Goal: Task Accomplishment & Management: Complete application form

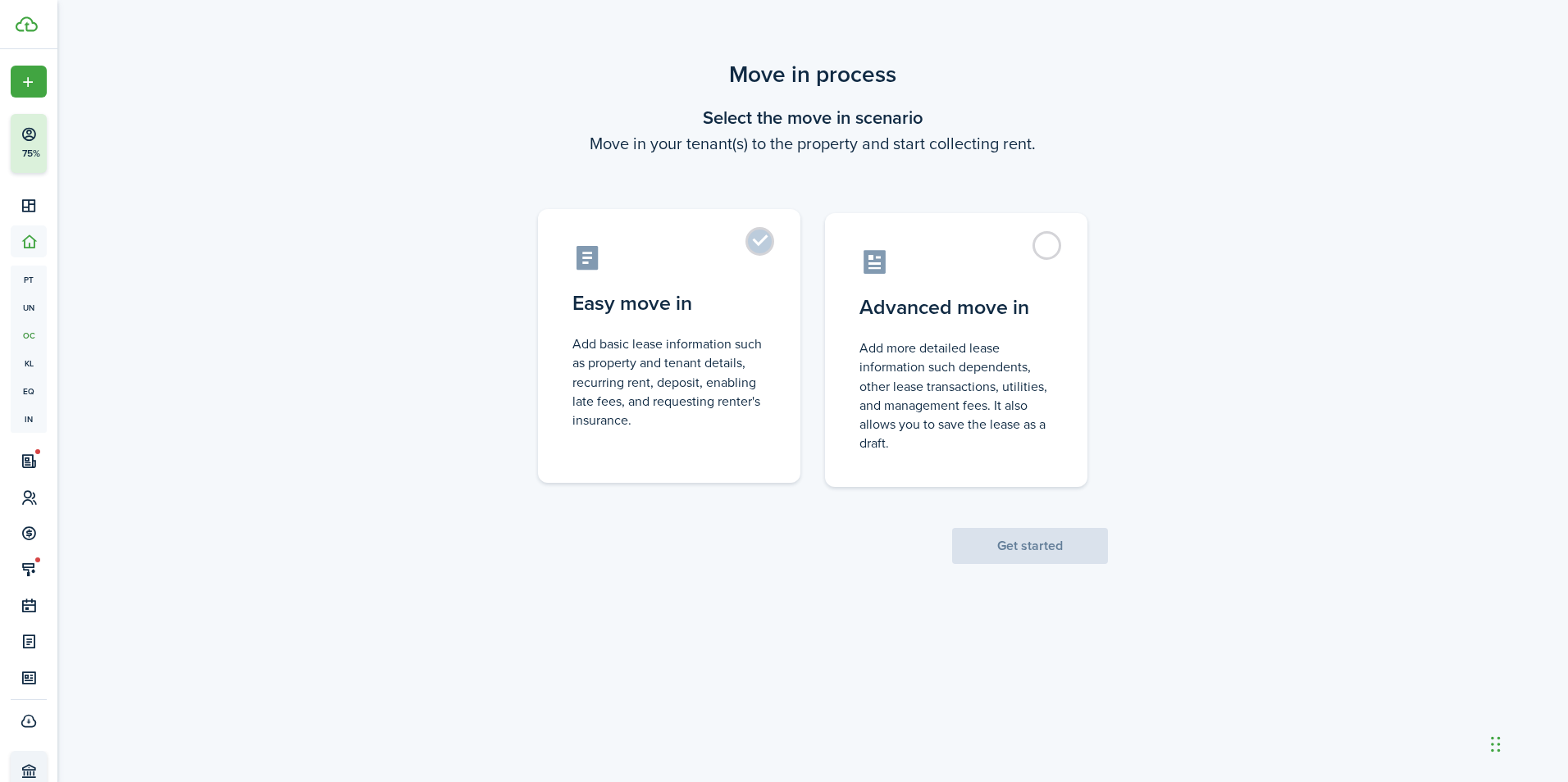
click at [754, 244] on label "Easy move in Add basic lease information such as property and tenant details, r…" at bounding box center [669, 346] width 262 height 274
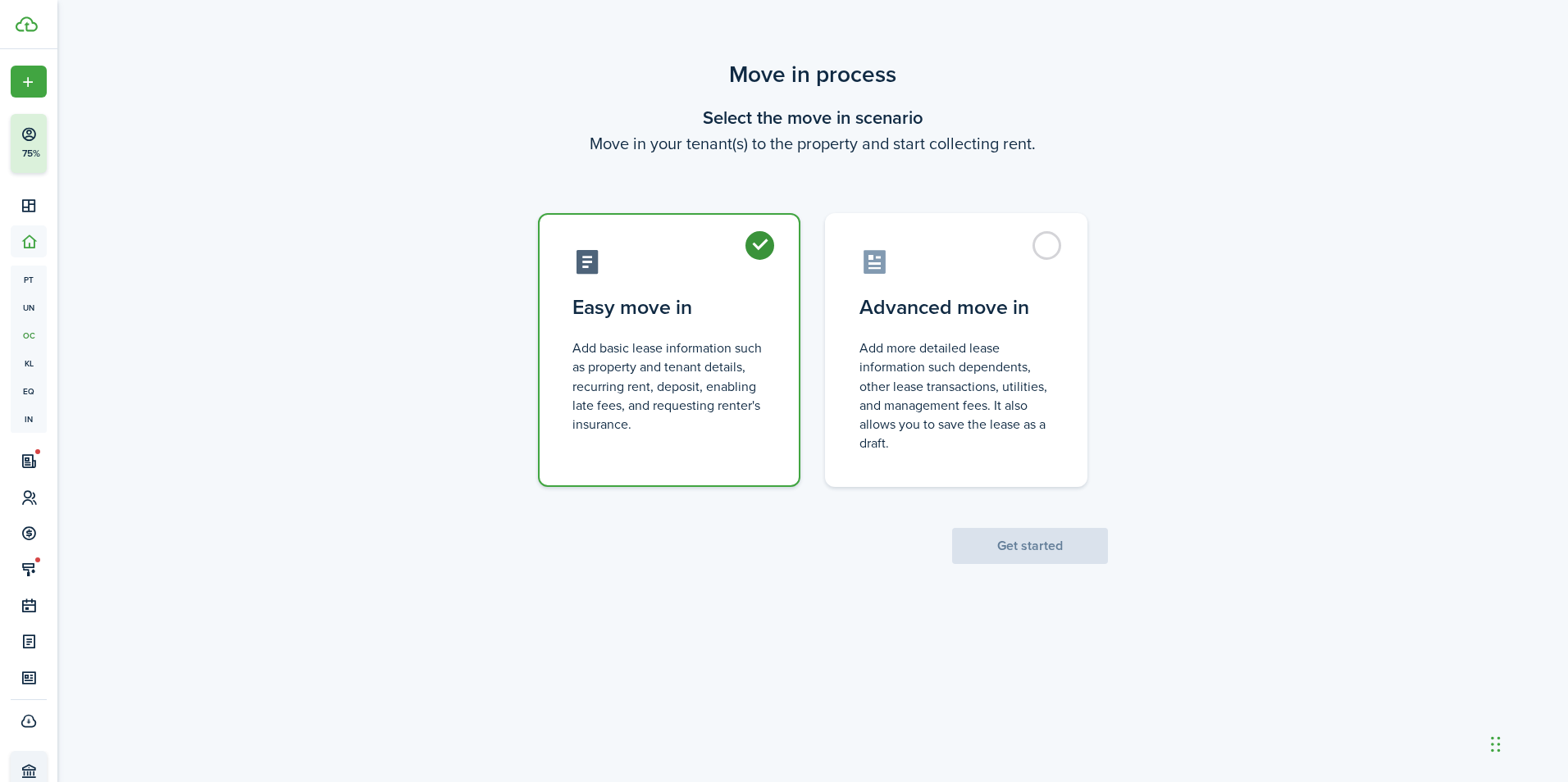
radio input "true"
click at [1016, 548] on button "Get started" at bounding box center [1030, 546] width 156 height 36
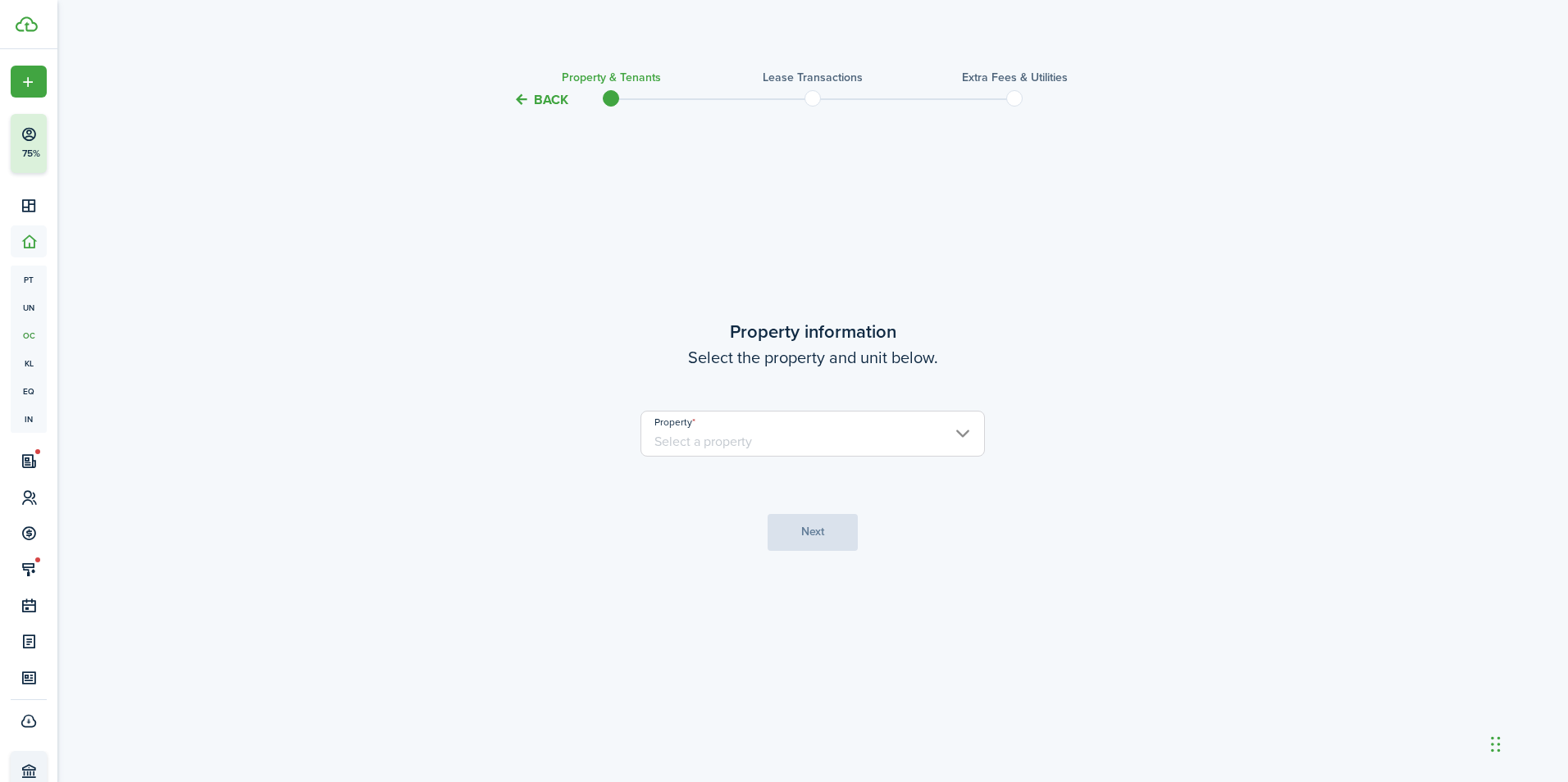
click at [792, 436] on input "Property" at bounding box center [813, 433] width 345 height 45
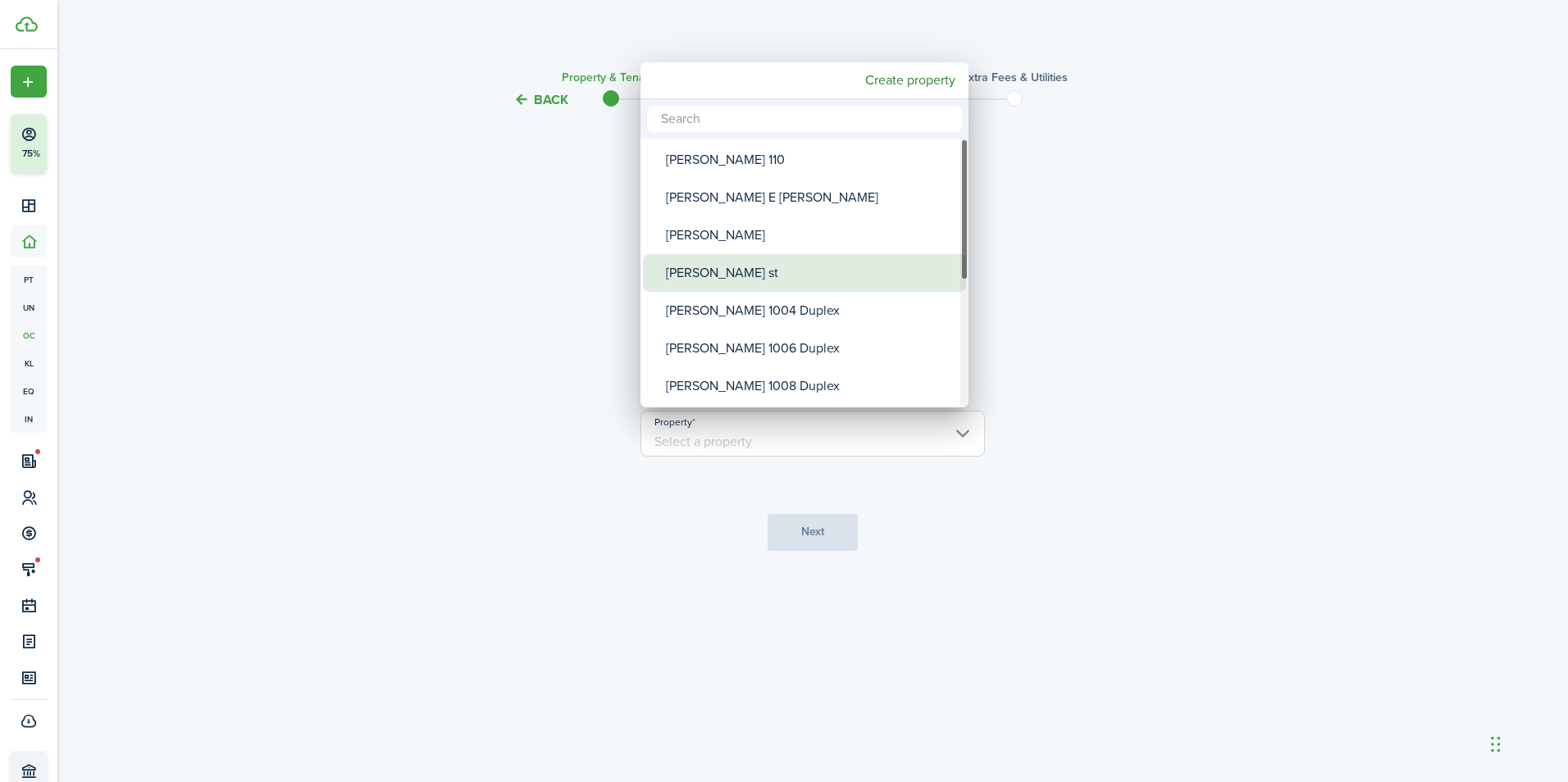
click at [743, 273] on div "[PERSON_NAME] st" at bounding box center [811, 273] width 290 height 38
type input "[PERSON_NAME] st"
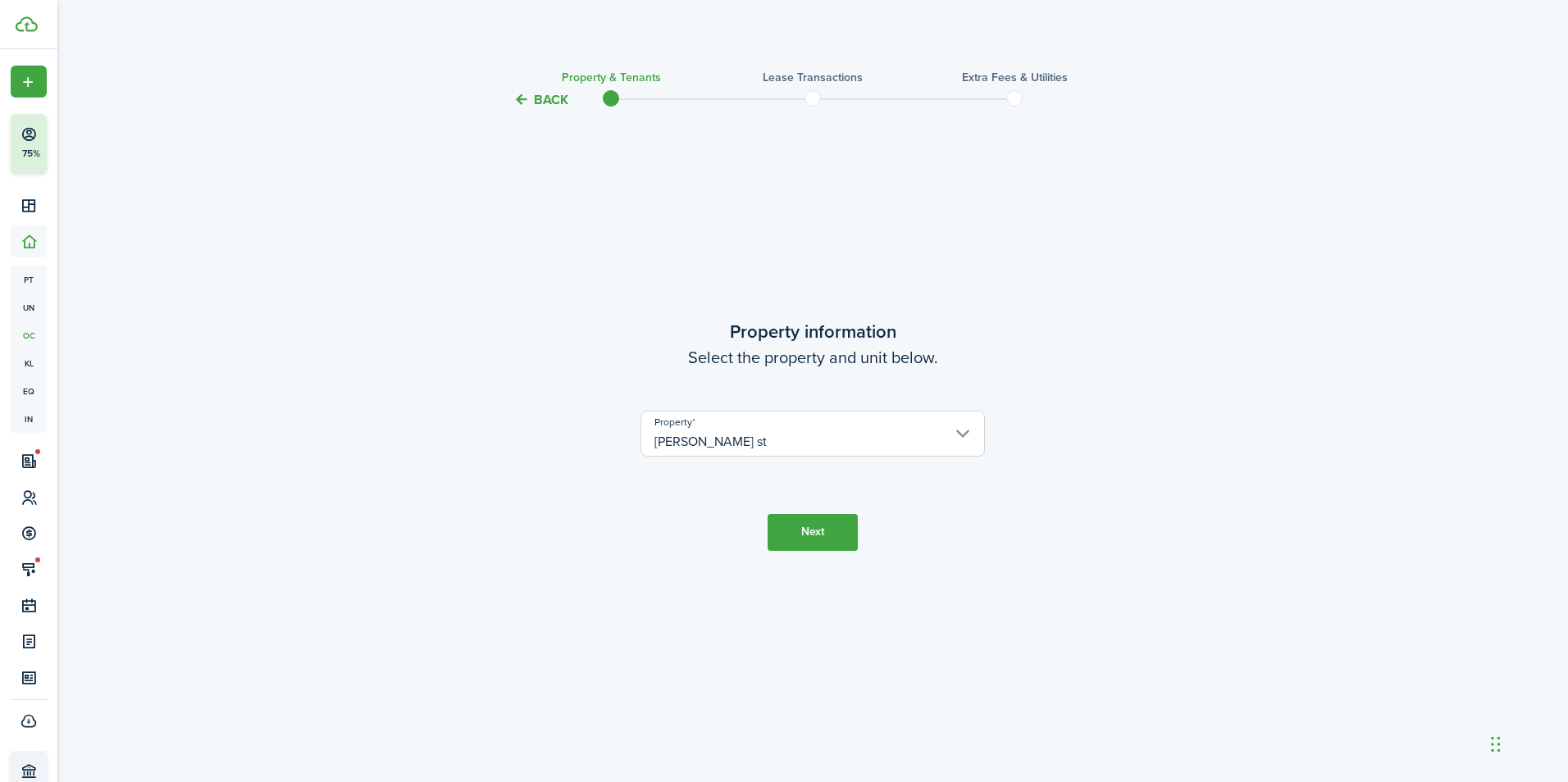
click at [826, 535] on button "Next" at bounding box center [812, 532] width 90 height 37
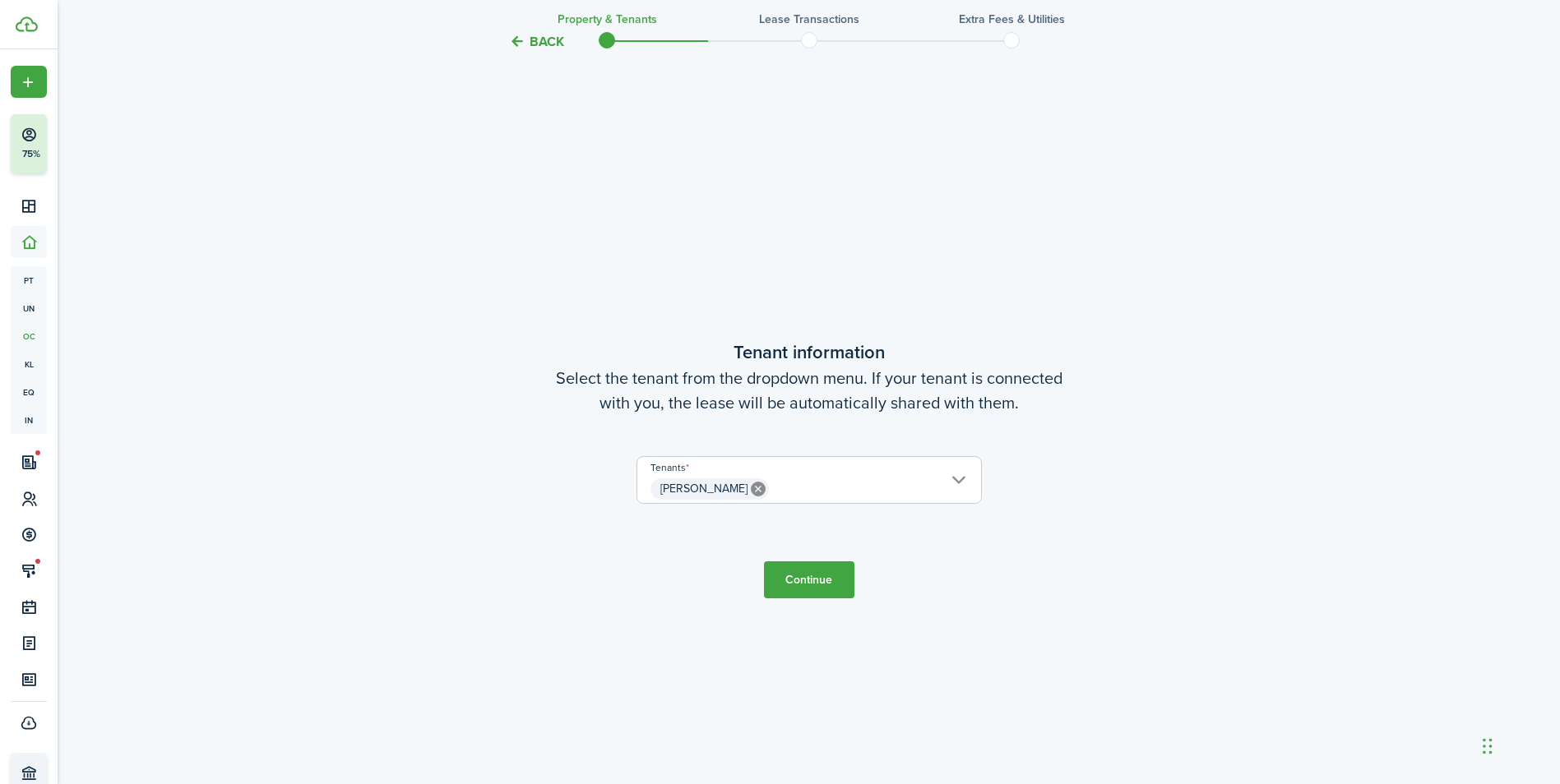
scroll to position [674, 0]
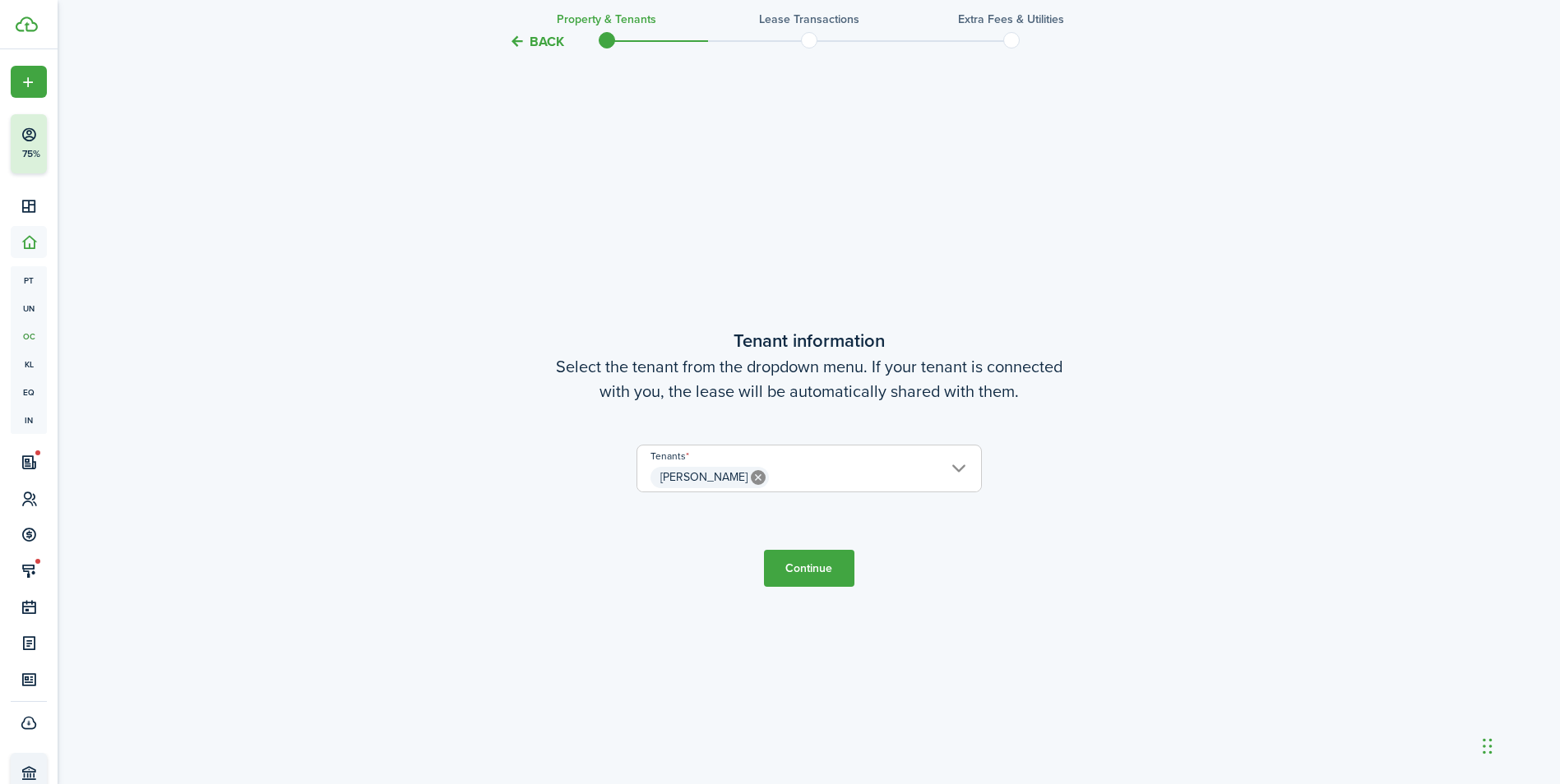
click at [814, 559] on button "Continue" at bounding box center [809, 569] width 90 height 37
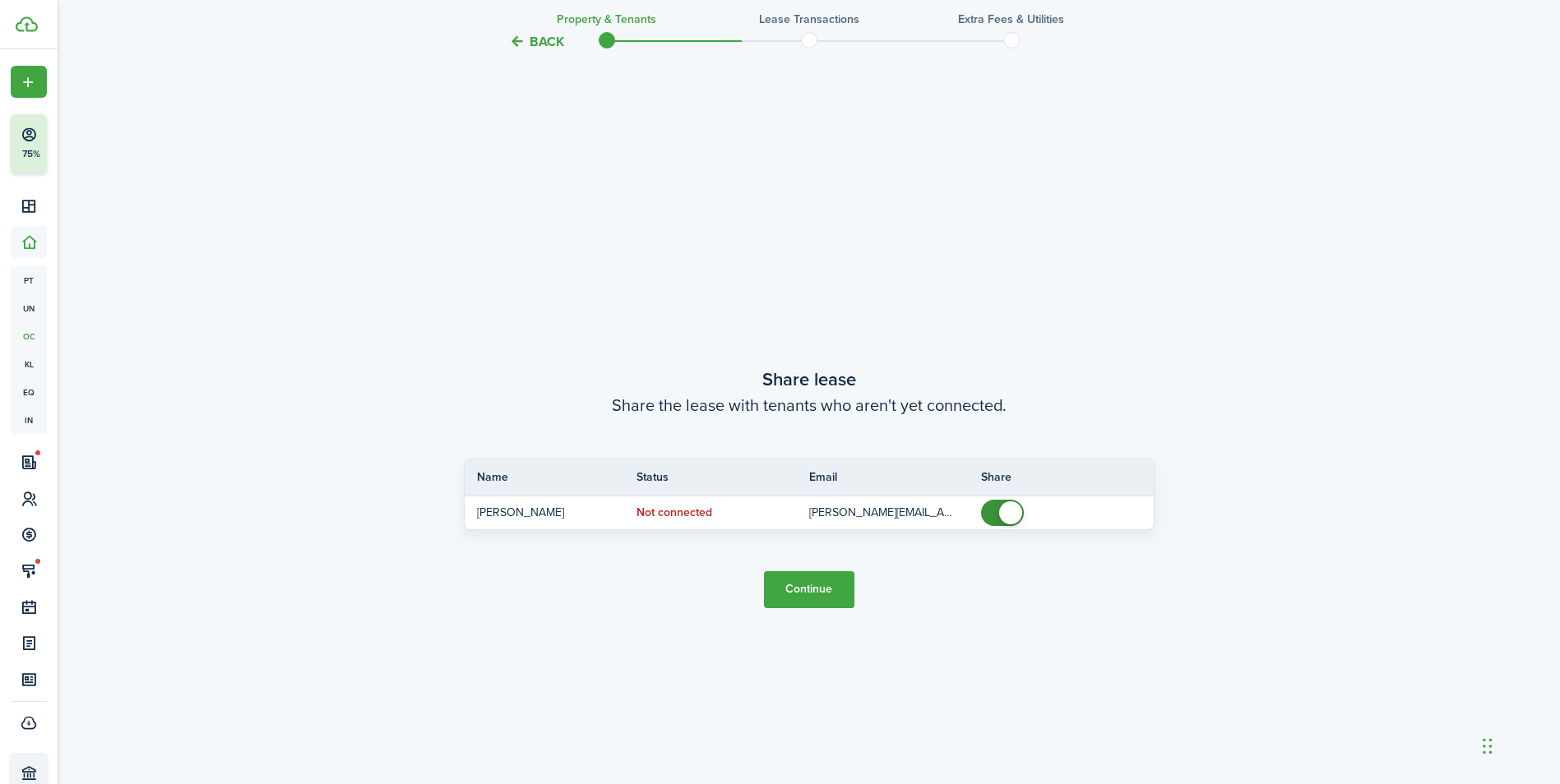
scroll to position [1458, 0]
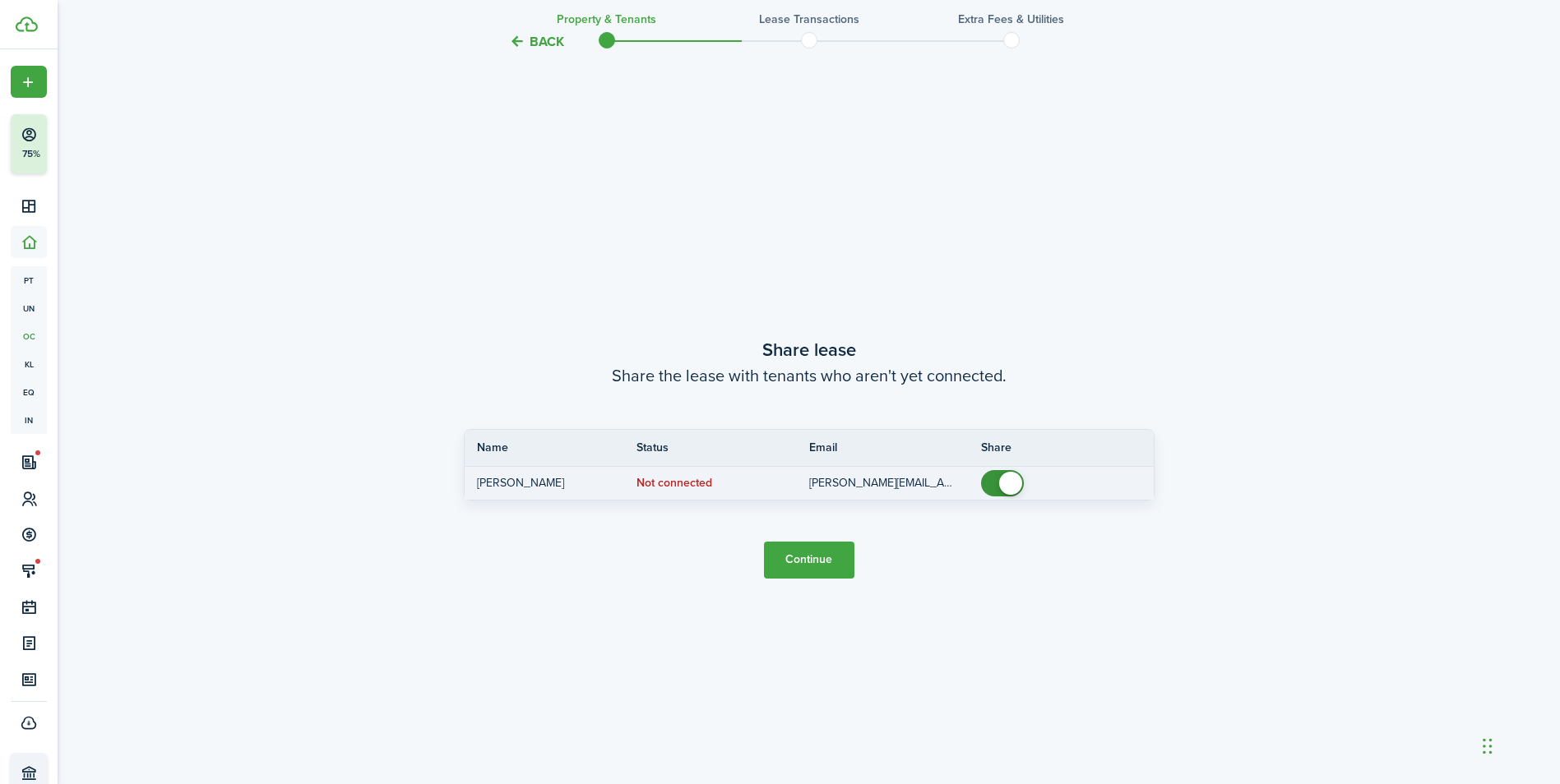
checkbox input "false"
click at [1004, 486] on span at bounding box center [1011, 483] width 23 height 23
click at [815, 568] on button "Continue" at bounding box center [809, 560] width 90 height 37
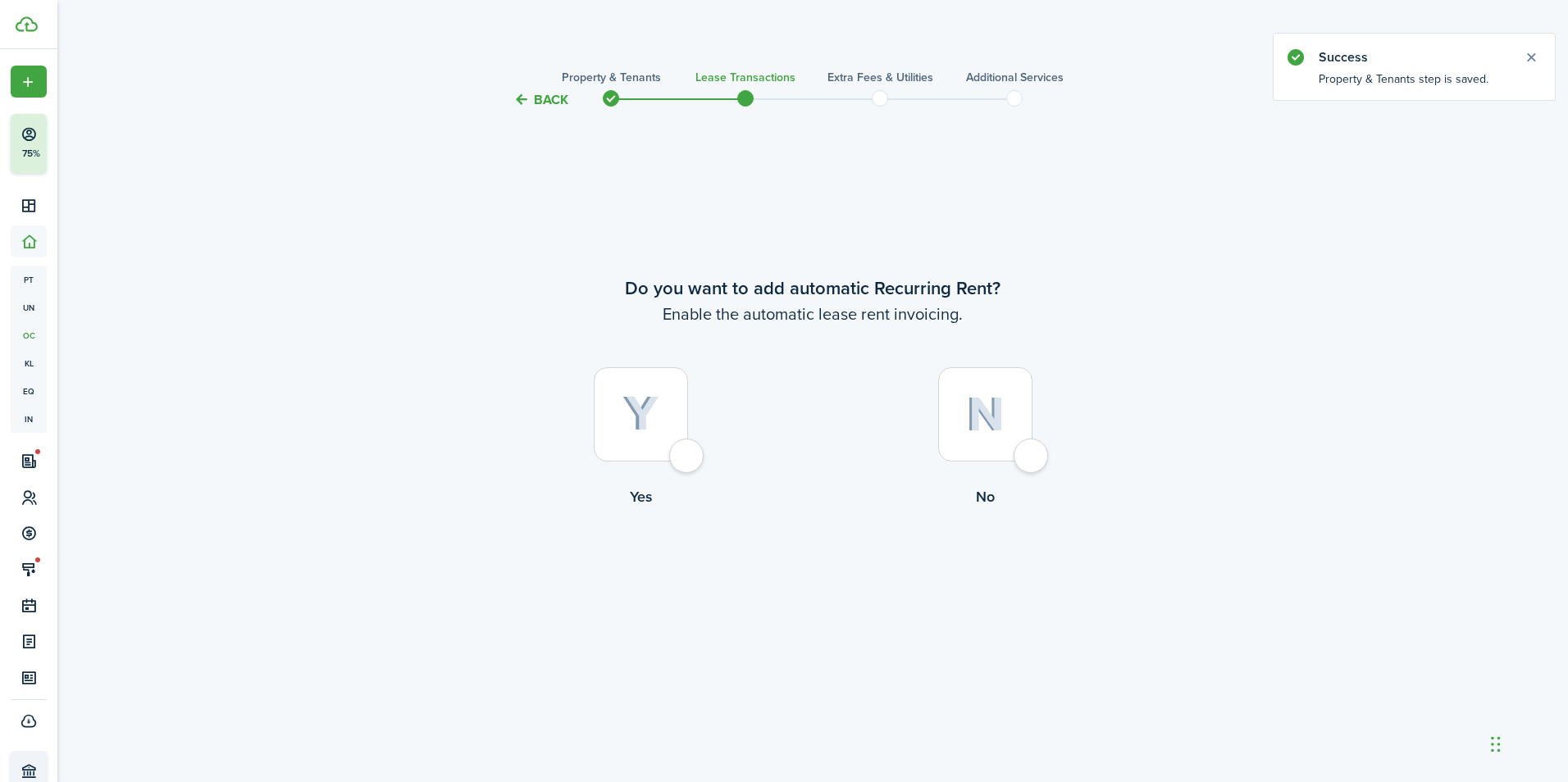
drag, startPoint x: 634, startPoint y: 394, endPoint x: 662, endPoint y: 410, distance: 32.2
click at [634, 393] on div at bounding box center [640, 414] width 94 height 94
radio input "true"
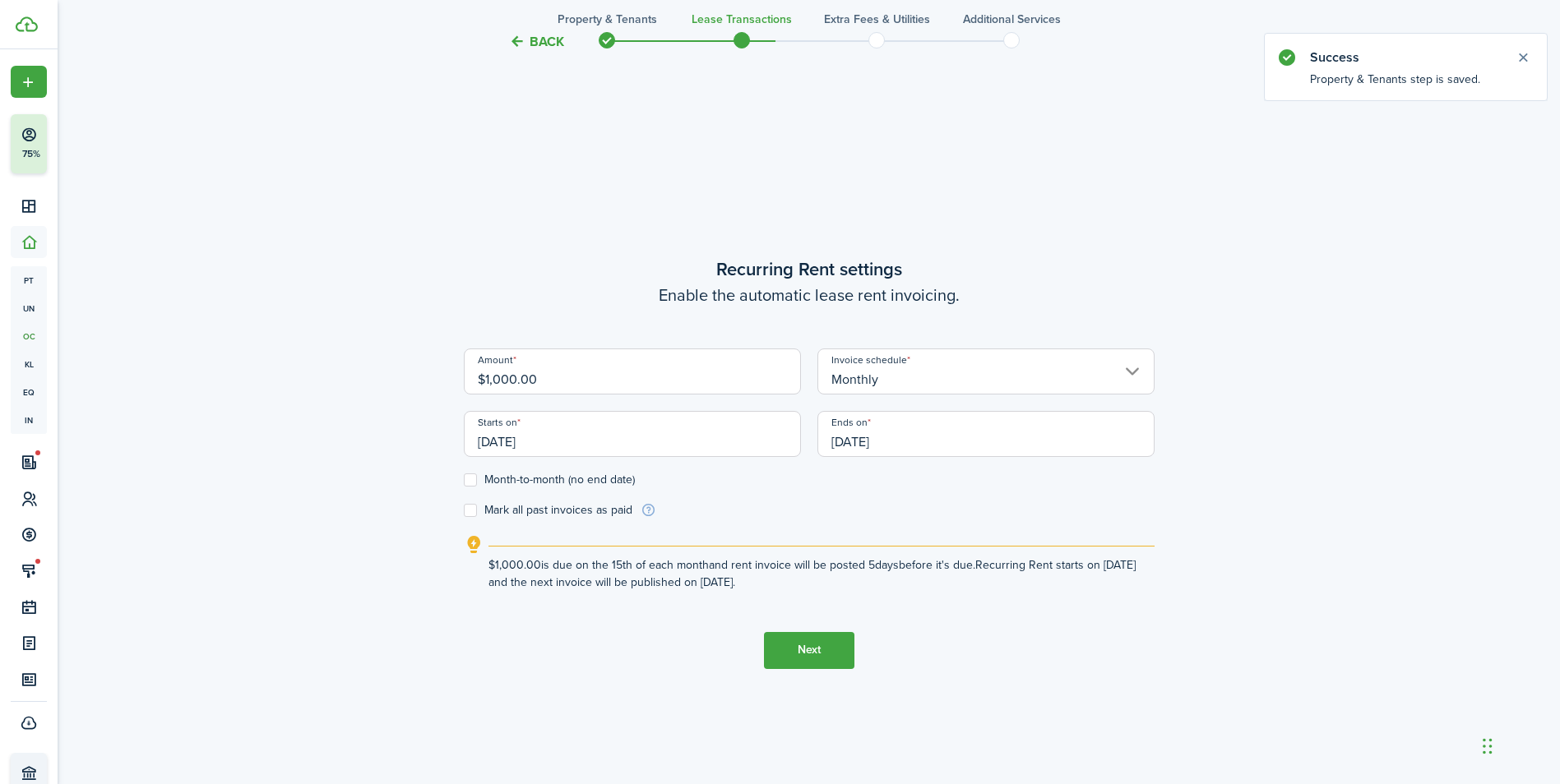
scroll to position [674, 0]
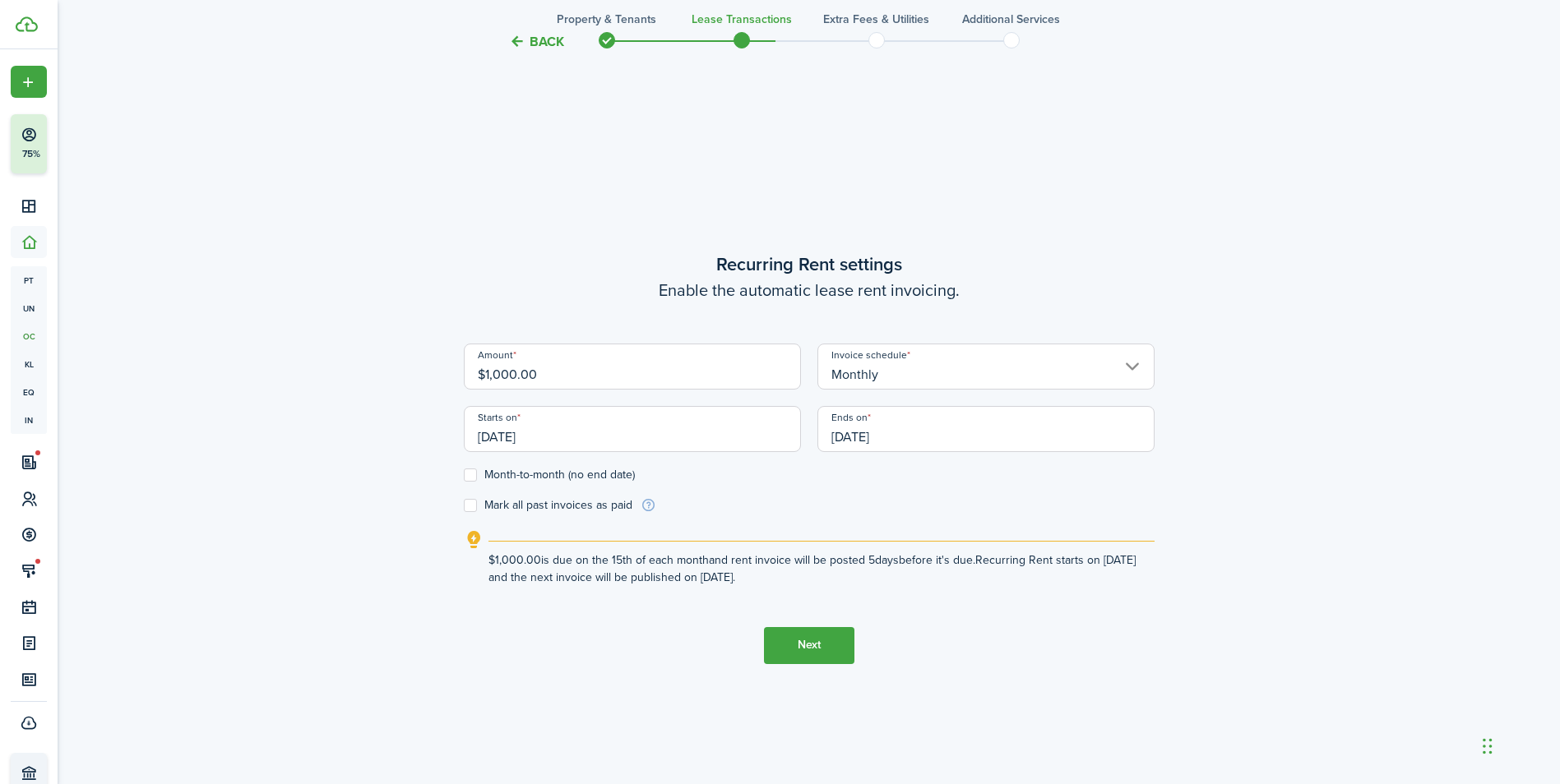
click at [494, 371] on input "$1,000.00" at bounding box center [632, 366] width 337 height 46
click at [581, 439] on input "[DATE]" at bounding box center [632, 429] width 337 height 46
type input "$1,200.00"
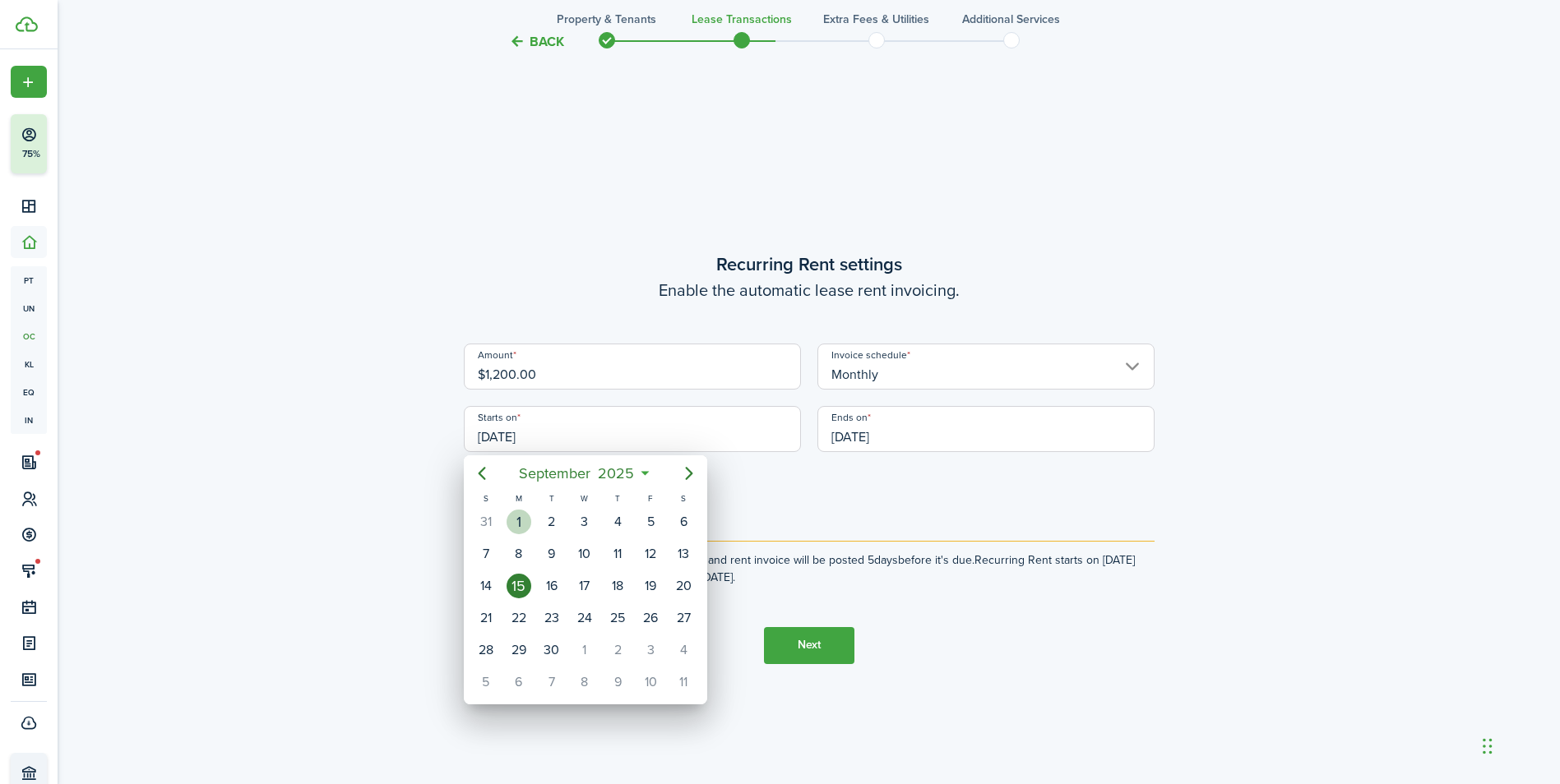
click at [519, 519] on div "1" at bounding box center [518, 521] width 24 height 24
type input "[DATE]"
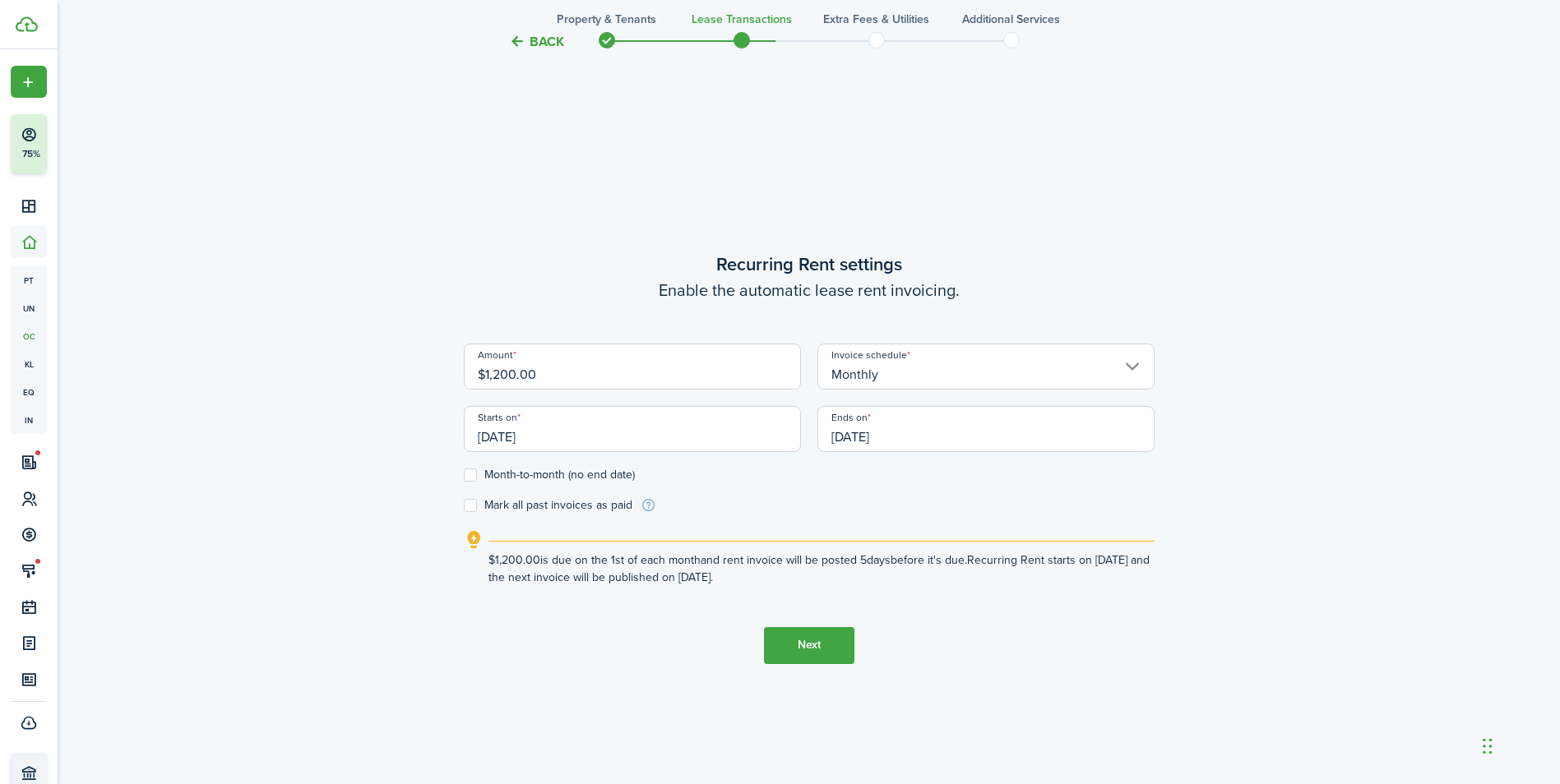
click at [902, 441] on input "[DATE]" at bounding box center [985, 429] width 337 height 46
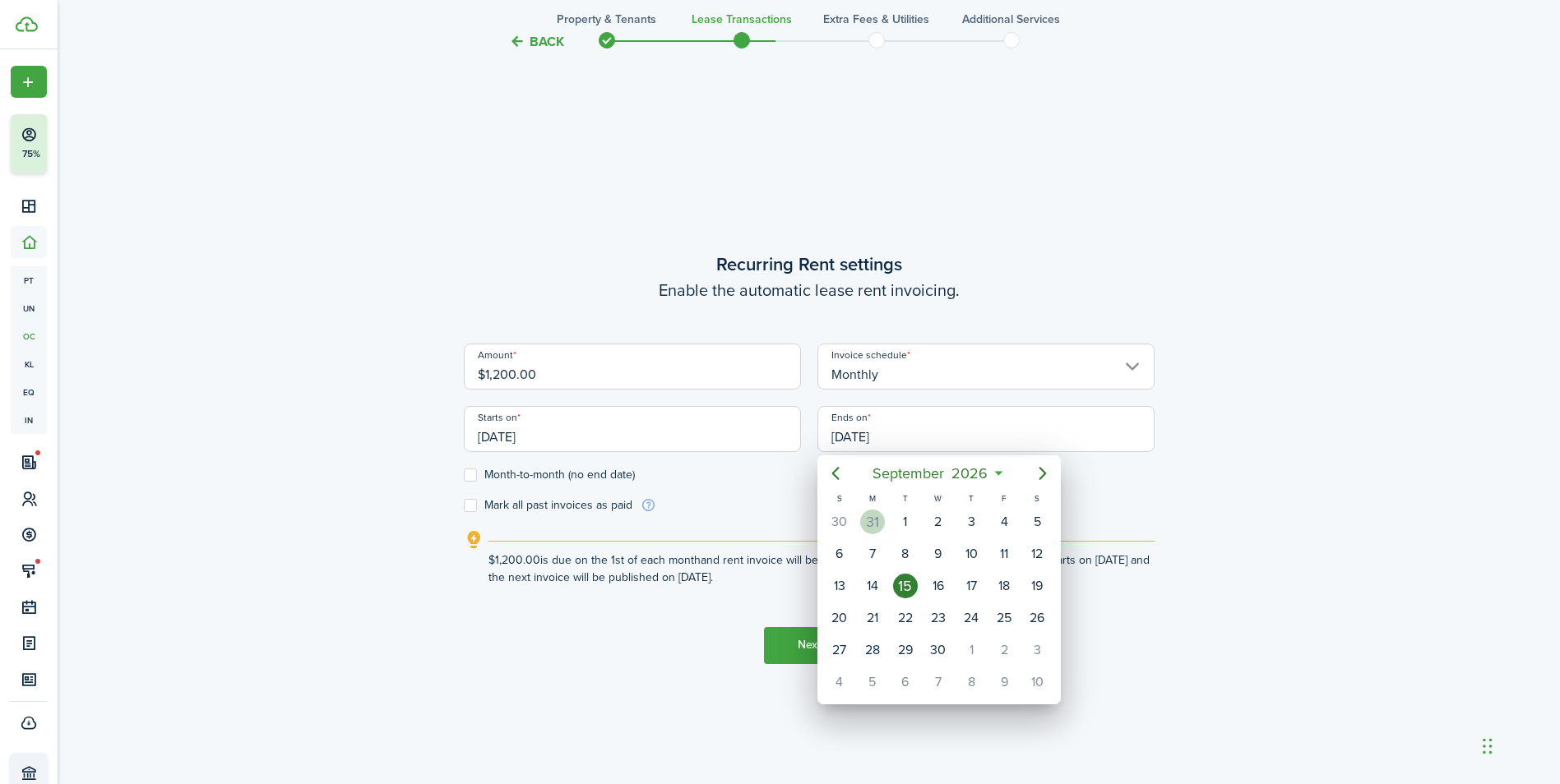
click at [882, 524] on div "31" at bounding box center [872, 521] width 24 height 24
type input "[DATE]"
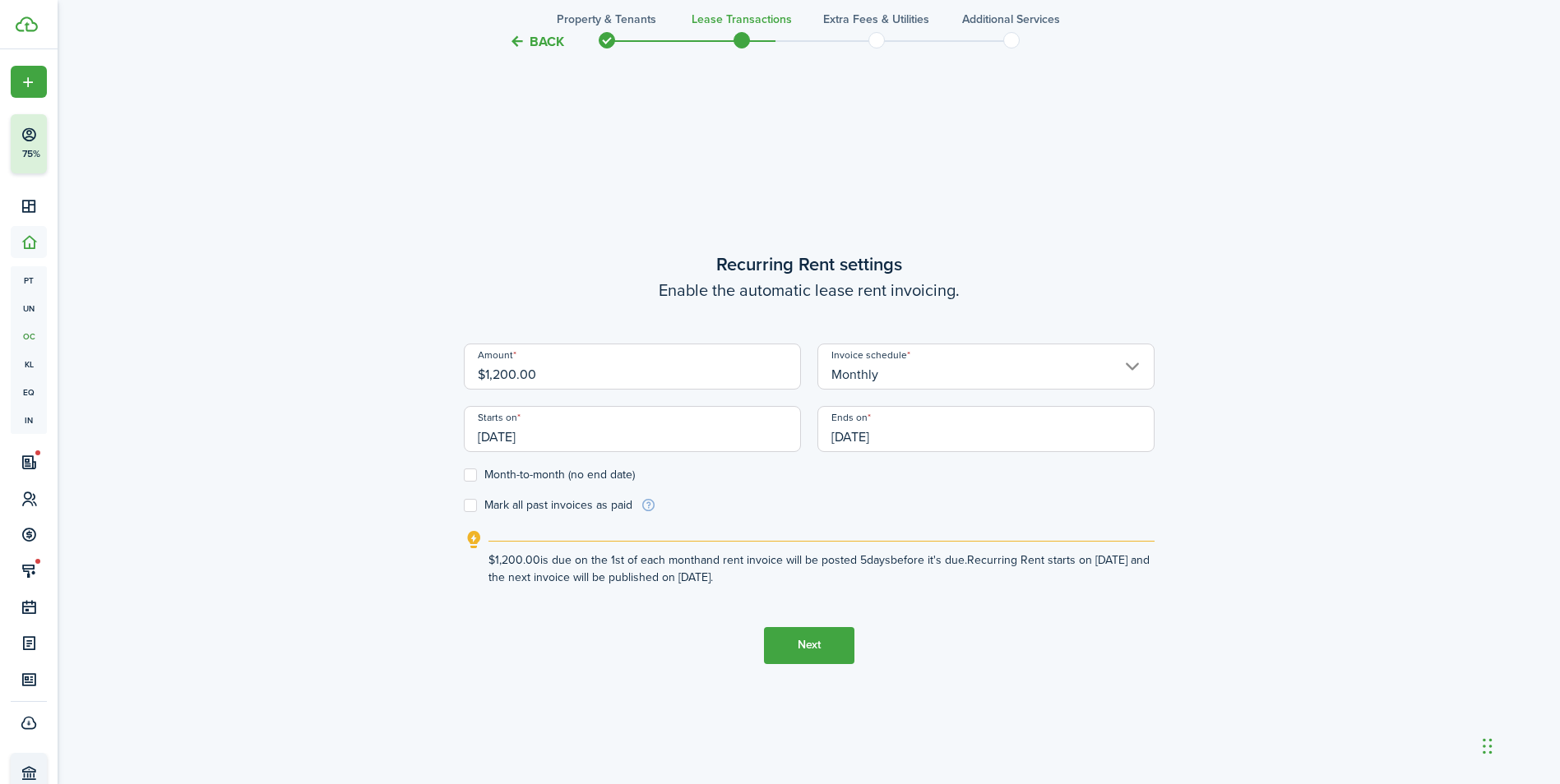
click at [812, 637] on button "Next" at bounding box center [809, 645] width 90 height 37
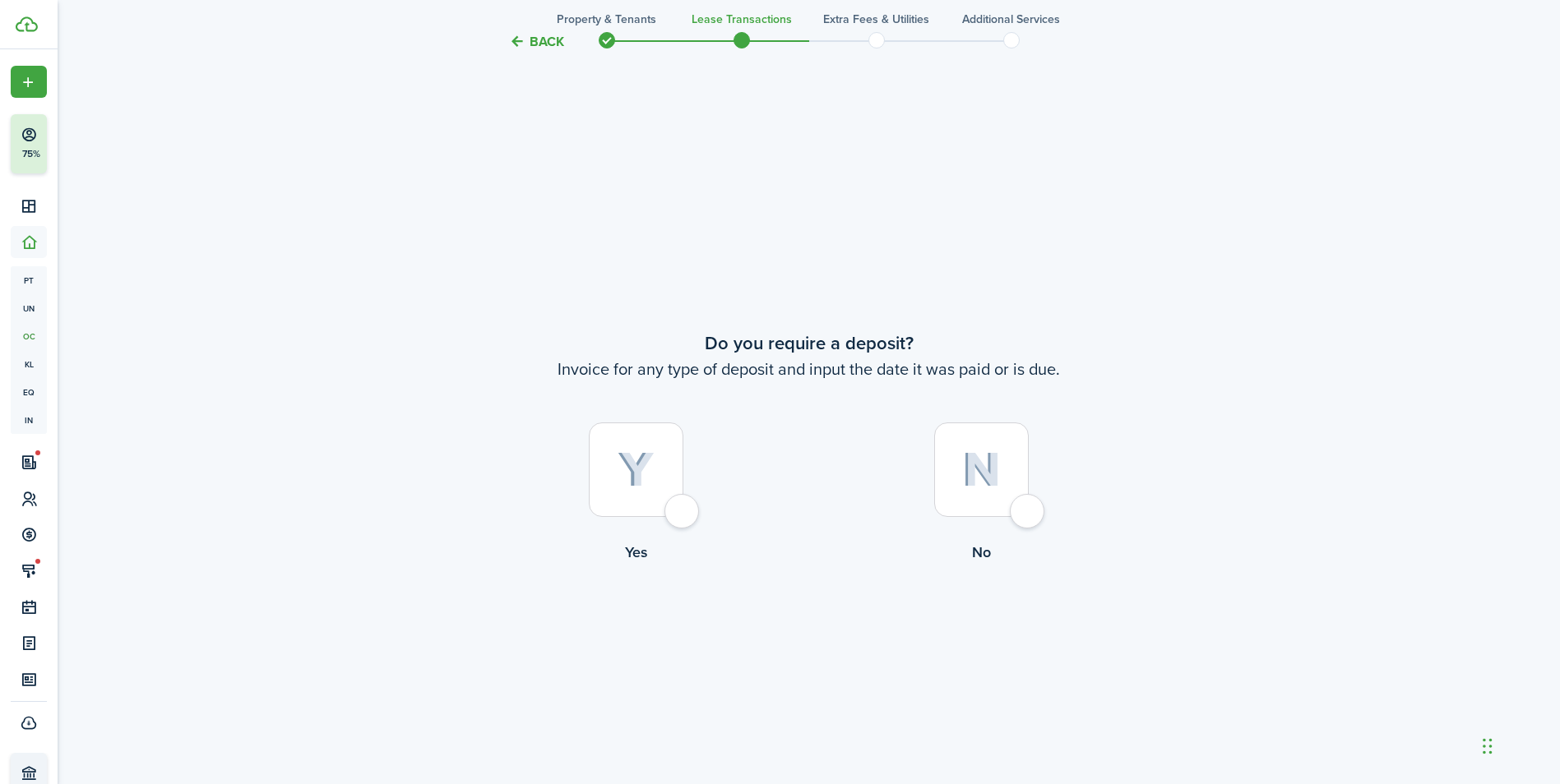
scroll to position [1458, 0]
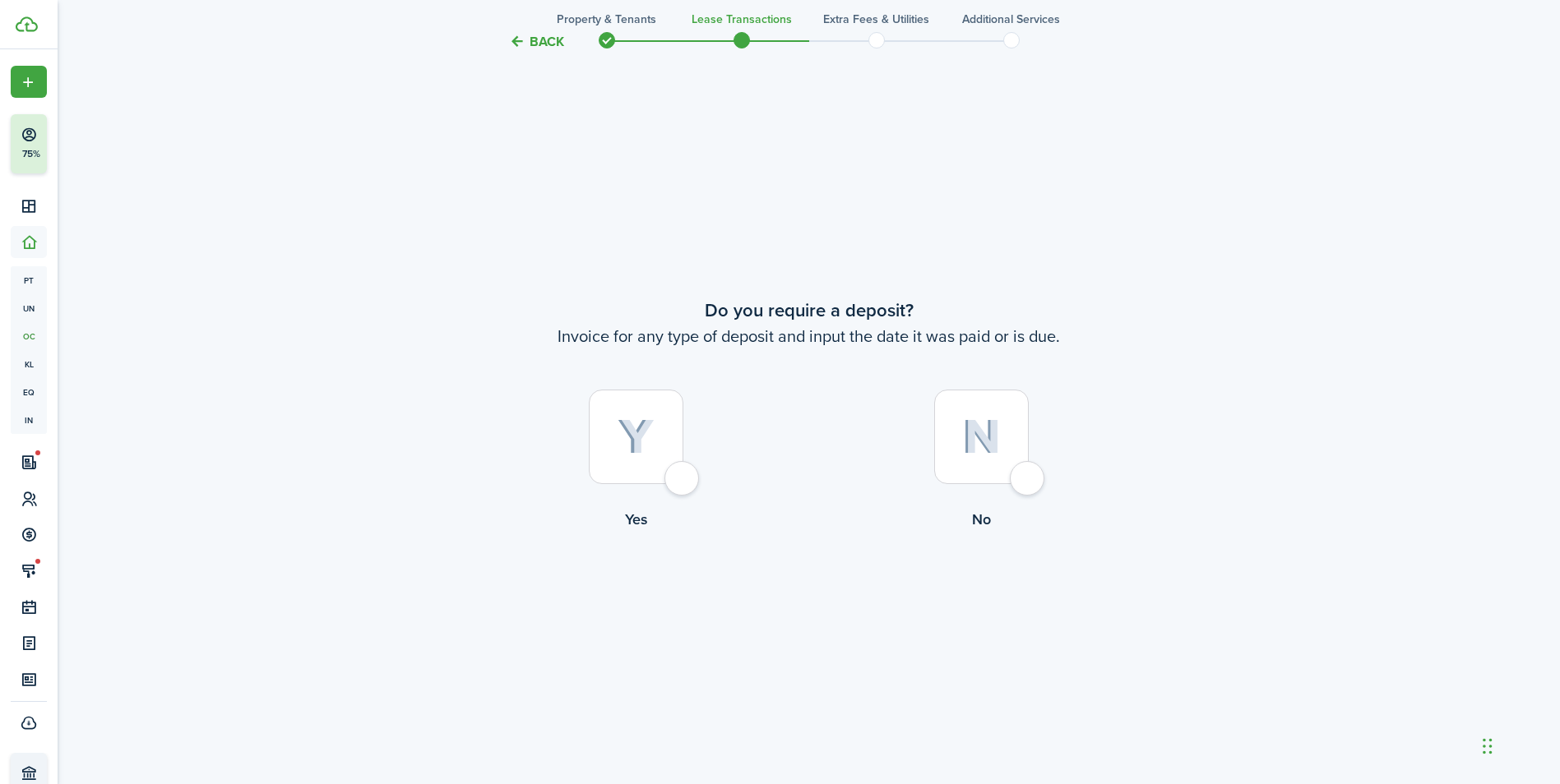
click at [648, 433] on img at bounding box center [636, 437] width 37 height 36
radio input "true"
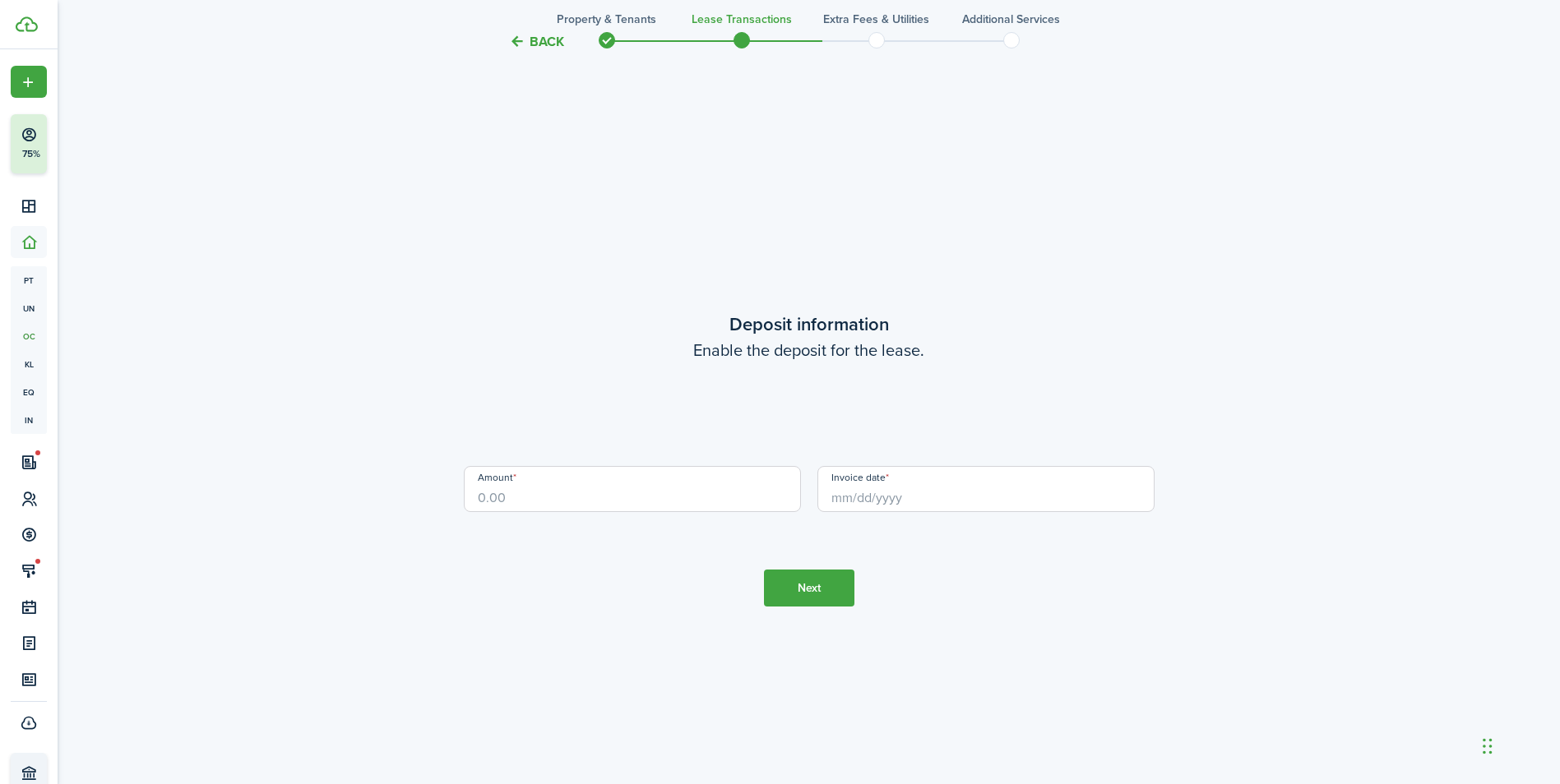
scroll to position [2242, 0]
click at [558, 502] on input "Amount" at bounding box center [632, 487] width 337 height 46
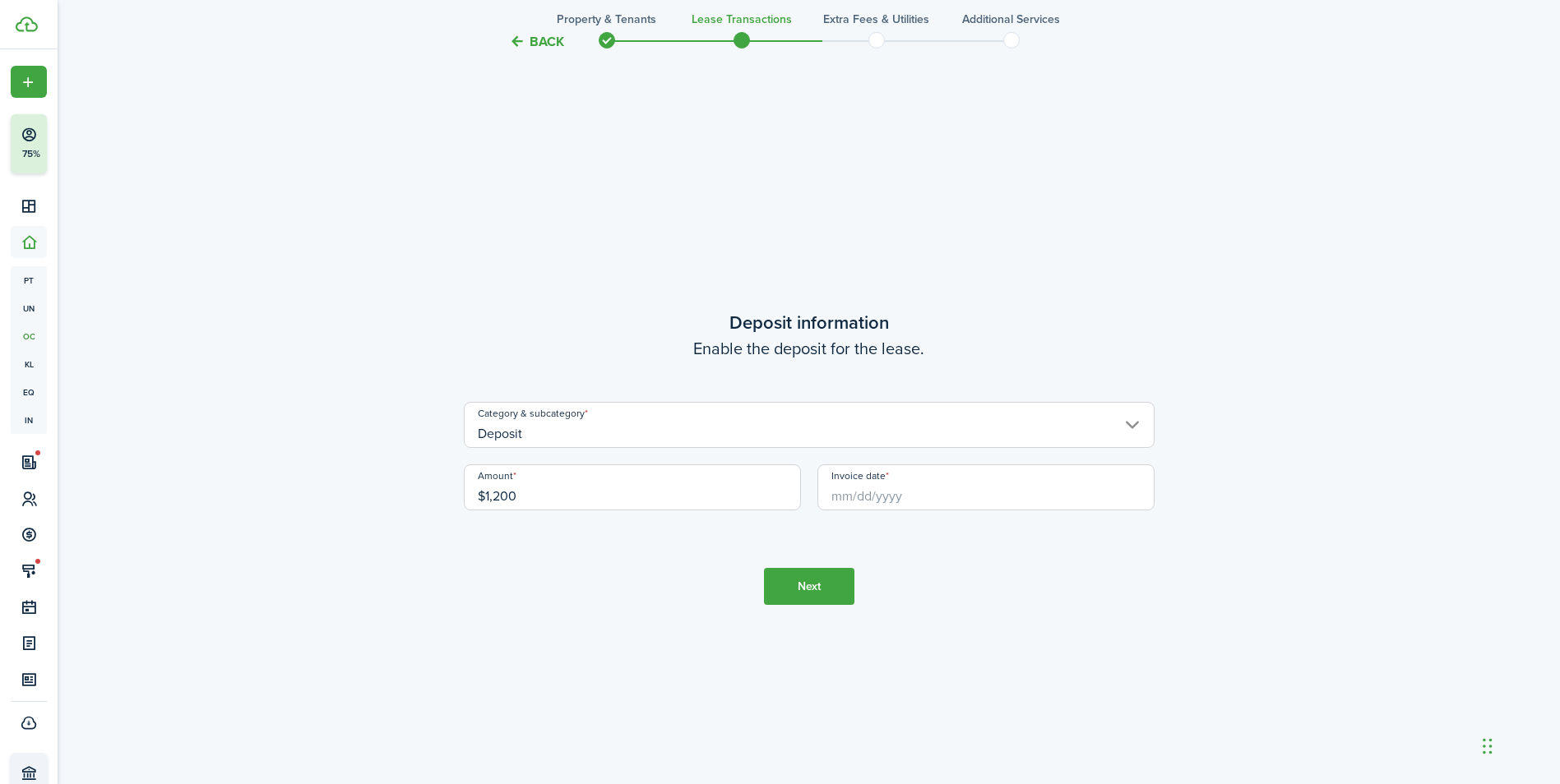
click at [847, 500] on input "Invoice date" at bounding box center [985, 487] width 337 height 46
type input "$1,200.00"
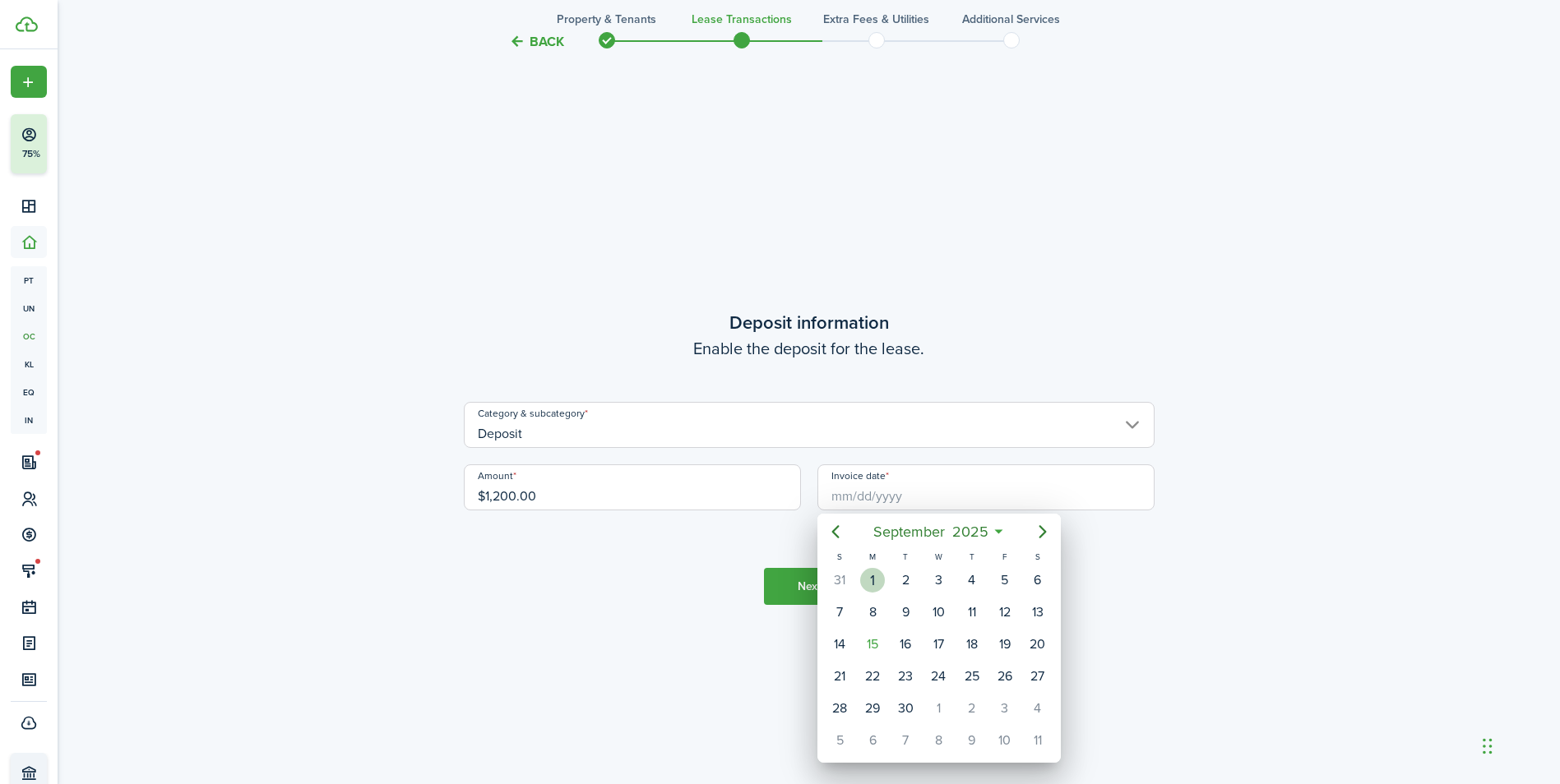
click at [881, 578] on div "1" at bounding box center [872, 579] width 24 height 24
type input "[DATE]"
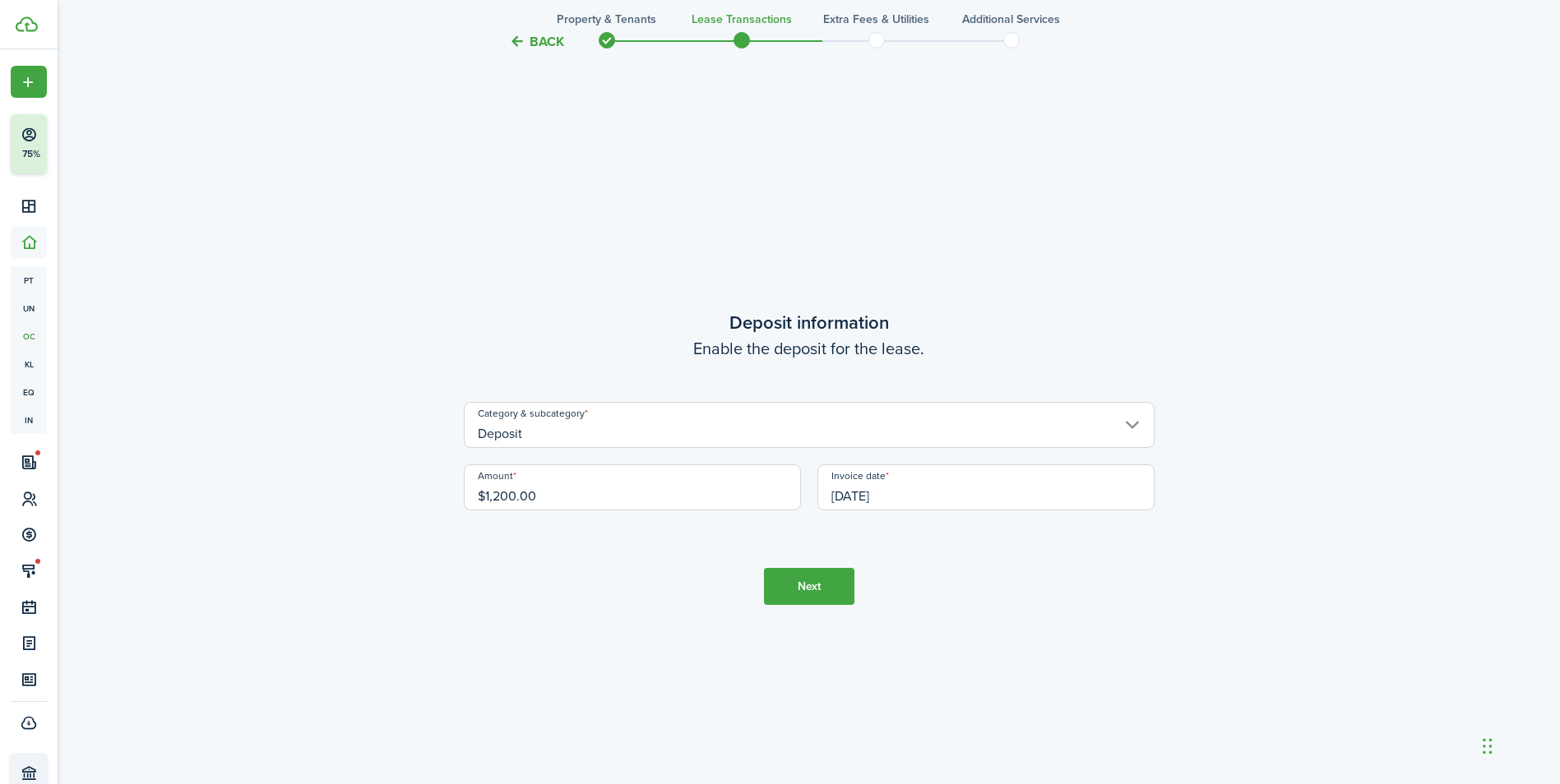
click at [835, 594] on button "Next" at bounding box center [809, 586] width 90 height 37
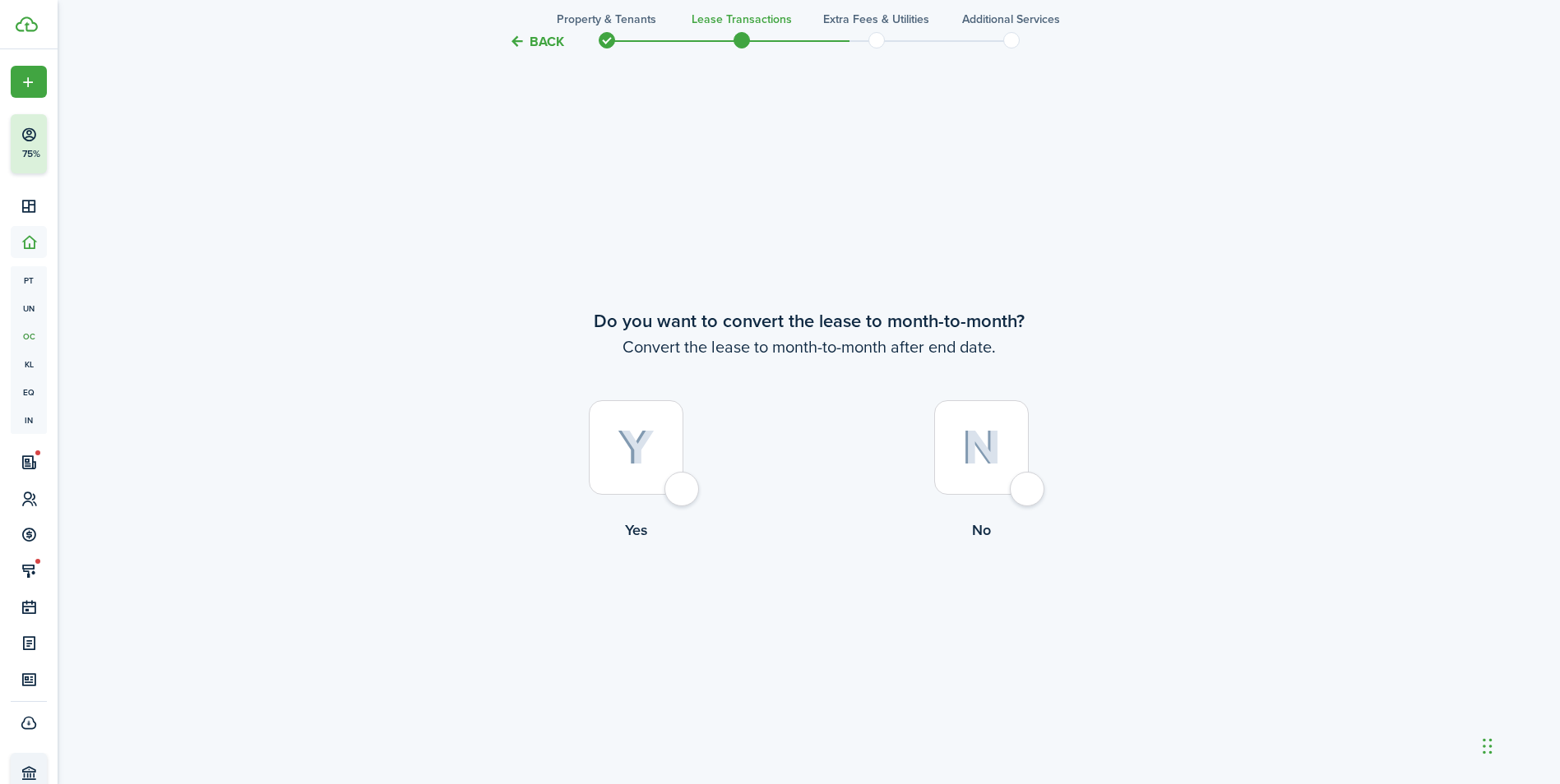
scroll to position [3026, 0]
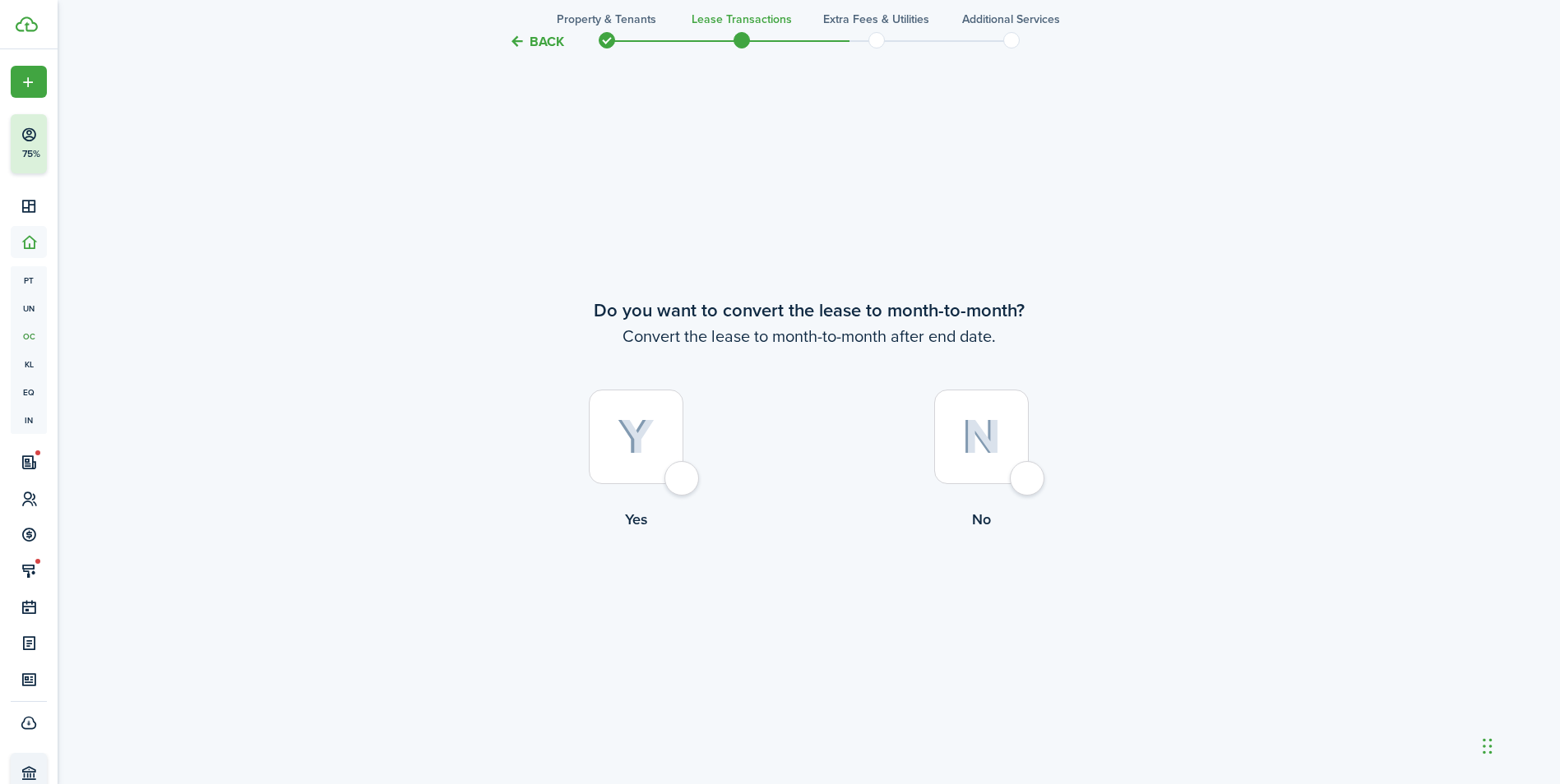
click at [643, 454] on img at bounding box center [636, 437] width 37 height 36
radio input "true"
click at [806, 606] on button "Continue" at bounding box center [809, 599] width 90 height 37
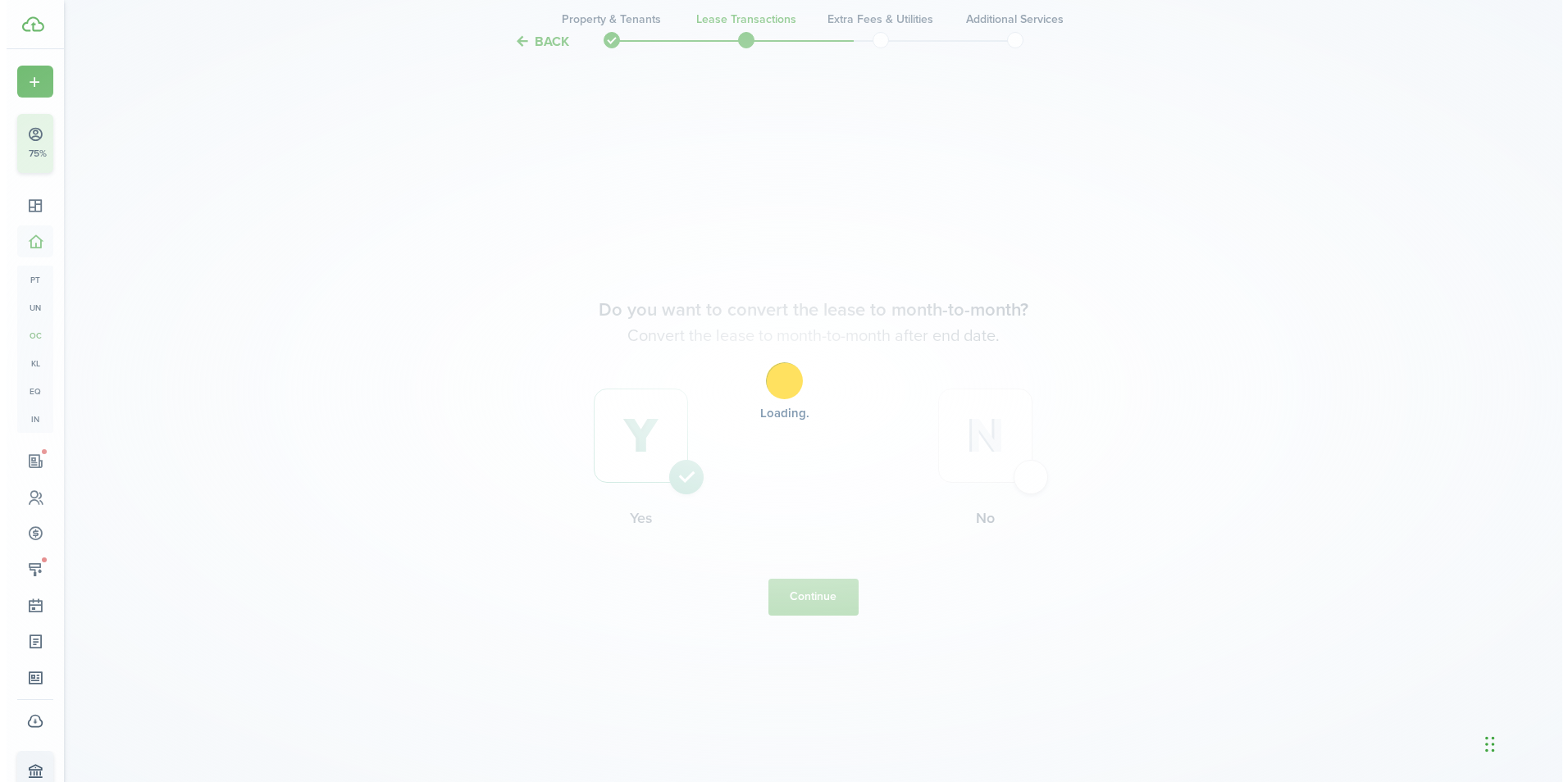
scroll to position [0, 0]
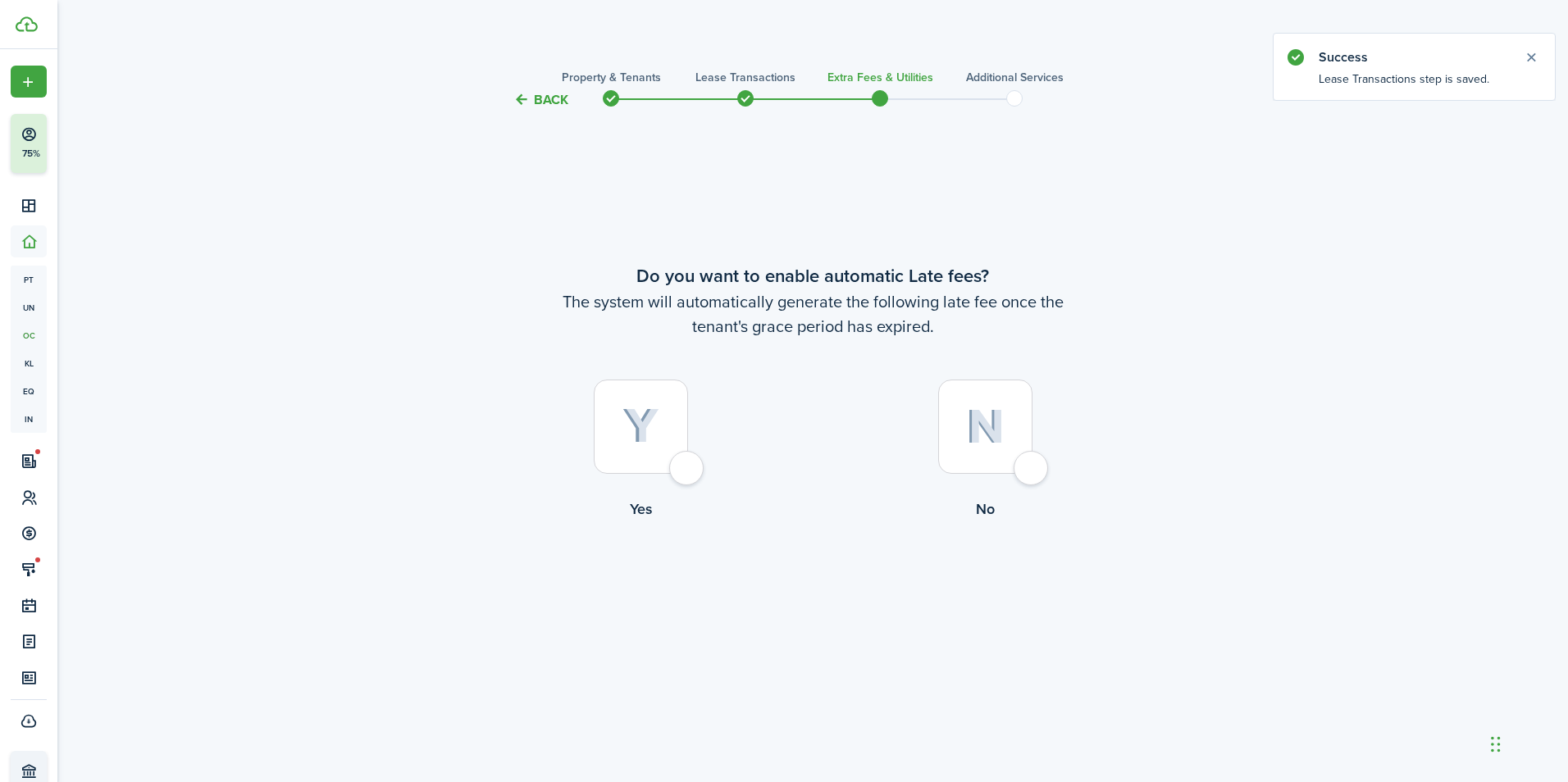
click at [1049, 463] on label "No" at bounding box center [985, 453] width 345 height 148
radio input "true"
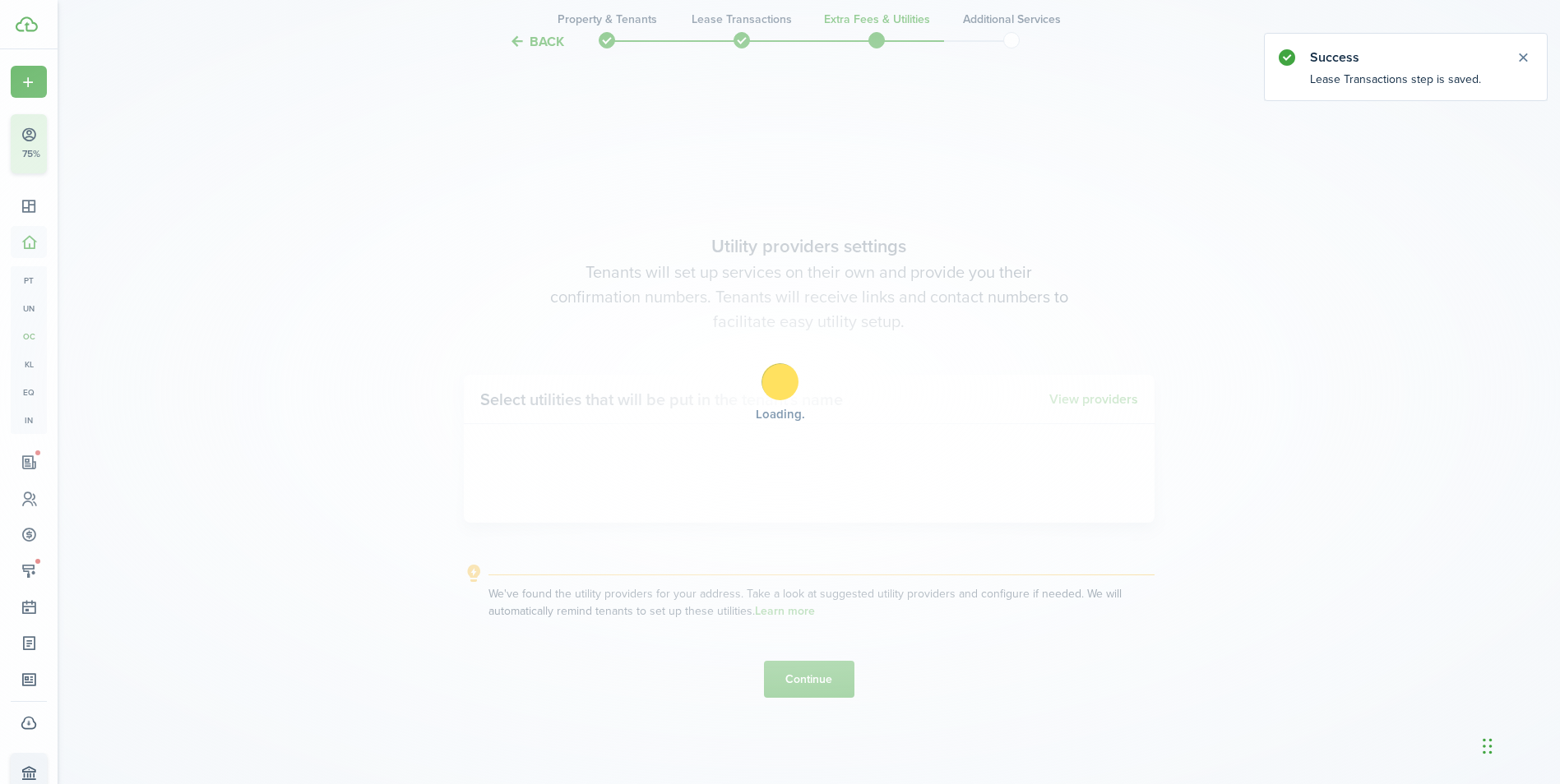
scroll to position [674, 0]
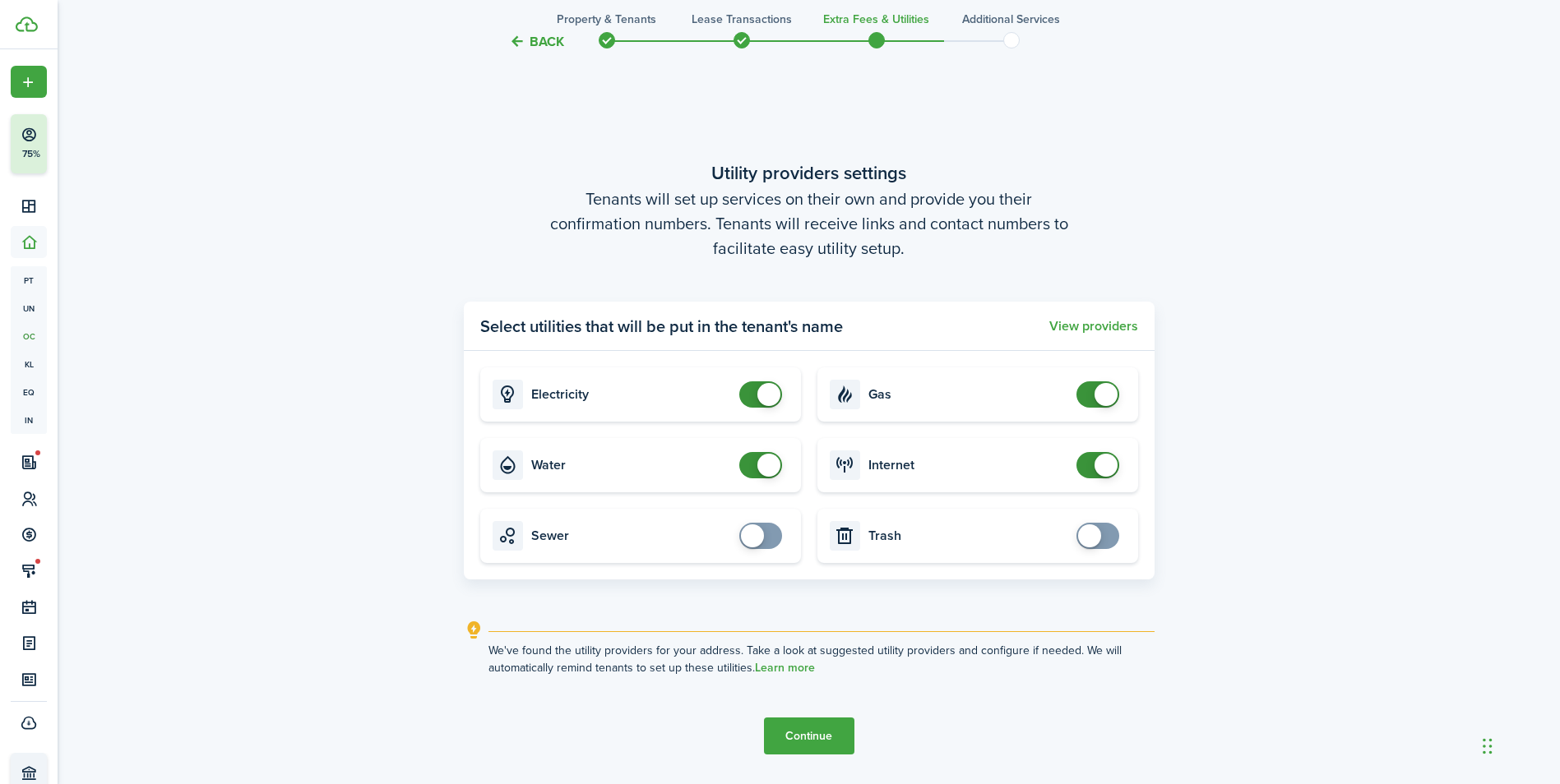
checkbox input "true"
click at [1100, 543] on span at bounding box center [1098, 536] width 17 height 26
checkbox input "true"
click at [759, 538] on span at bounding box center [752, 536] width 23 height 23
click at [817, 734] on button "Continue" at bounding box center [809, 736] width 90 height 37
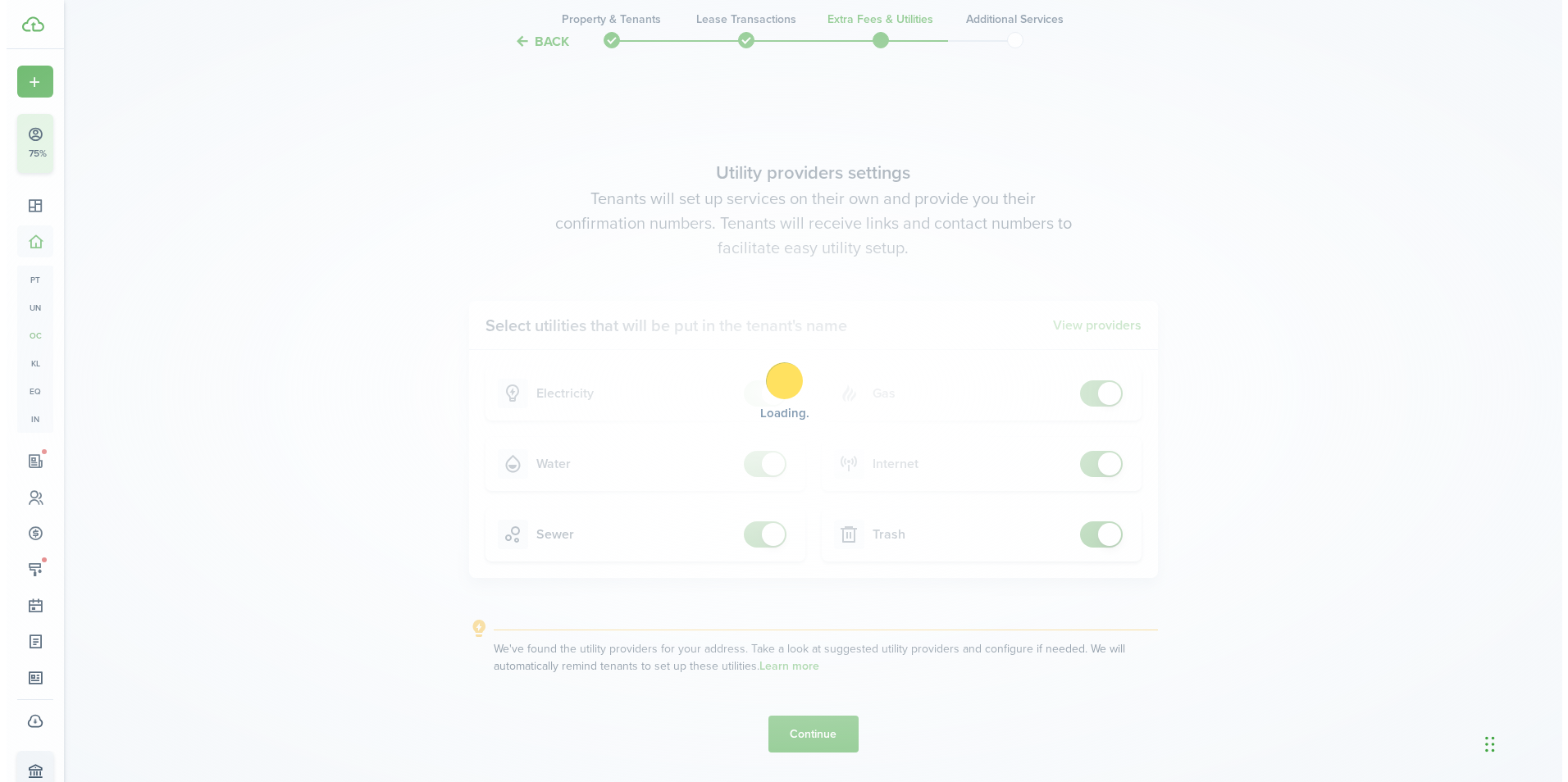
scroll to position [0, 0]
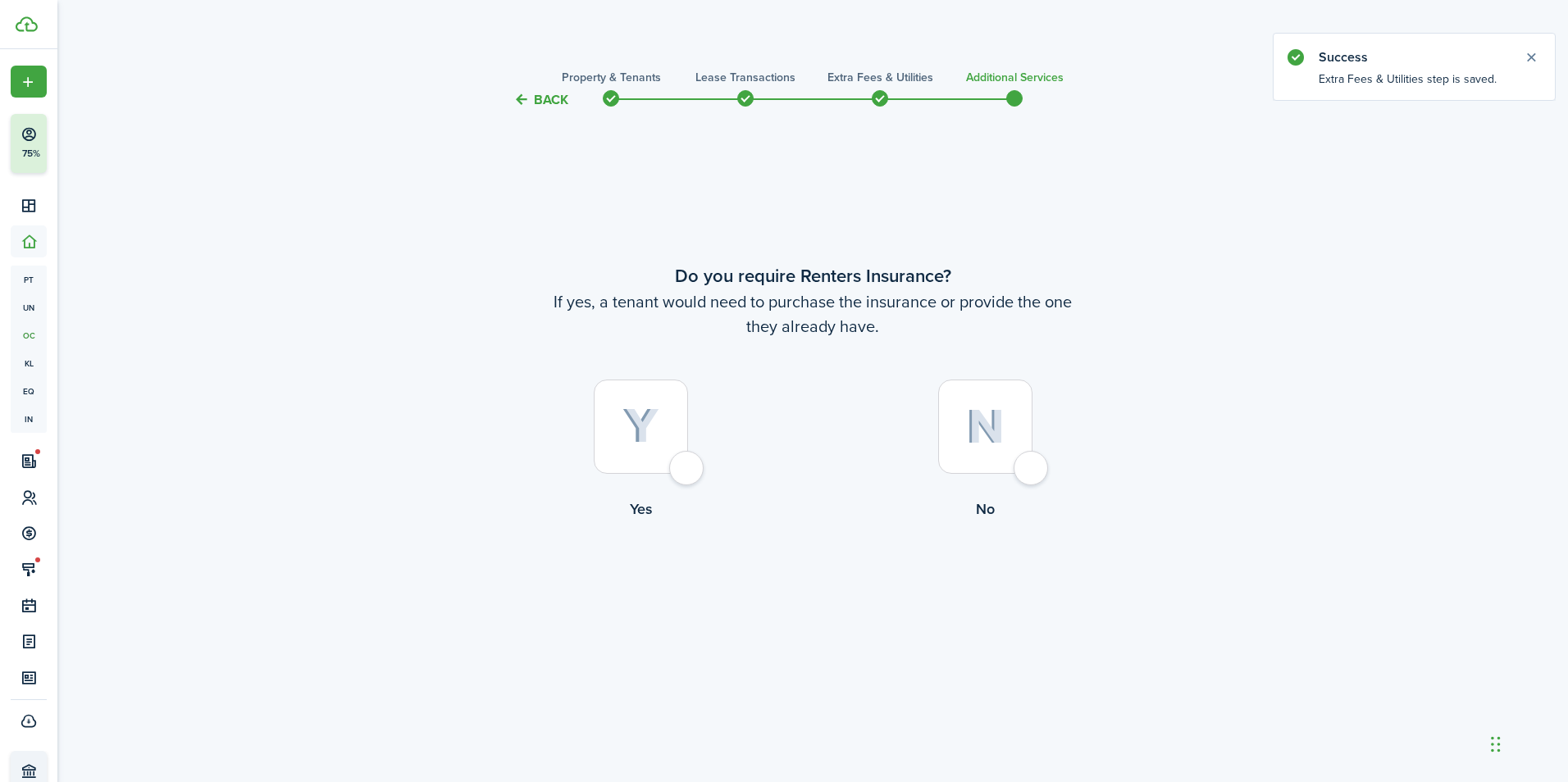
click at [686, 463] on div at bounding box center [640, 426] width 94 height 94
radio input "true"
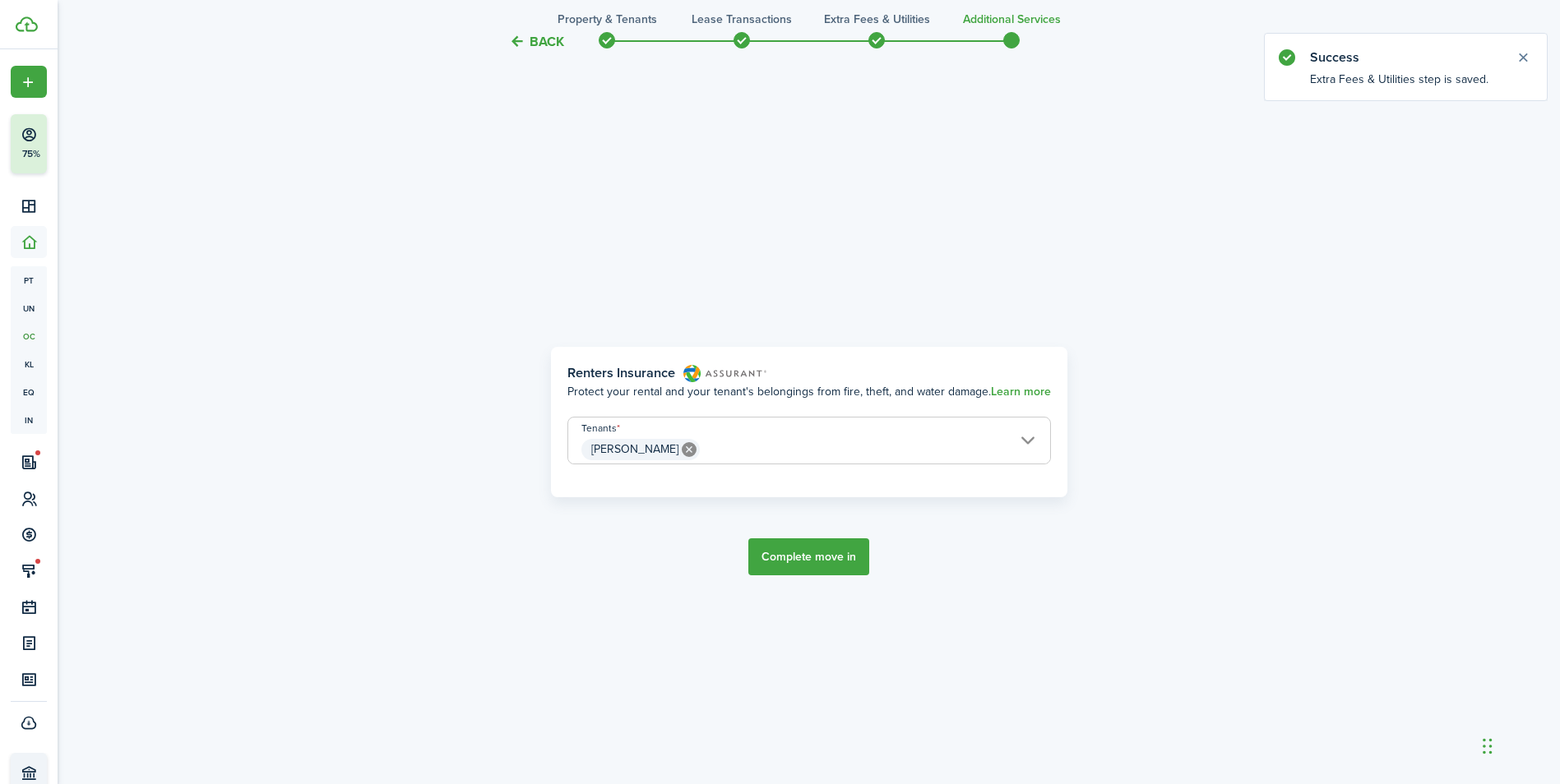
scroll to position [674, 0]
click at [824, 558] on button "Complete move in" at bounding box center [809, 553] width 121 height 37
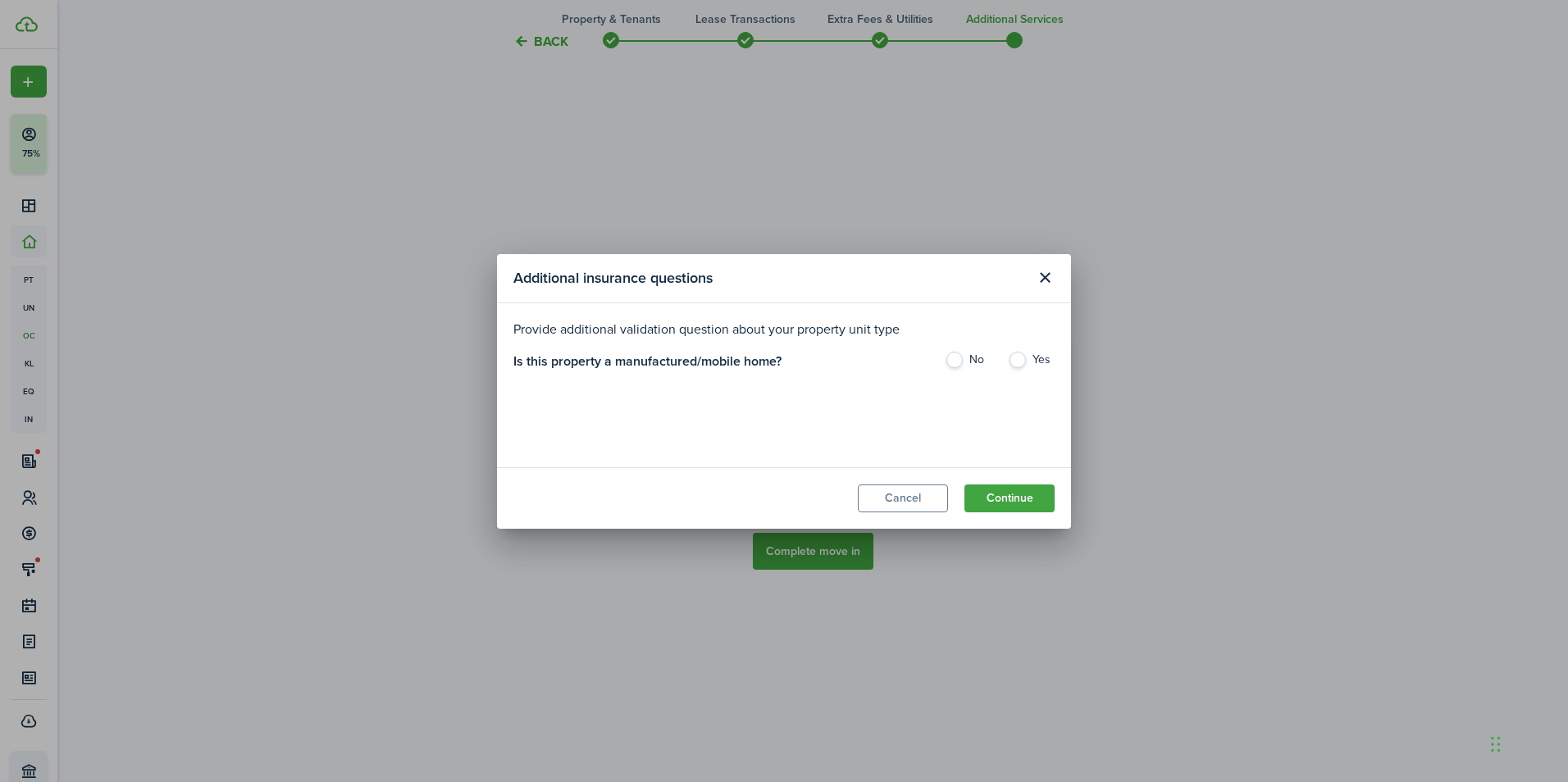
click at [955, 360] on label "No" at bounding box center [968, 363] width 46 height 24
radio input "true"
click at [999, 501] on button "Continue" at bounding box center [1009, 498] width 90 height 28
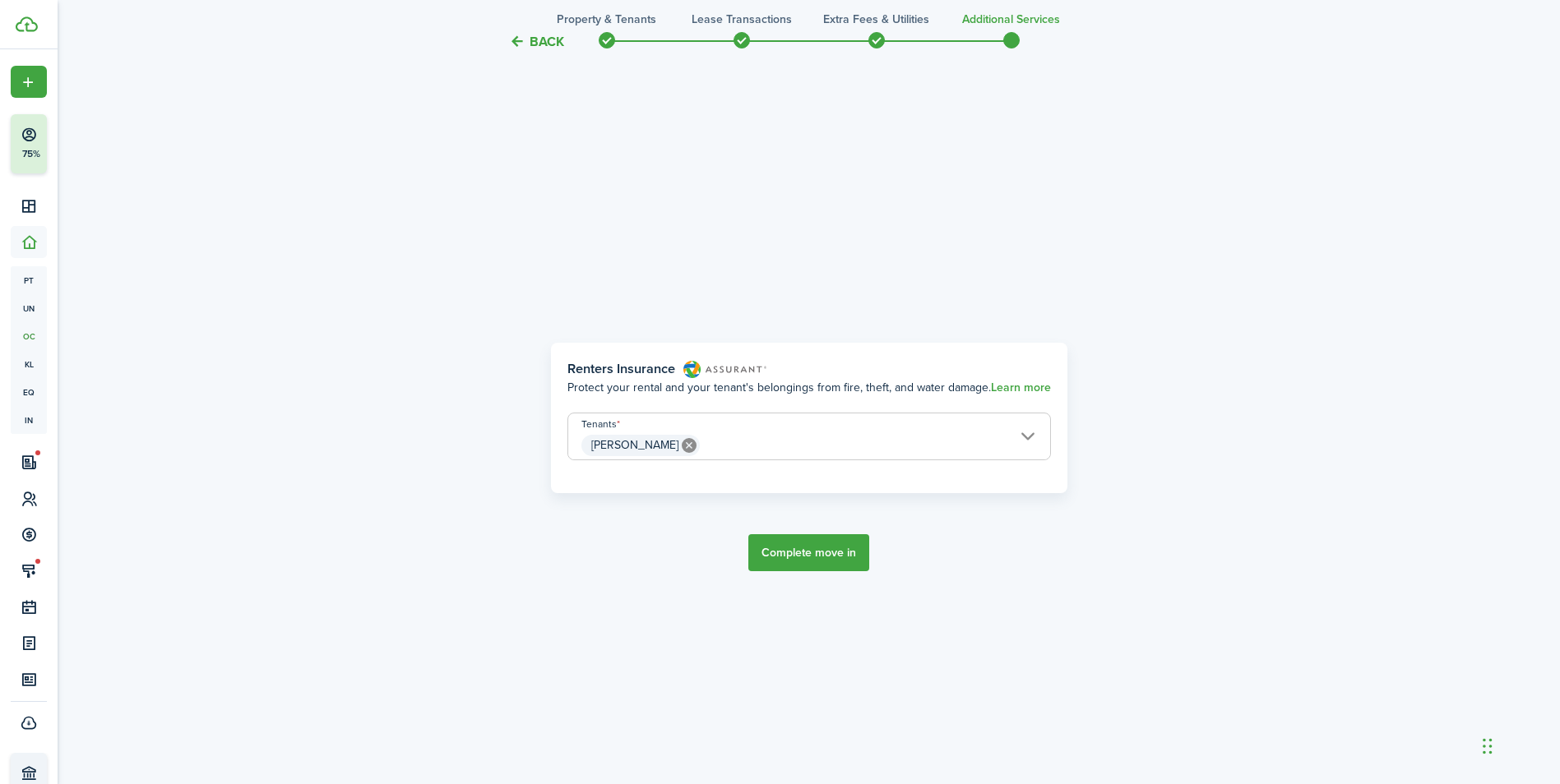
click at [785, 558] on button "Complete move in" at bounding box center [809, 553] width 121 height 37
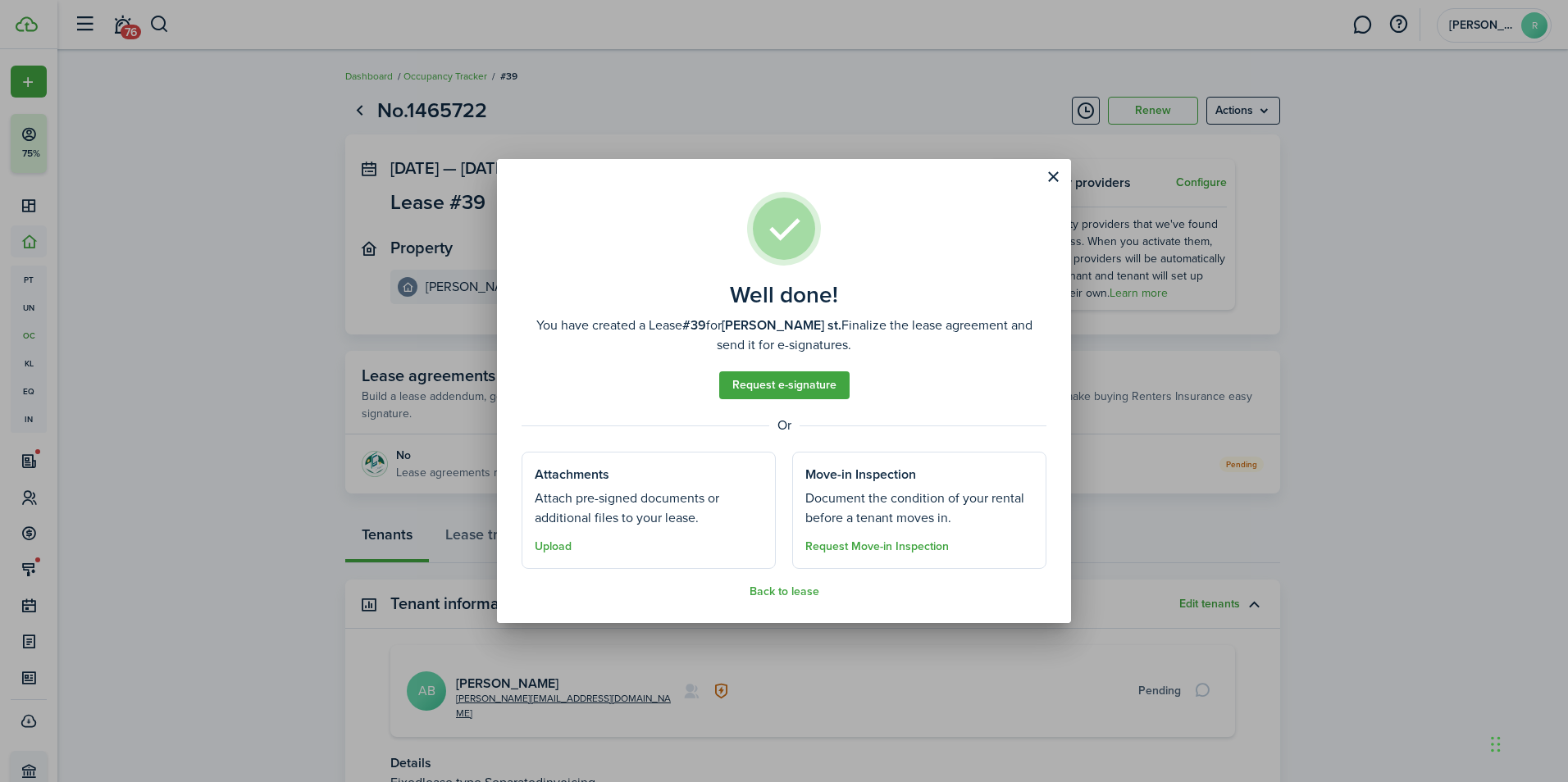
click at [781, 593] on button "Back to lease" at bounding box center [784, 592] width 70 height 14
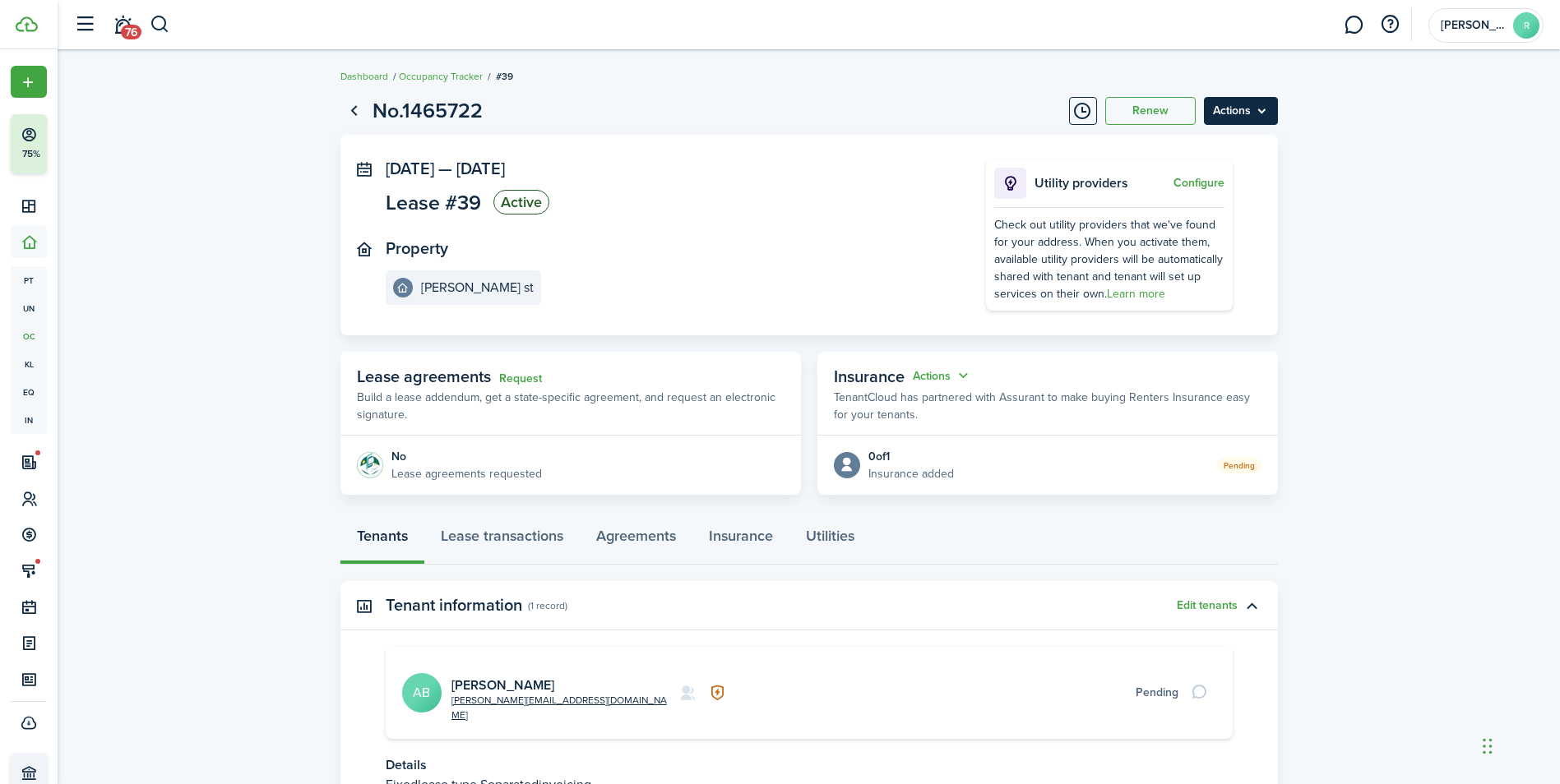
click at [1238, 115] on menu-btn "Actions" at bounding box center [1241, 111] width 74 height 28
click at [702, 221] on panel-main-inner "[DATE] — [DATE] Lease #39 Active Property [PERSON_NAME][GEOGRAPHIC_DATA]" at bounding box center [661, 232] width 551 height 146
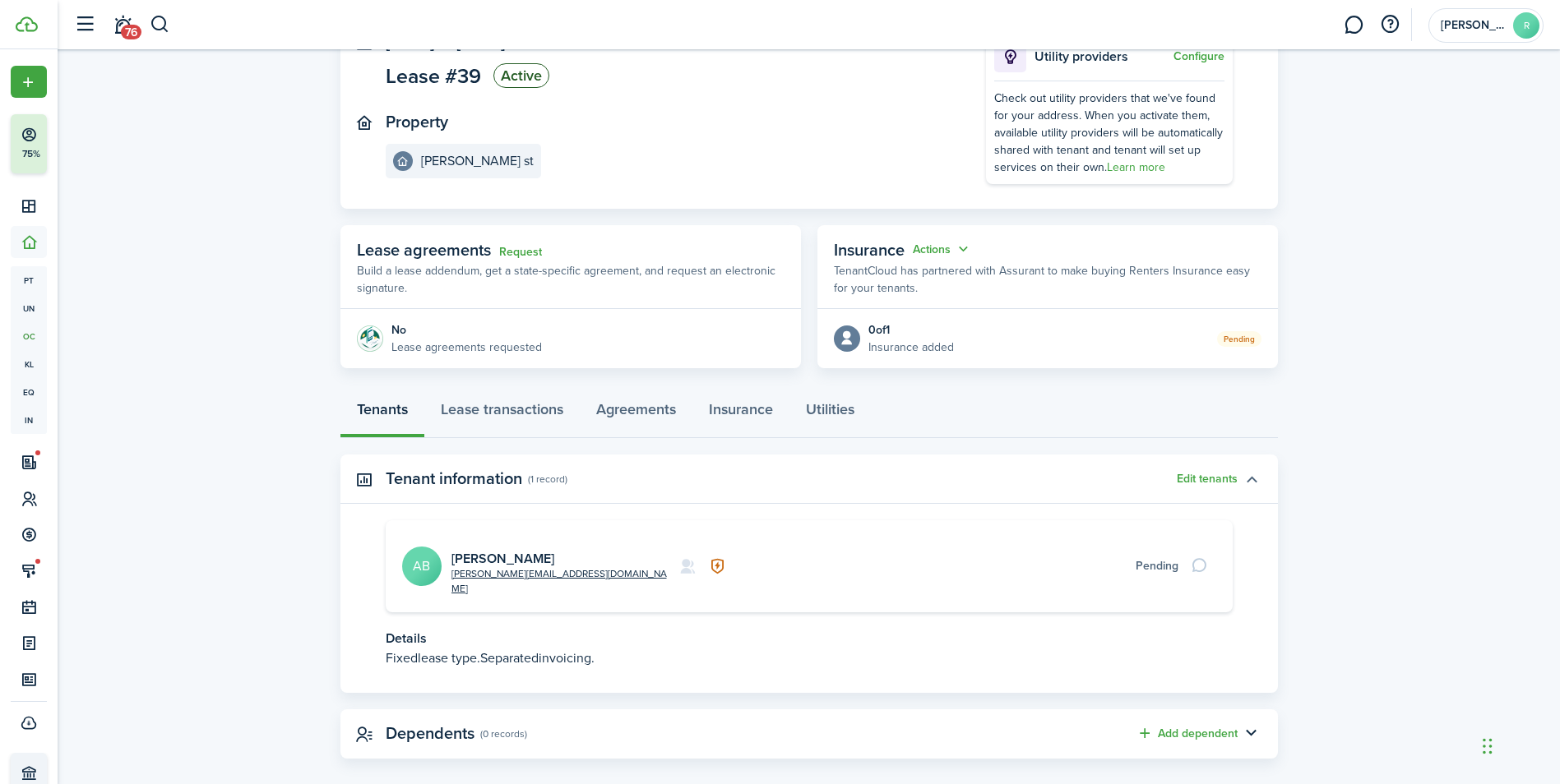
click at [1249, 480] on button "button" at bounding box center [1251, 479] width 28 height 28
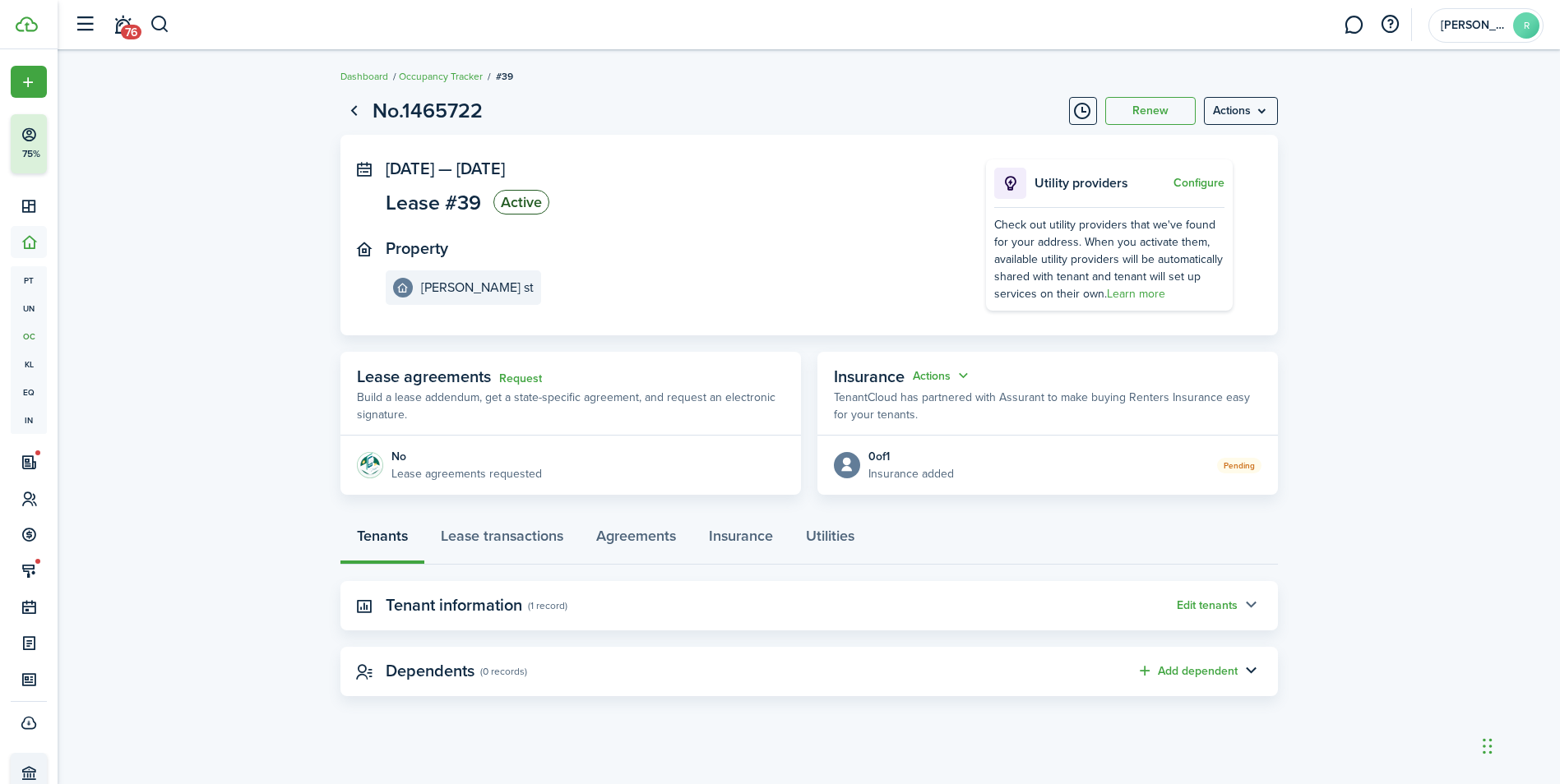
scroll to position [0, 0]
click at [1257, 609] on button "button" at bounding box center [1257, 605] width 28 height 28
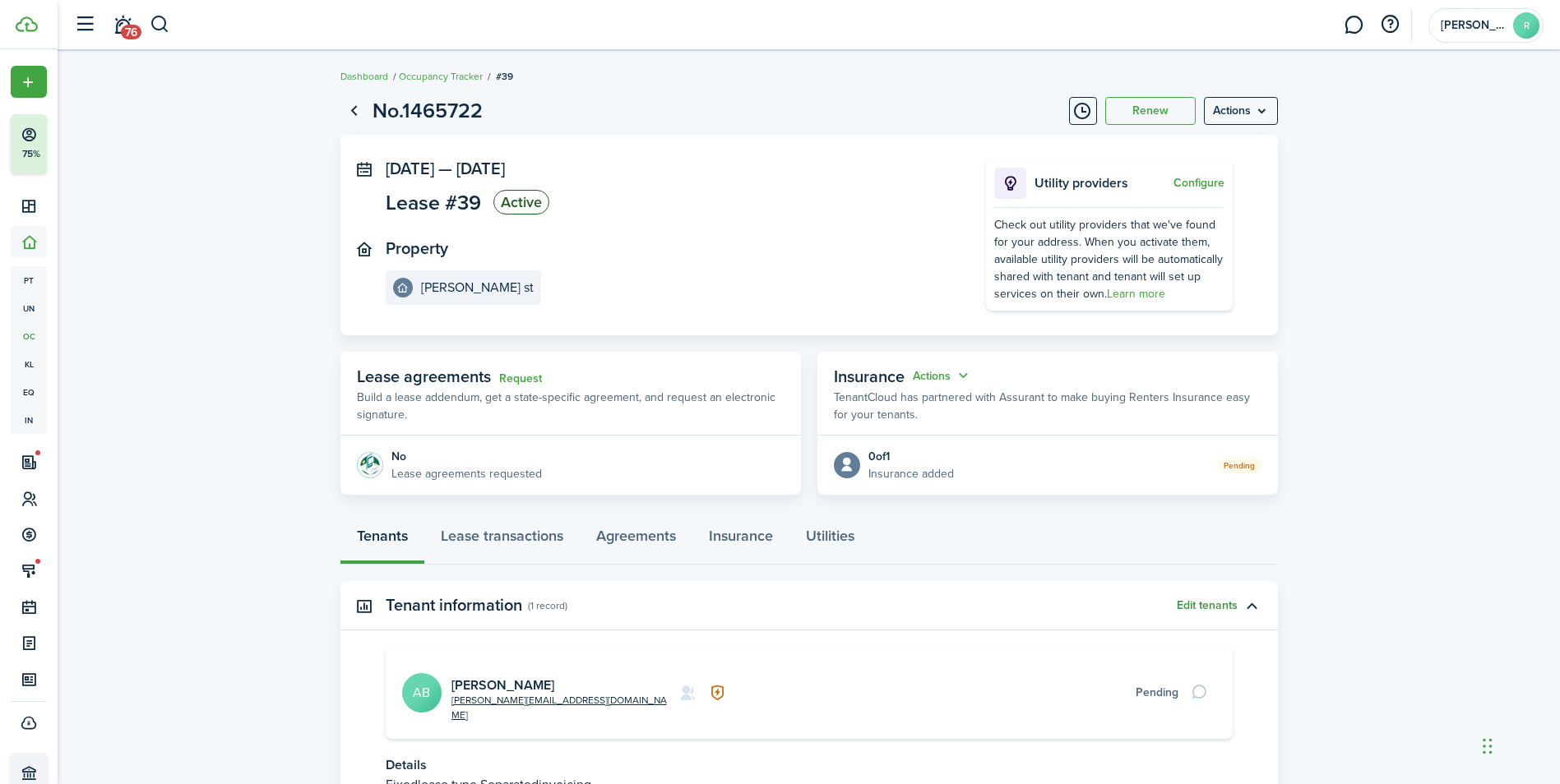
click at [1213, 606] on button "Edit tenants" at bounding box center [1207, 606] width 61 height 14
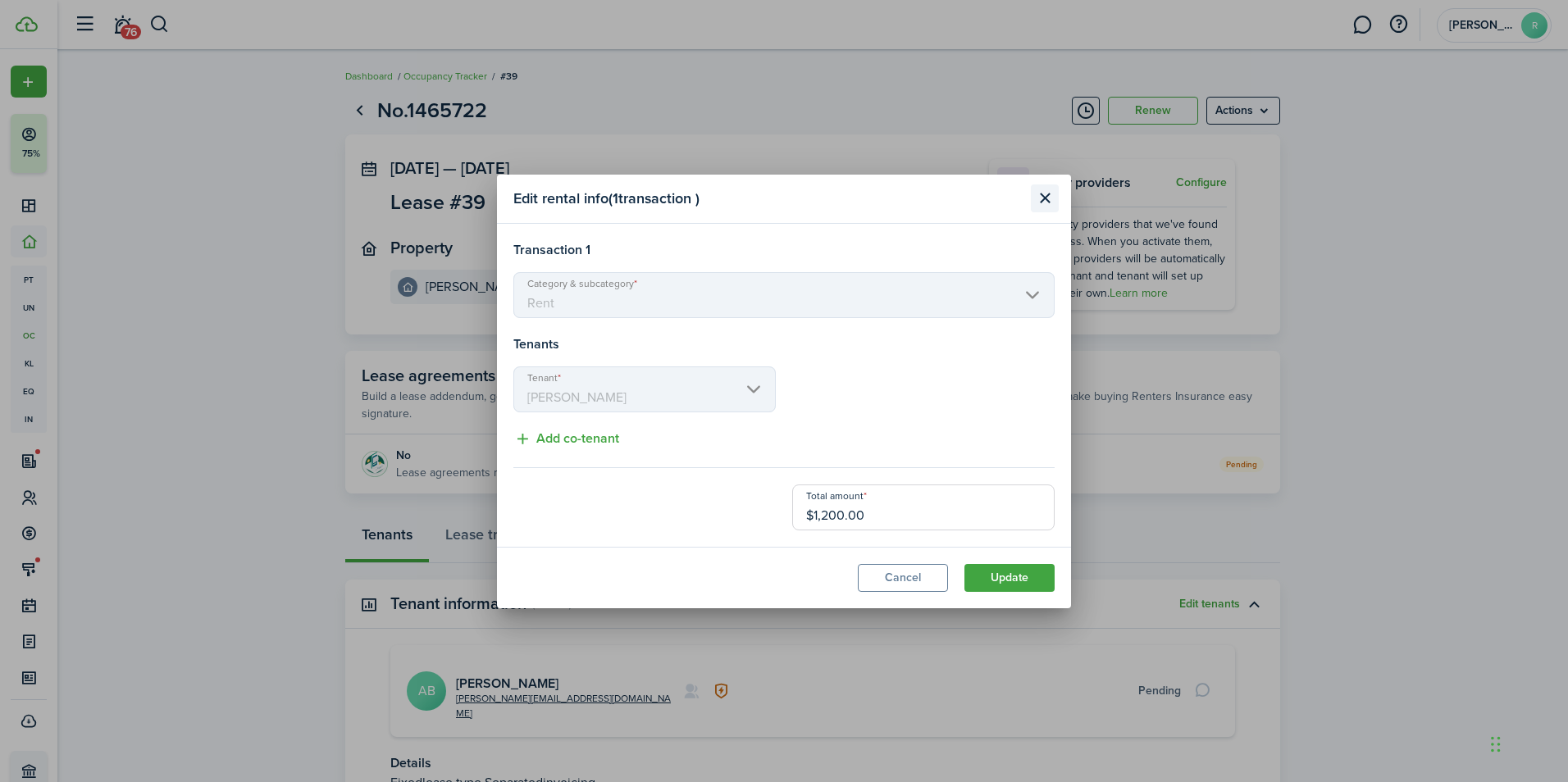
click at [1039, 196] on button "Close modal" at bounding box center [1044, 198] width 28 height 28
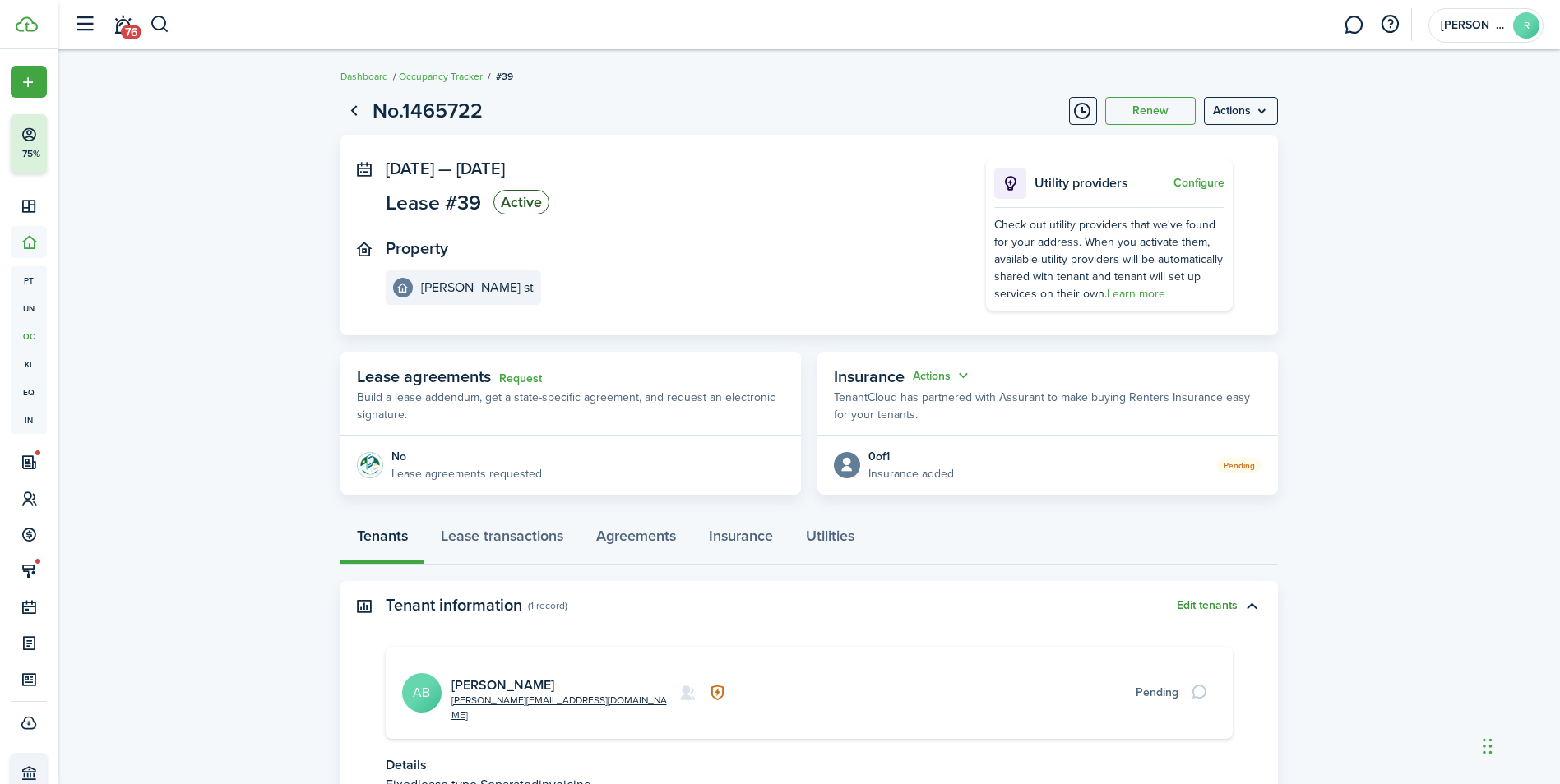
click at [1218, 610] on button "Edit tenants" at bounding box center [1207, 606] width 61 height 14
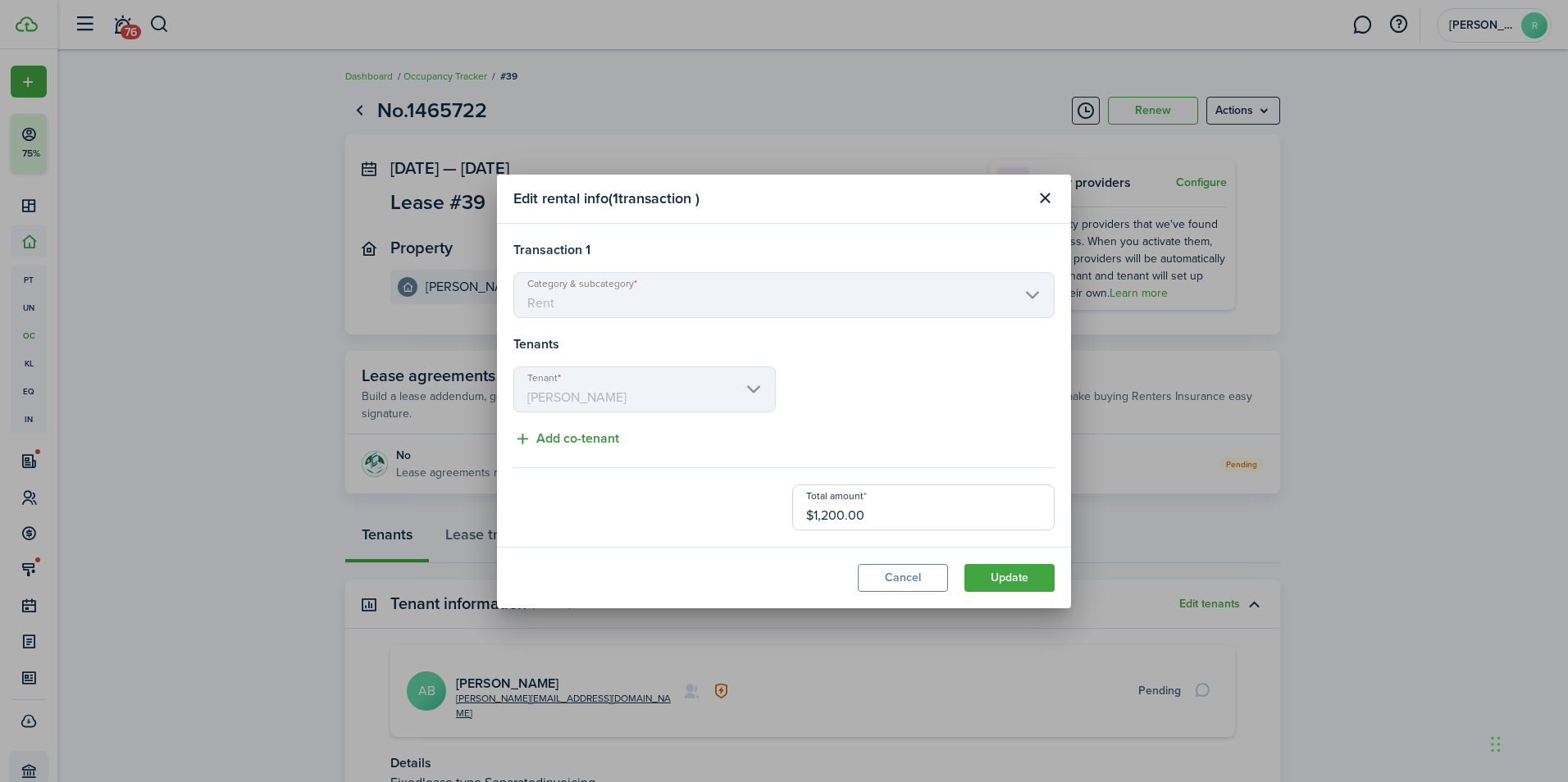
click at [583, 442] on button "Add co-tenant" at bounding box center [565, 438] width 106 height 20
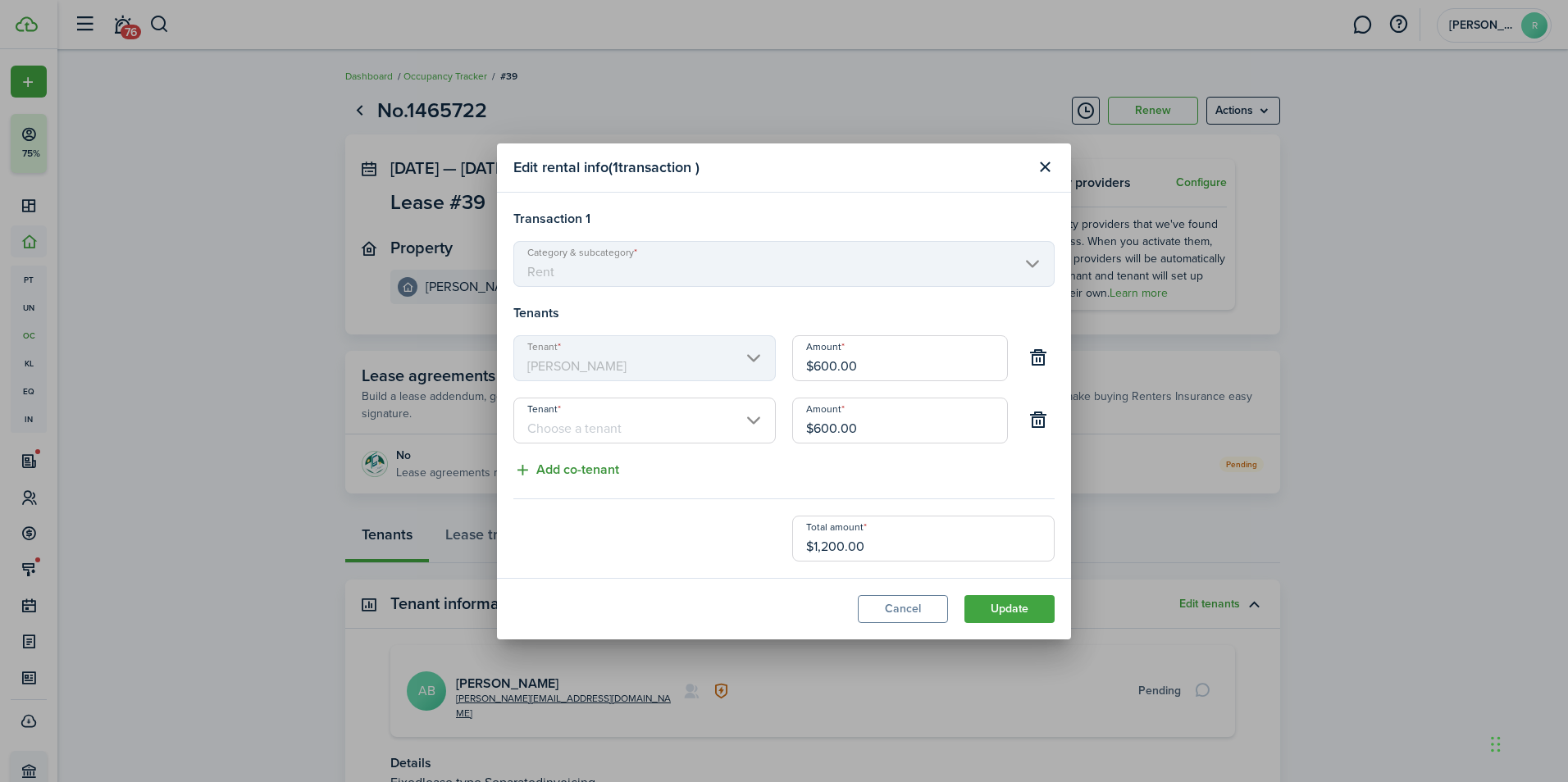
click at [561, 466] on button "Add co-tenant" at bounding box center [565, 469] width 106 height 20
type input "$400.00"
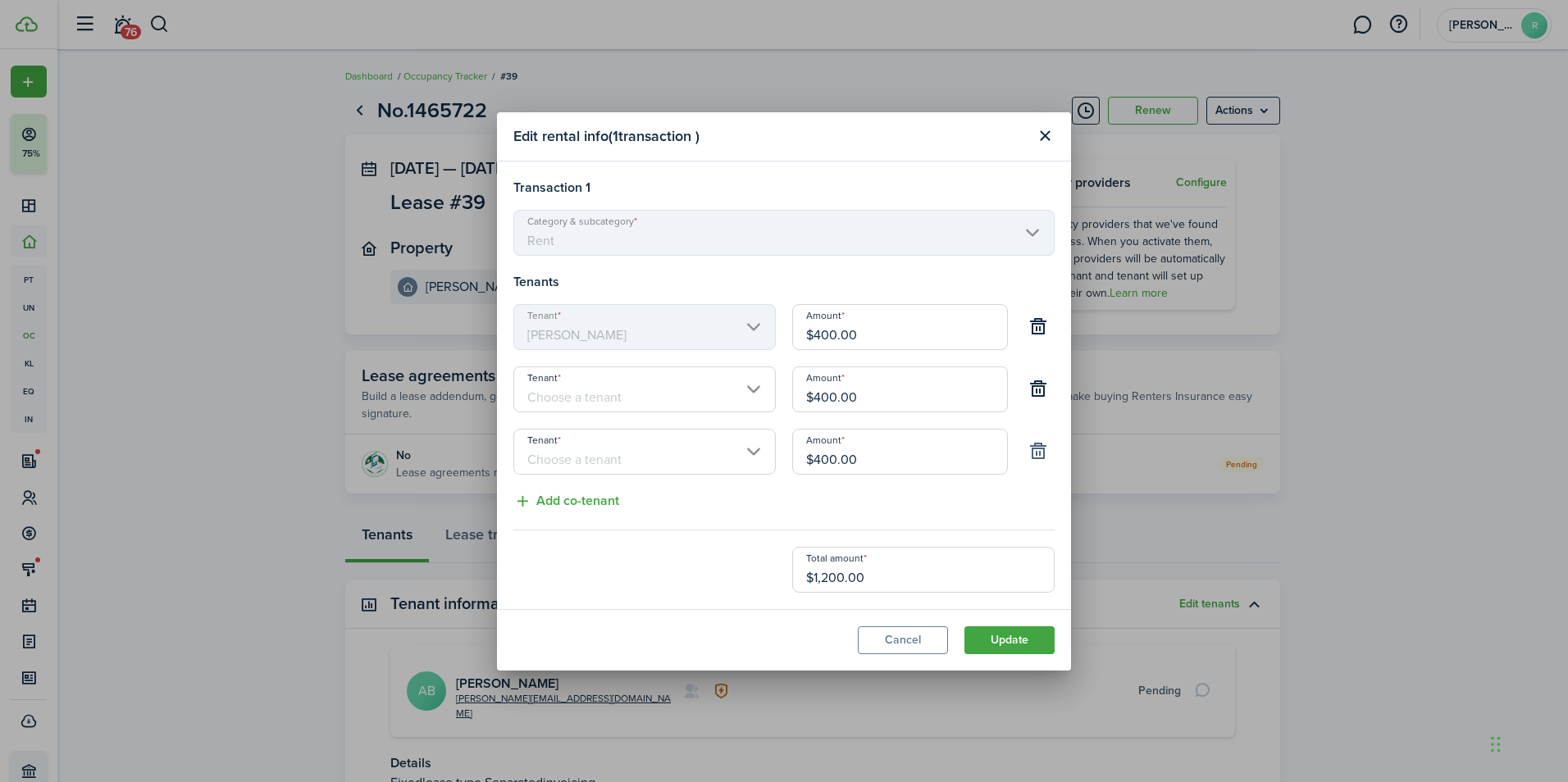
click at [1041, 454] on button "button" at bounding box center [1038, 451] width 28 height 28
type input "$600.00"
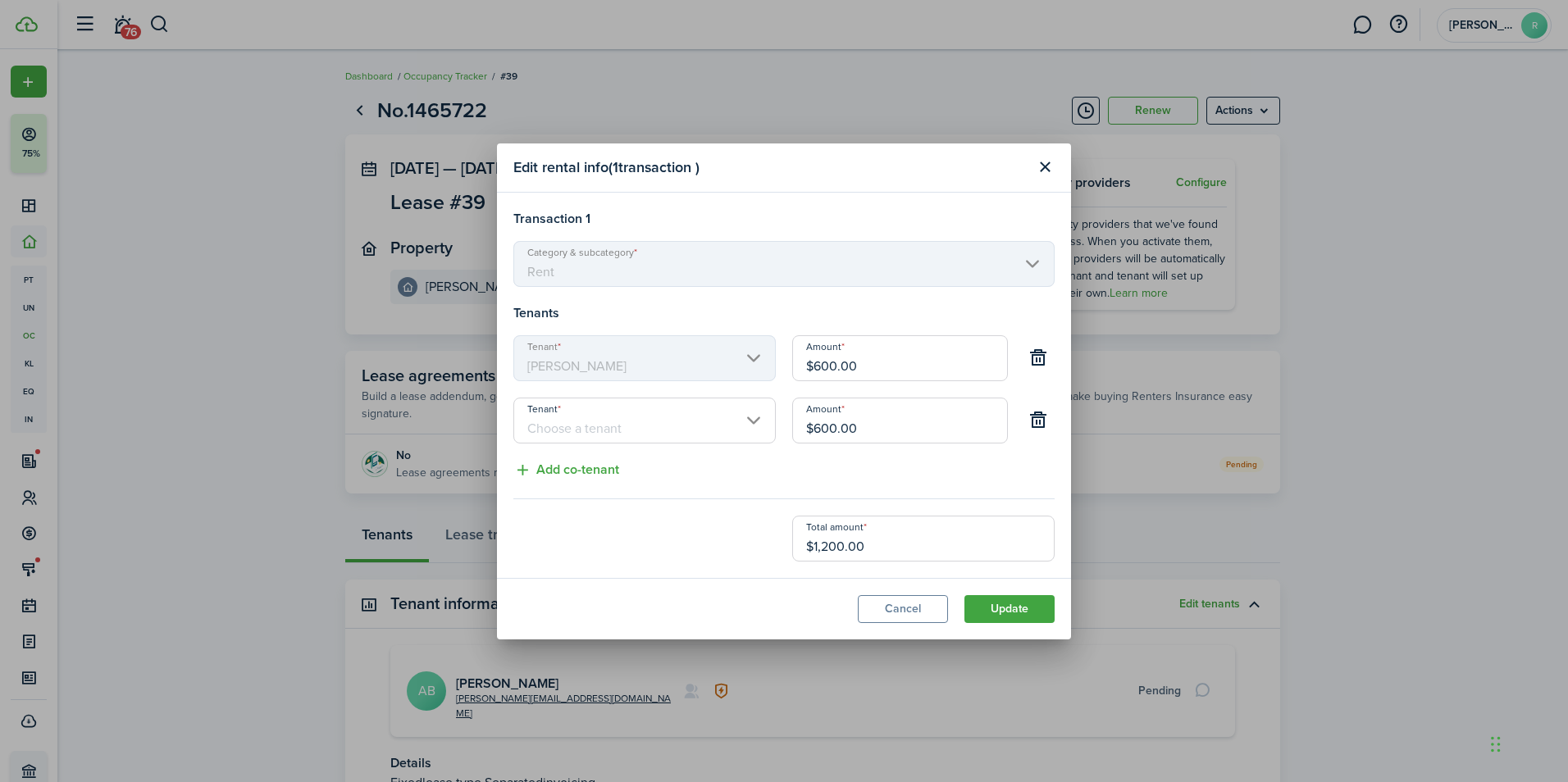
click at [615, 425] on input "Tenant" at bounding box center [644, 420] width 262 height 45
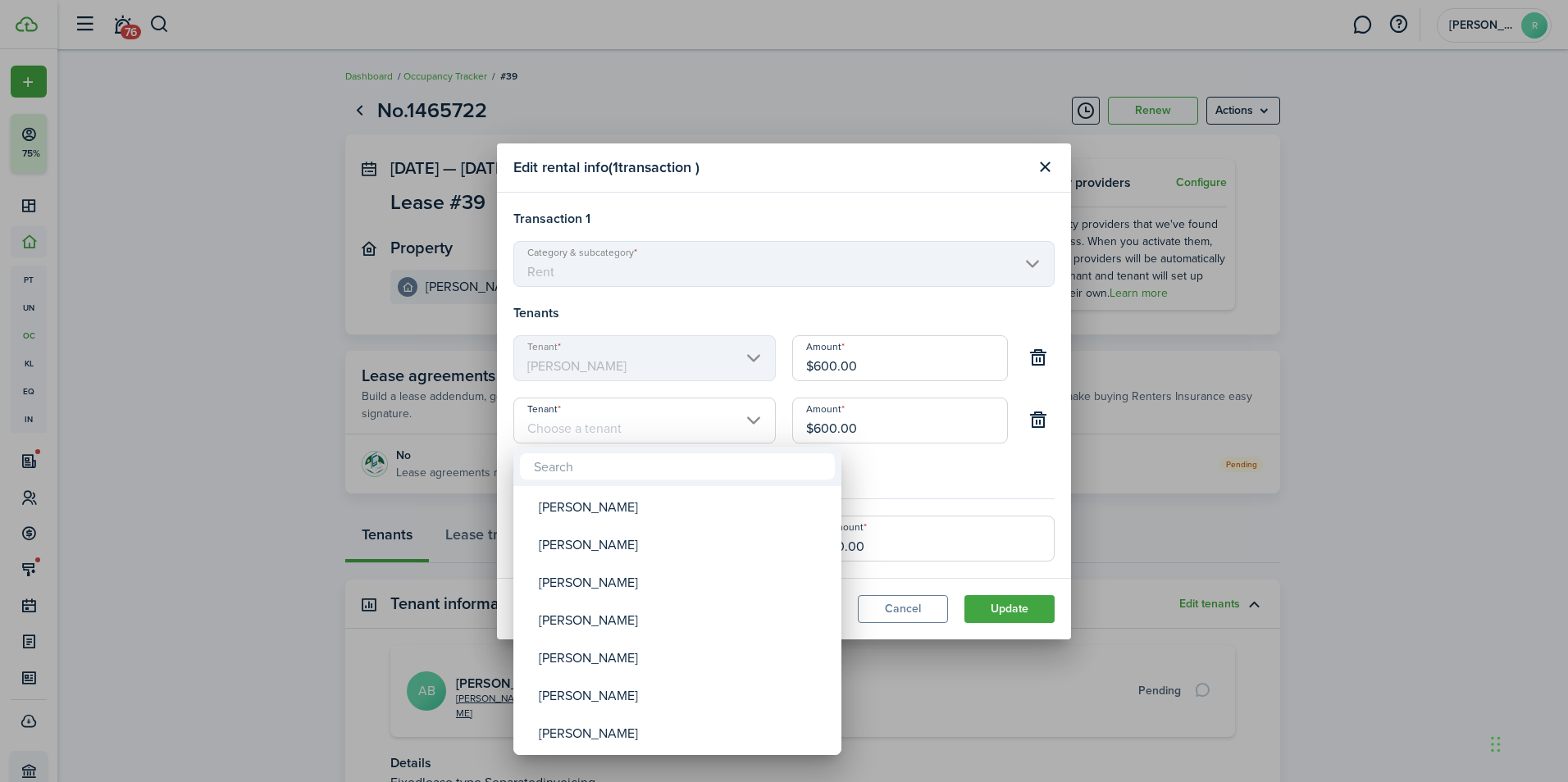
click at [1351, 465] on div at bounding box center [783, 390] width 1830 height 1044
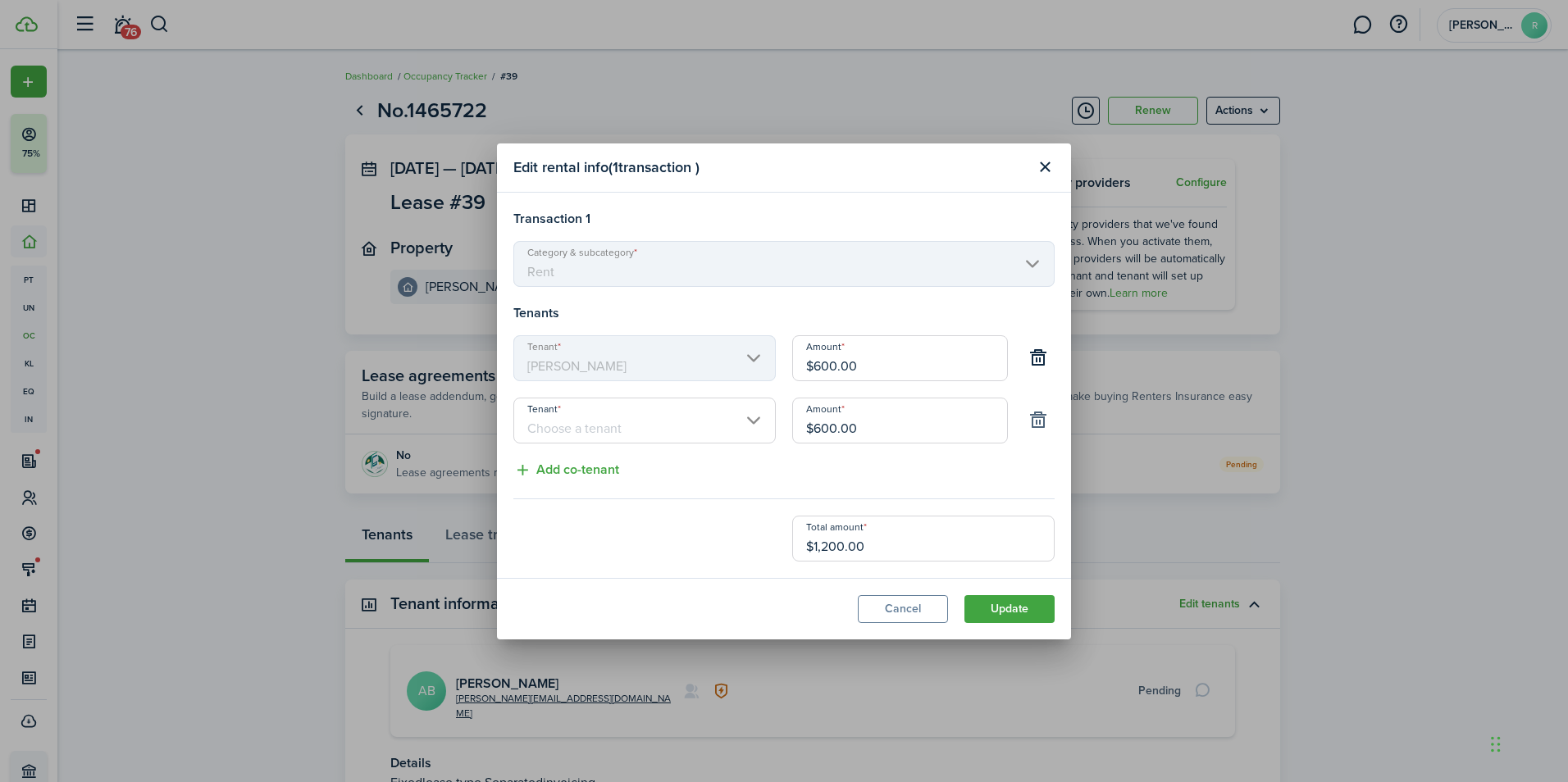
click at [1033, 429] on button "button" at bounding box center [1038, 420] width 28 height 28
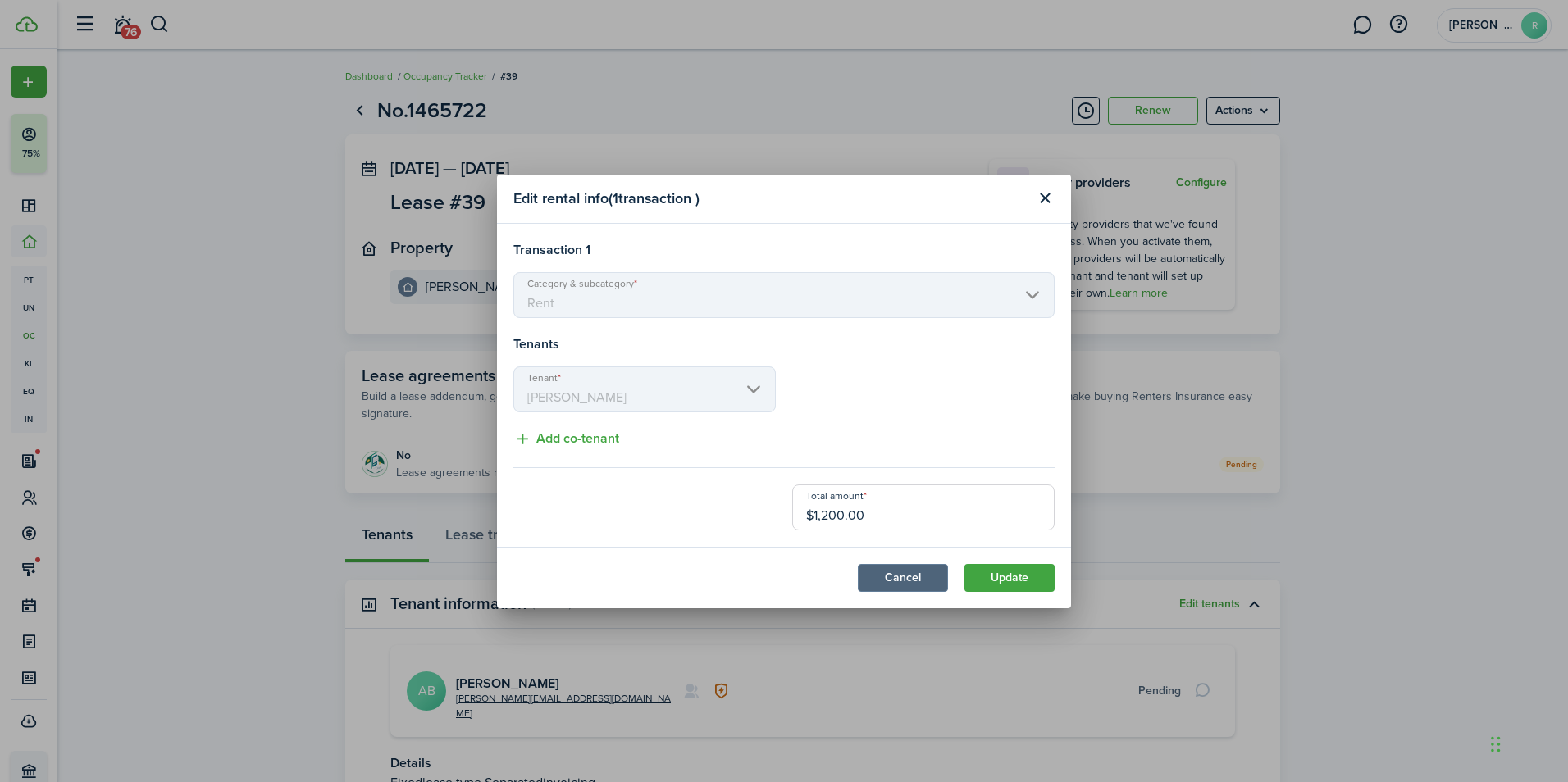
click at [890, 585] on button "Cancel" at bounding box center [902, 578] width 90 height 28
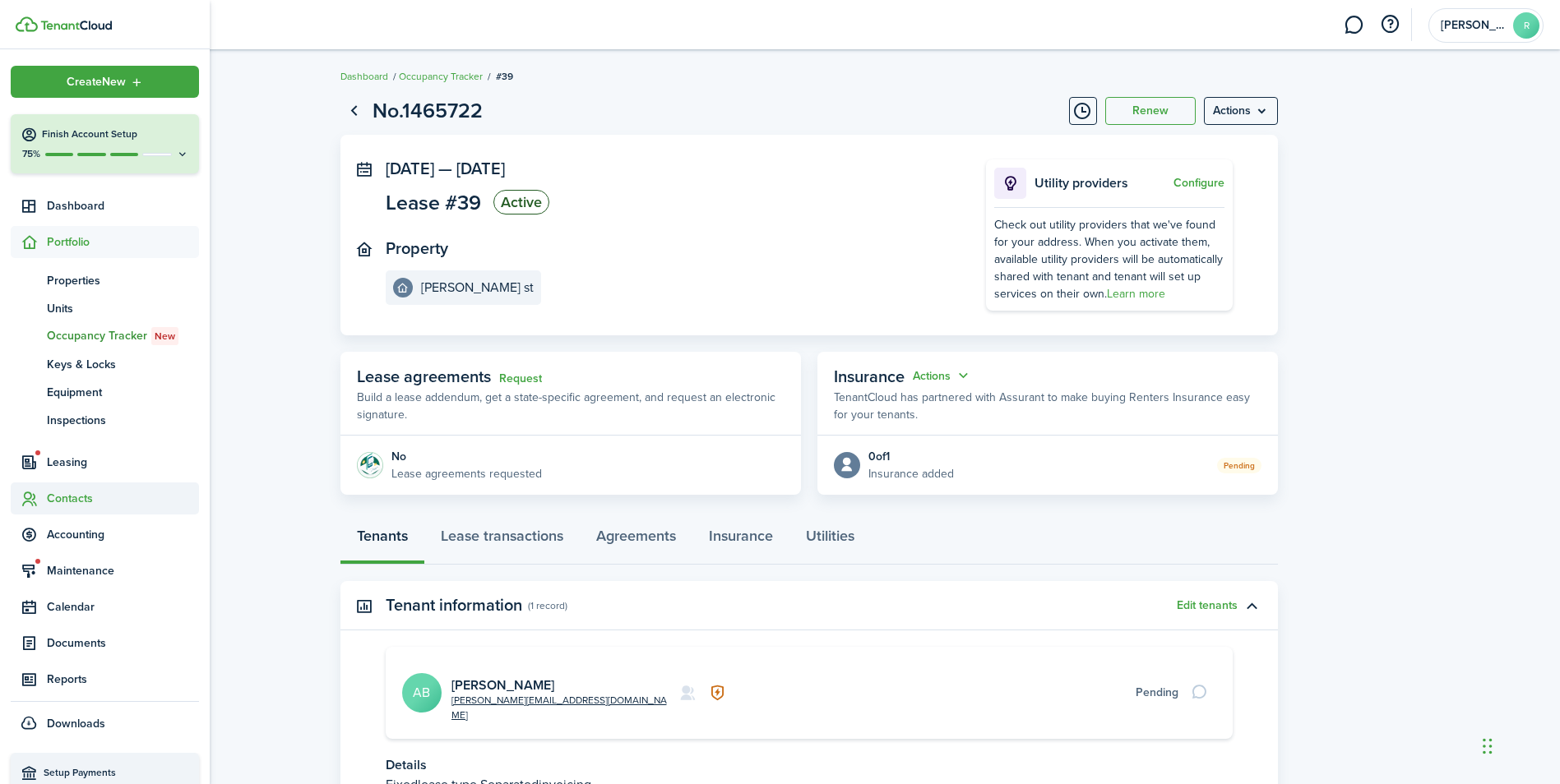
click at [56, 498] on span "Contacts" at bounding box center [122, 499] width 152 height 17
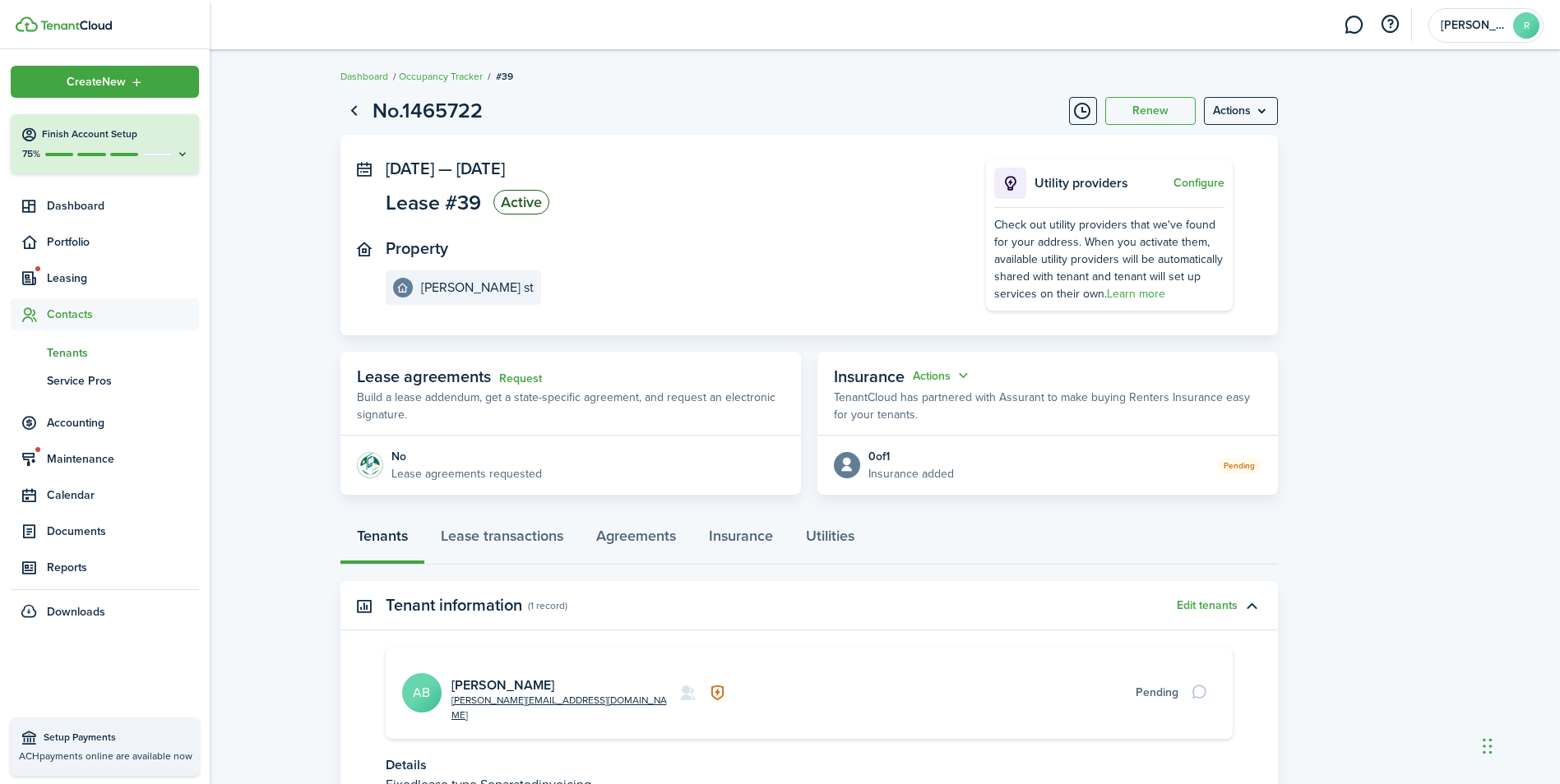
click at [61, 352] on span "Tenants" at bounding box center [122, 353] width 152 height 17
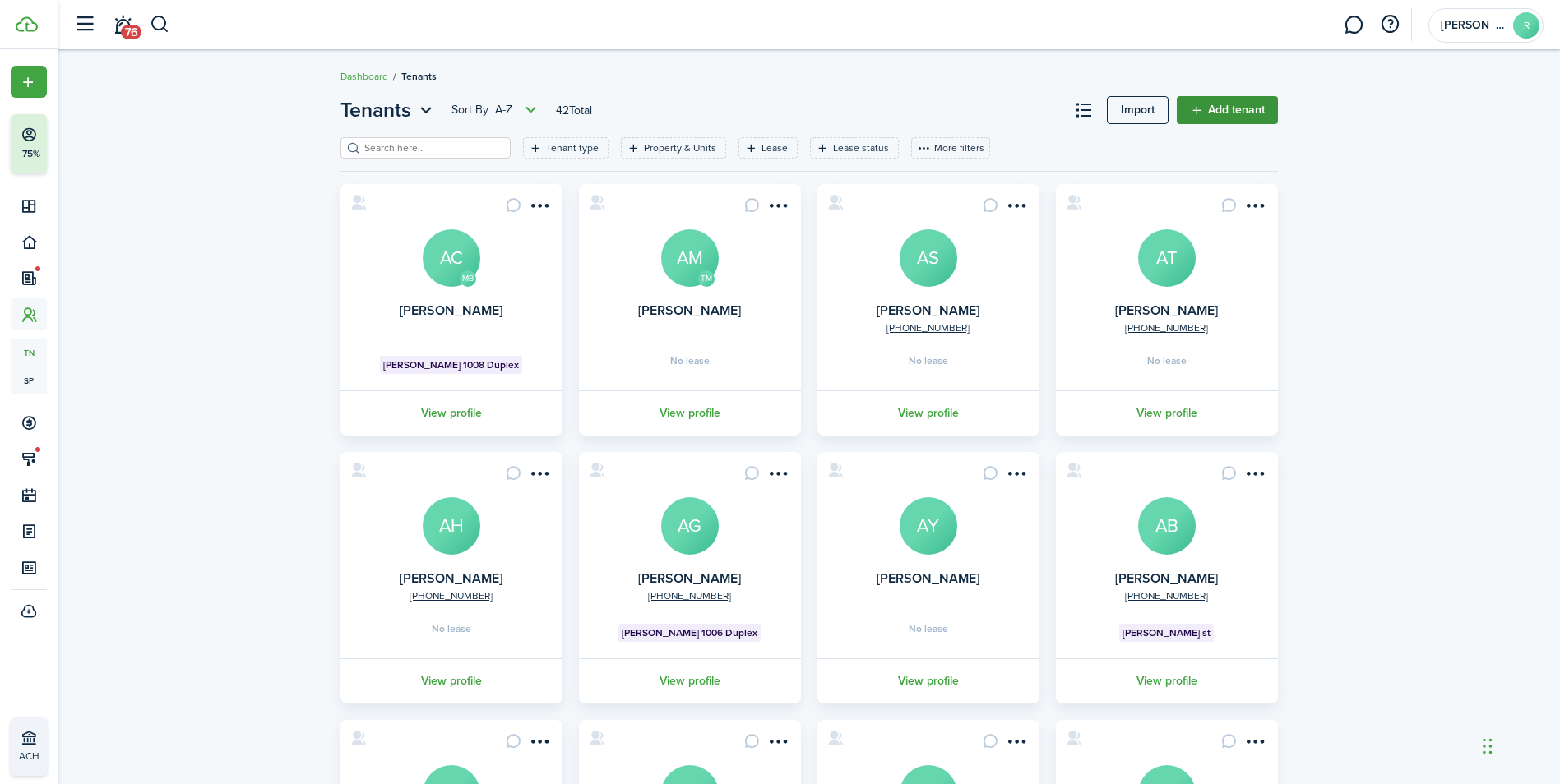
click at [1228, 111] on link "Add tenant" at bounding box center [1227, 110] width 101 height 28
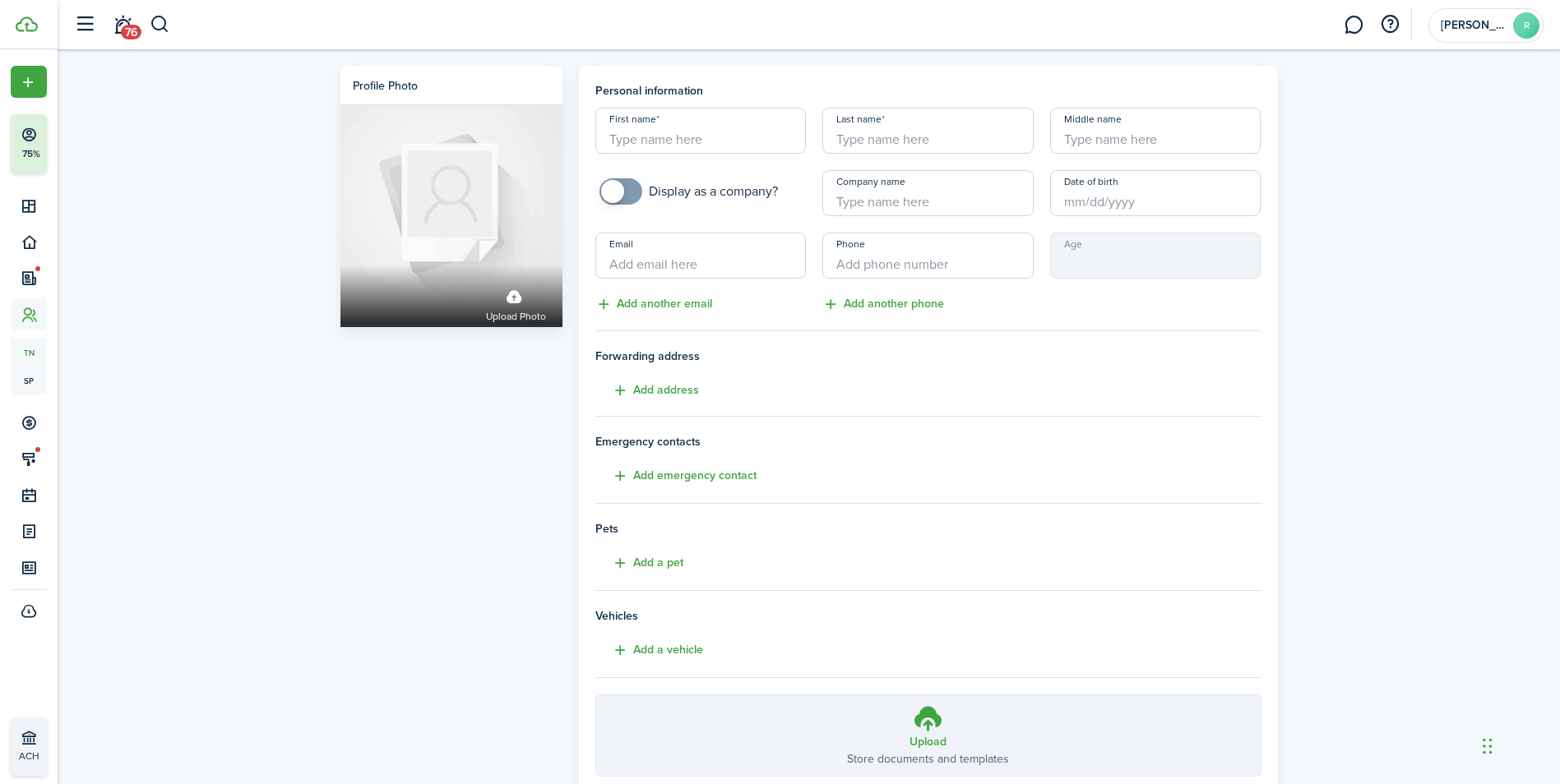
click at [651, 143] on input "First name" at bounding box center [701, 130] width 212 height 46
type input "[PERSON_NAME]"
click at [860, 145] on input "Last name" at bounding box center [928, 130] width 212 height 46
type input "[PERSON_NAME]"
click at [913, 210] on input "Company name" at bounding box center [928, 192] width 212 height 46
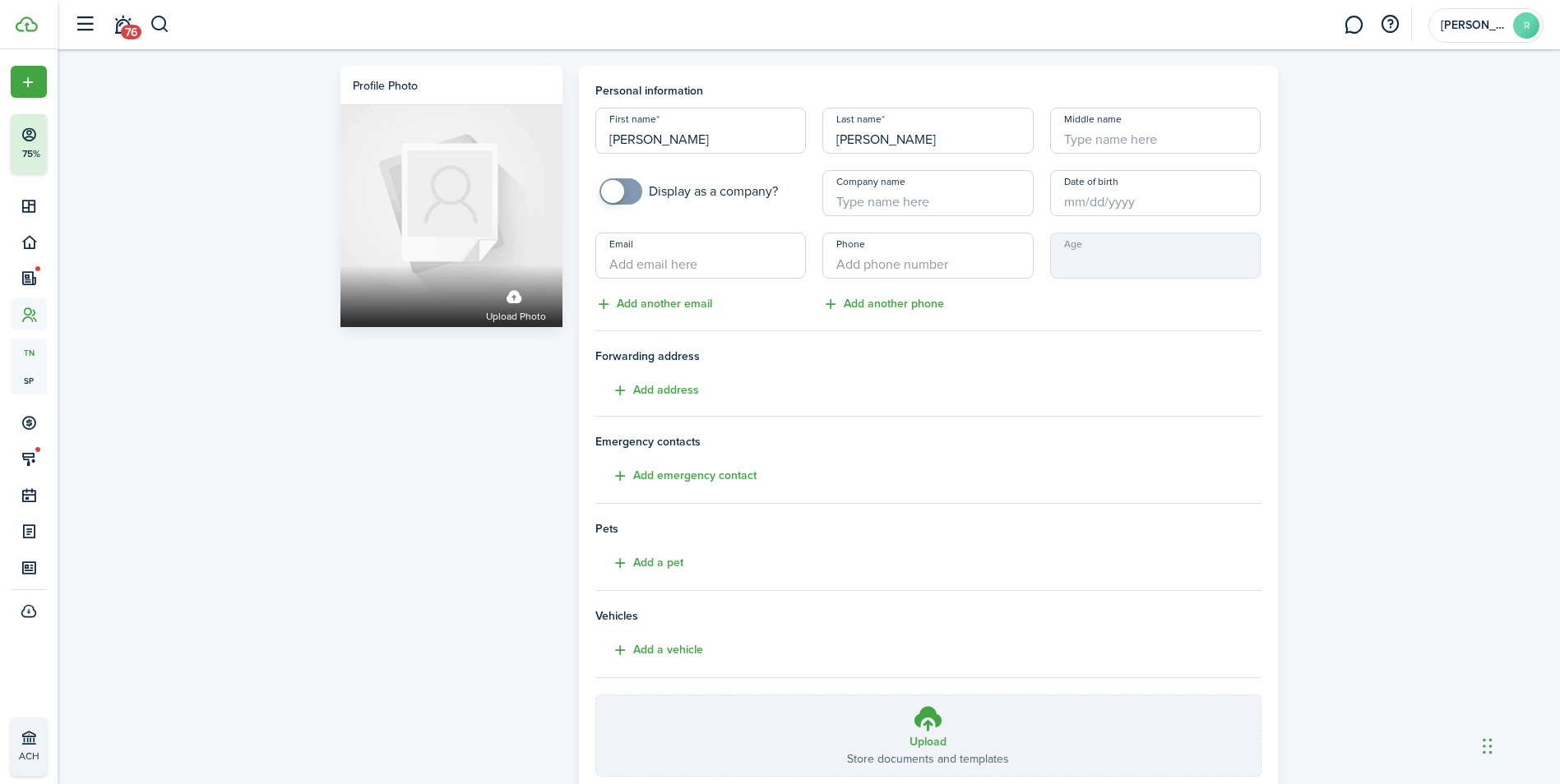
click at [1091, 196] on input "Date of birth" at bounding box center [1156, 192] width 212 height 46
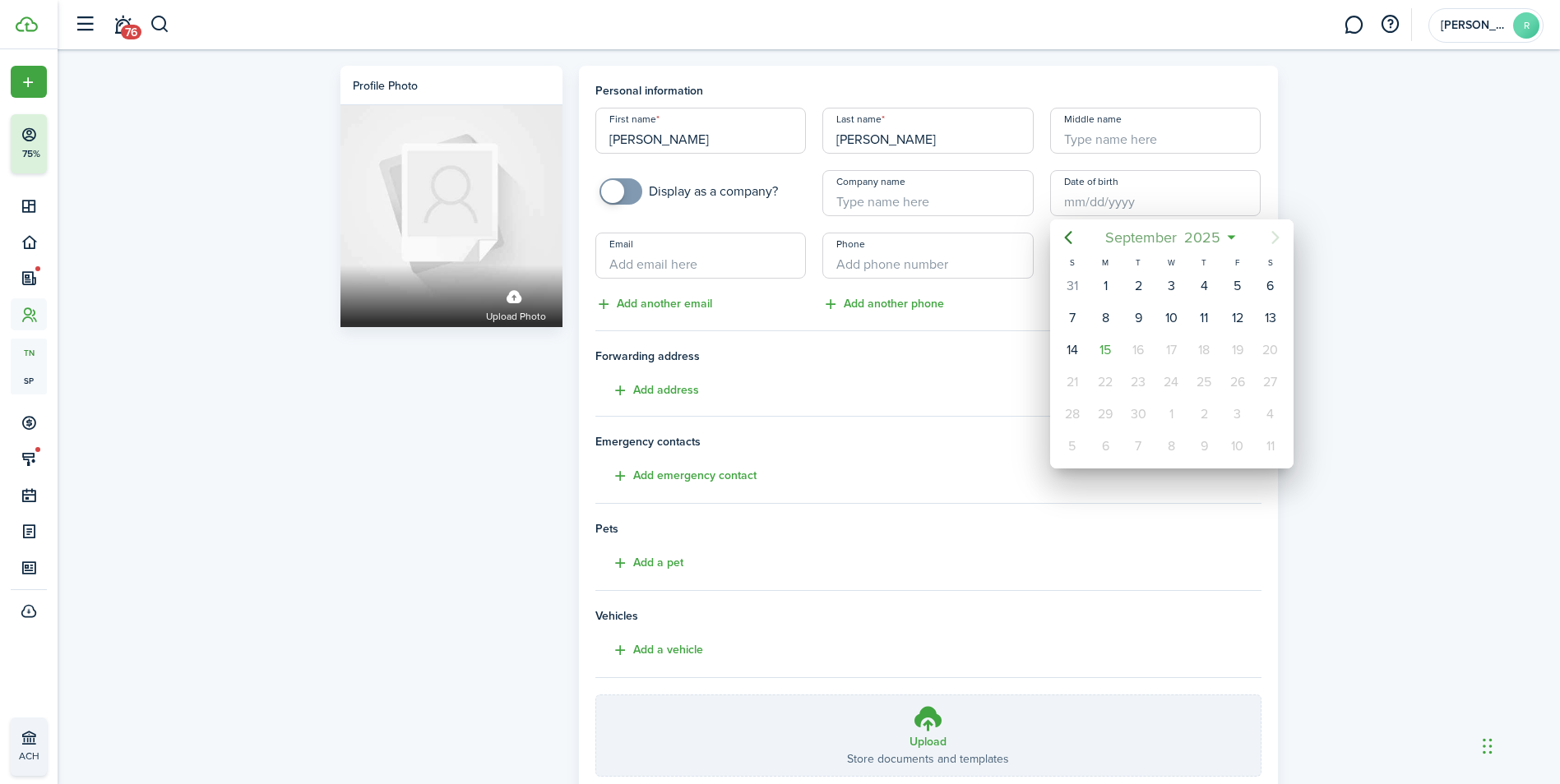
click at [1213, 240] on span "2025" at bounding box center [1203, 238] width 44 height 29
click at [1180, 245] on span "2025" at bounding box center [1163, 238] width 44 height 29
click at [1154, 241] on span "[DATE] - [DATE]" at bounding box center [1163, 238] width 104 height 29
click at [1160, 241] on span "2025" at bounding box center [1163, 238] width 44 height 29
click at [1161, 244] on span "September" at bounding box center [1141, 238] width 79 height 29
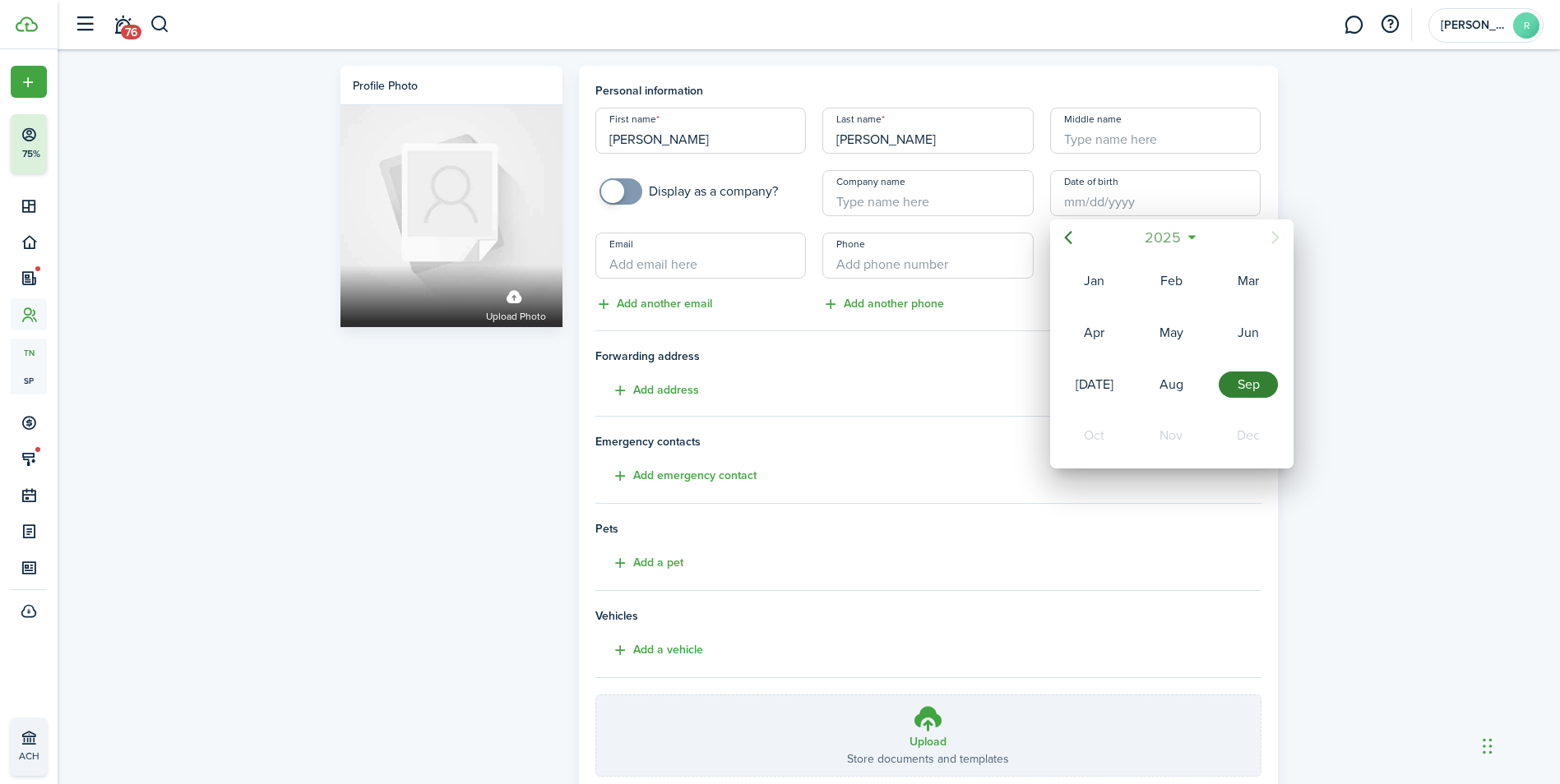
click at [1166, 240] on span "2025" at bounding box center [1163, 238] width 44 height 29
click at [1074, 247] on mbsc-button "Previous page" at bounding box center [1069, 238] width 33 height 33
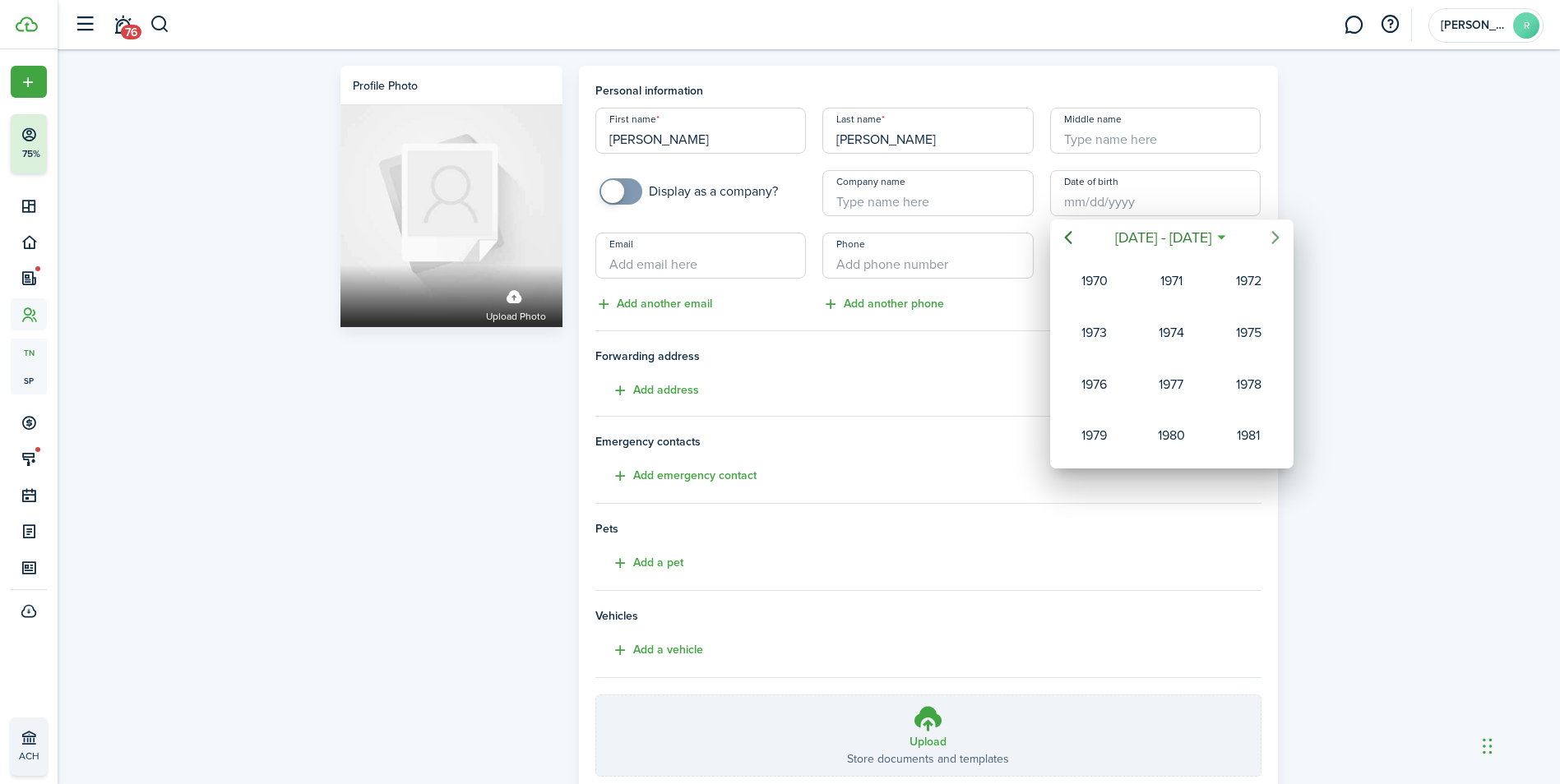
click at [1278, 242] on icon "Next page" at bounding box center [1276, 238] width 19 height 19
click at [1101, 331] on div "1985" at bounding box center [1094, 333] width 59 height 26
click at [1171, 382] on div "Aug" at bounding box center [1171, 384] width 59 height 26
click at [1206, 288] on div "1" at bounding box center [1204, 285] width 24 height 24
type input "[DATE]"
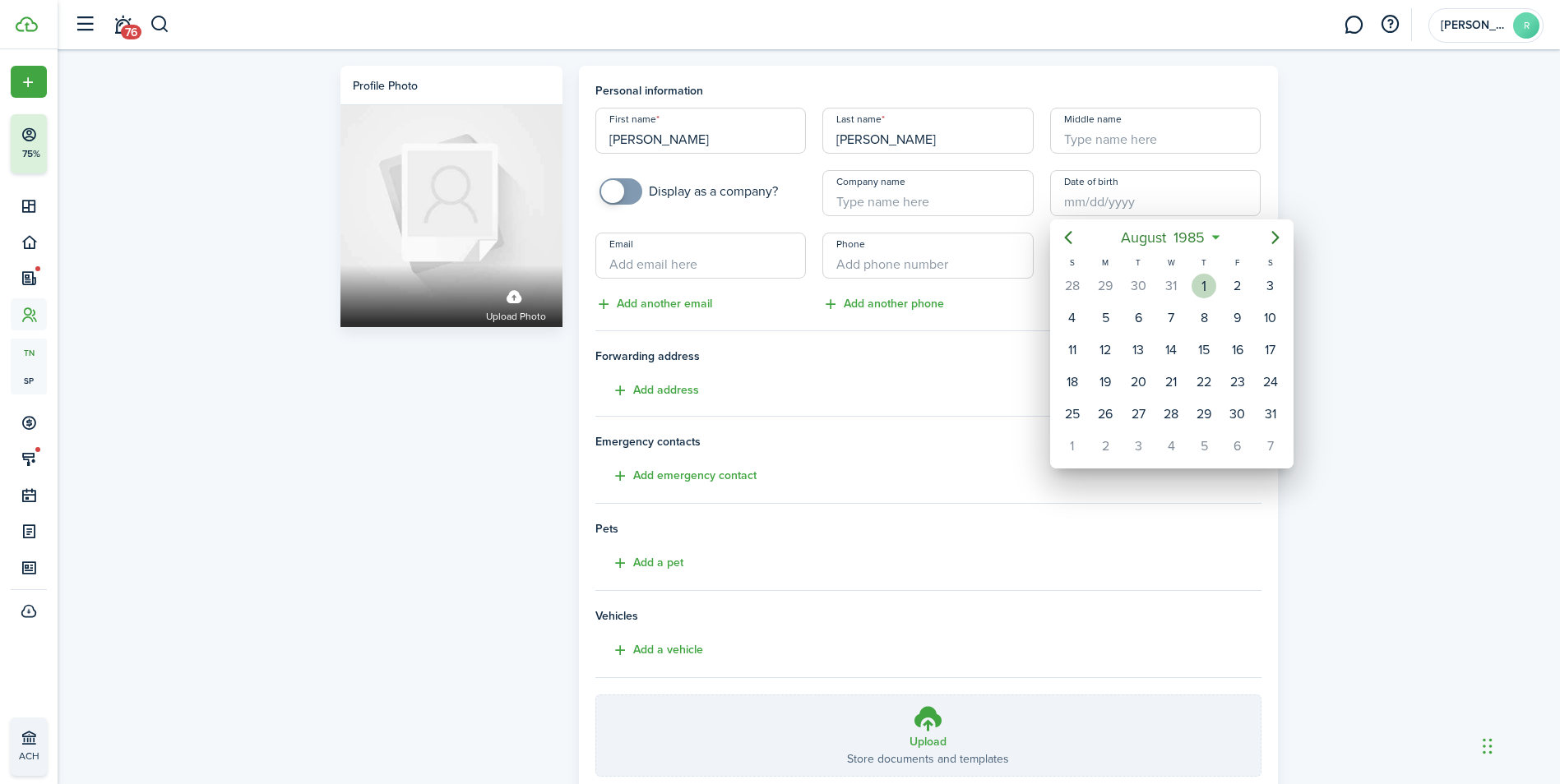
type input "40"
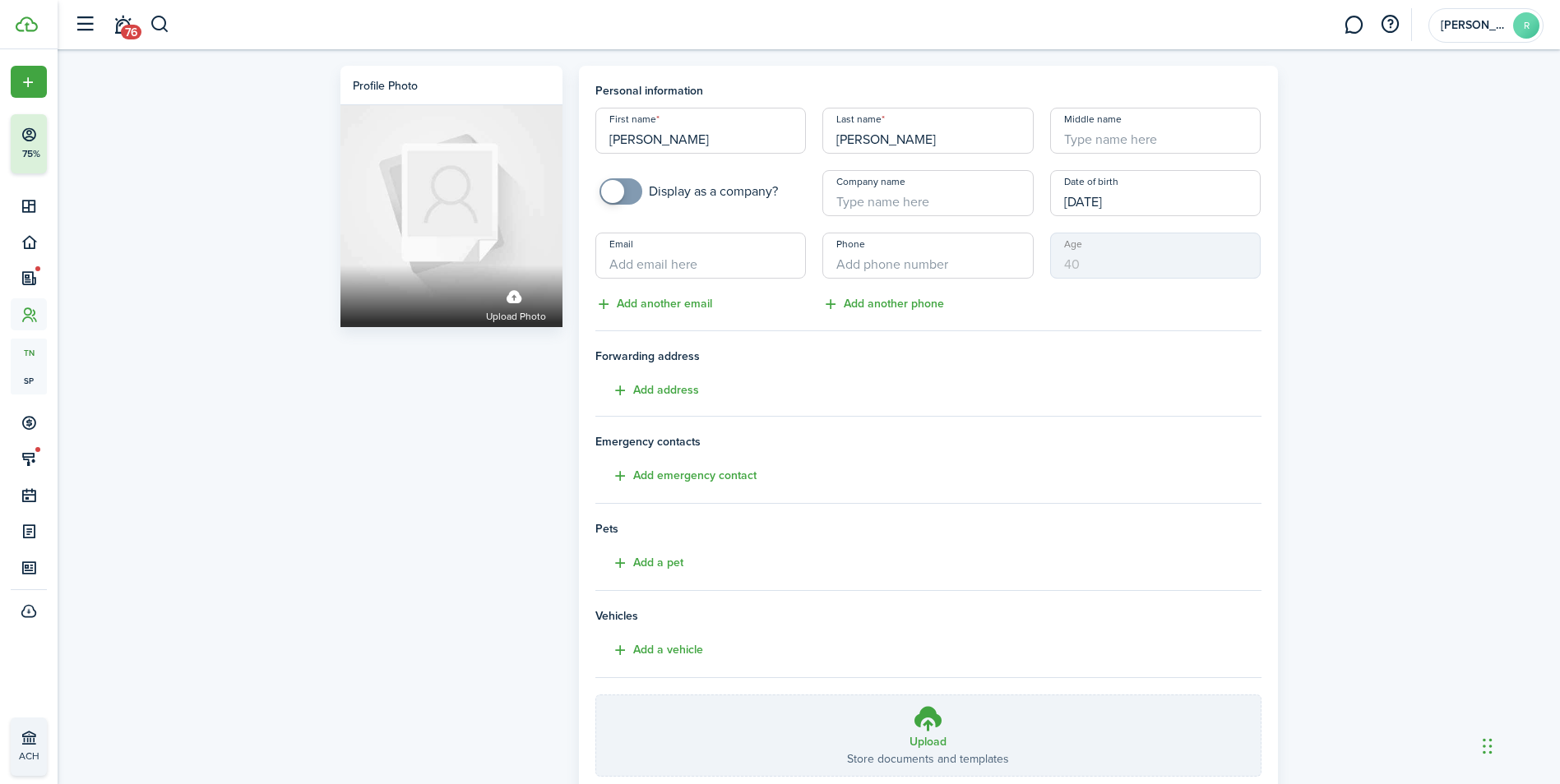
click at [676, 271] on input "Email" at bounding box center [701, 255] width 212 height 46
click at [865, 260] on input "+1" at bounding box center [928, 255] width 212 height 46
type input "[PHONE_NUMBER]"
click at [694, 259] on input "Email" at bounding box center [701, 255] width 212 height 46
type input "[EMAIL_ADDRESS][DOMAIN_NAME]"
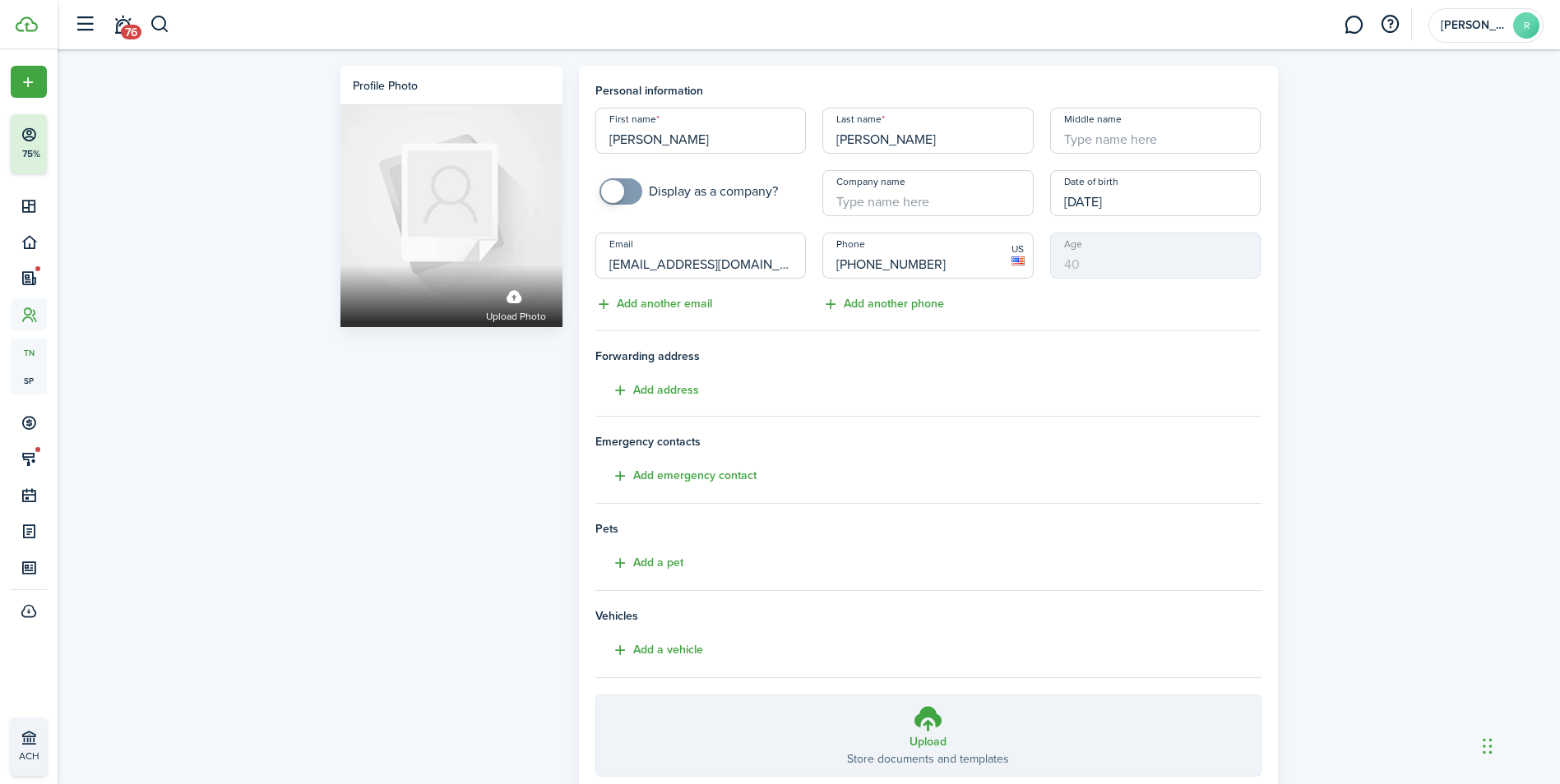
click at [986, 272] on input "[PHONE_NUMBER]" at bounding box center [928, 255] width 212 height 46
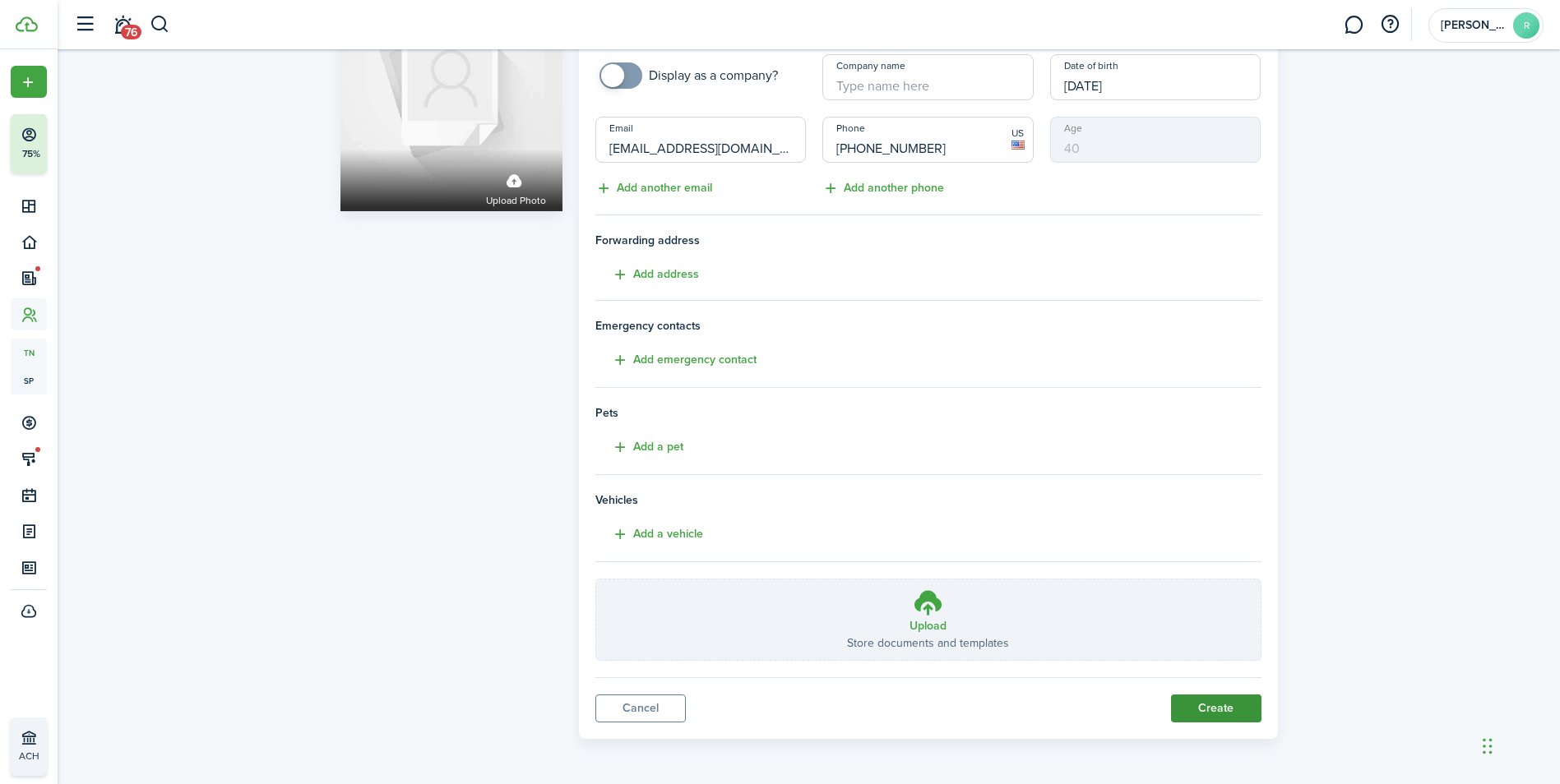
click at [1205, 702] on button "Create" at bounding box center [1215, 708] width 90 height 28
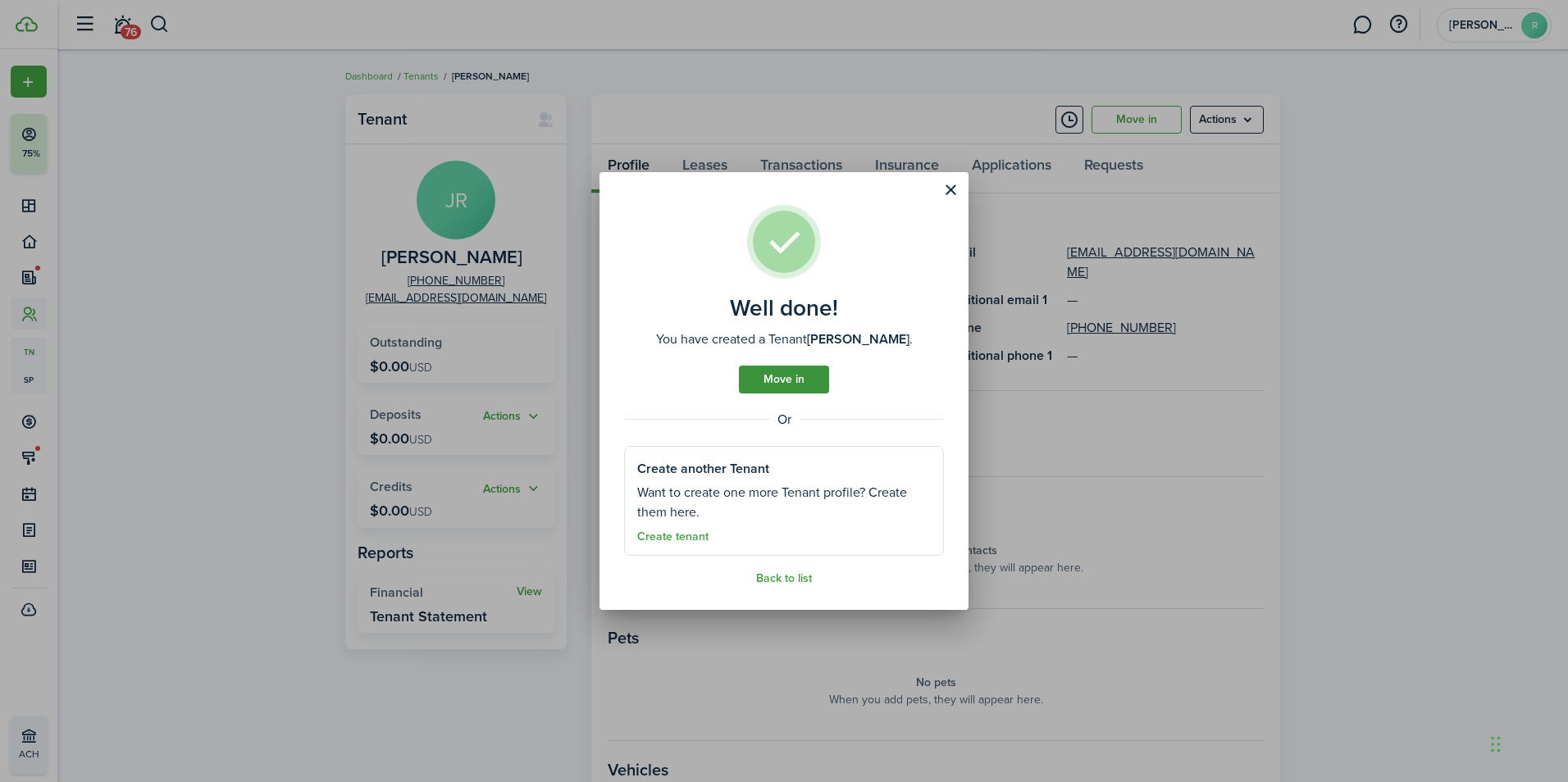
click at [796, 381] on link "Move in" at bounding box center [783, 379] width 90 height 28
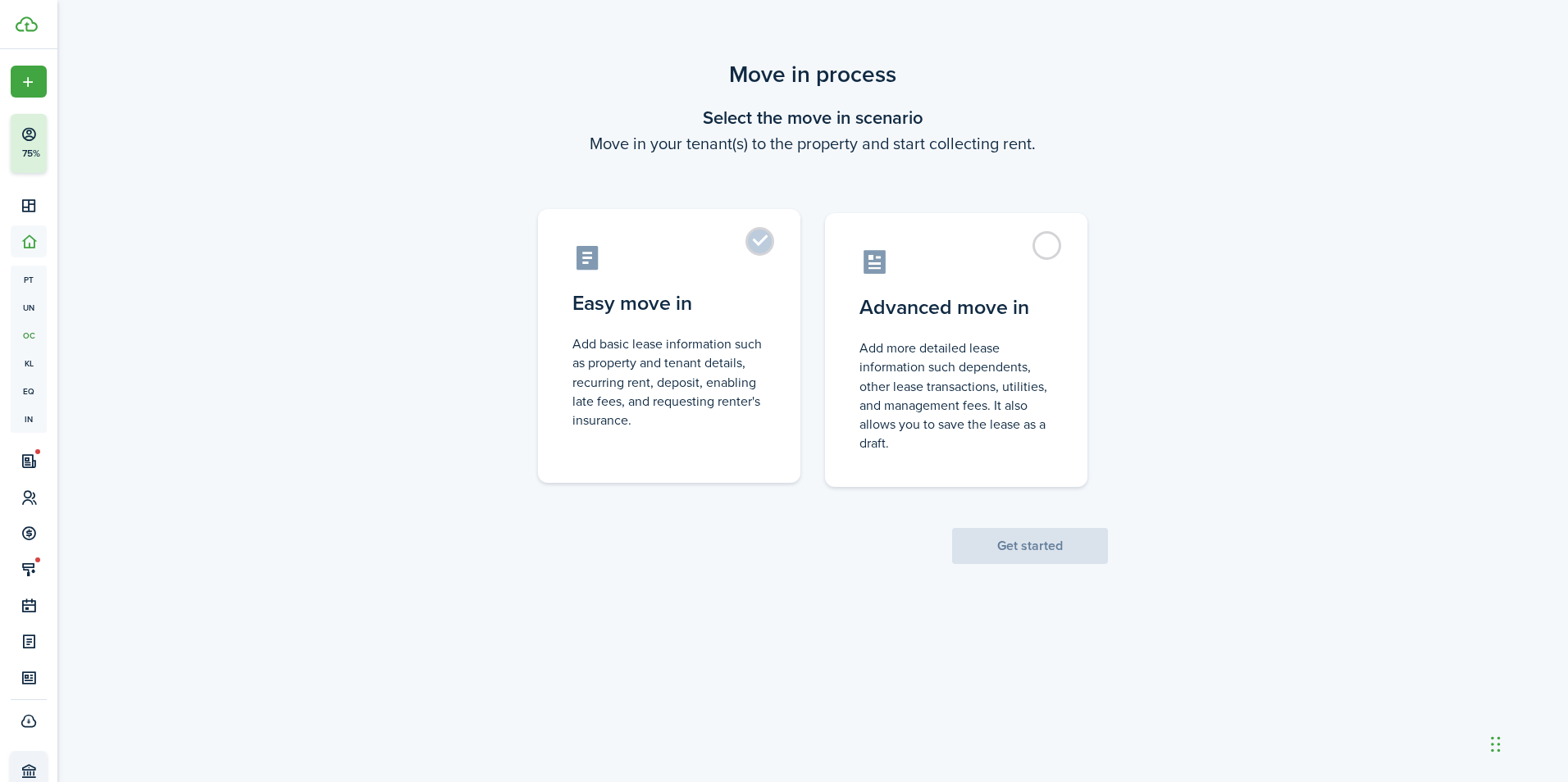
click at [760, 244] on label "Easy move in Add basic lease information such as property and tenant details, r…" at bounding box center [669, 346] width 262 height 274
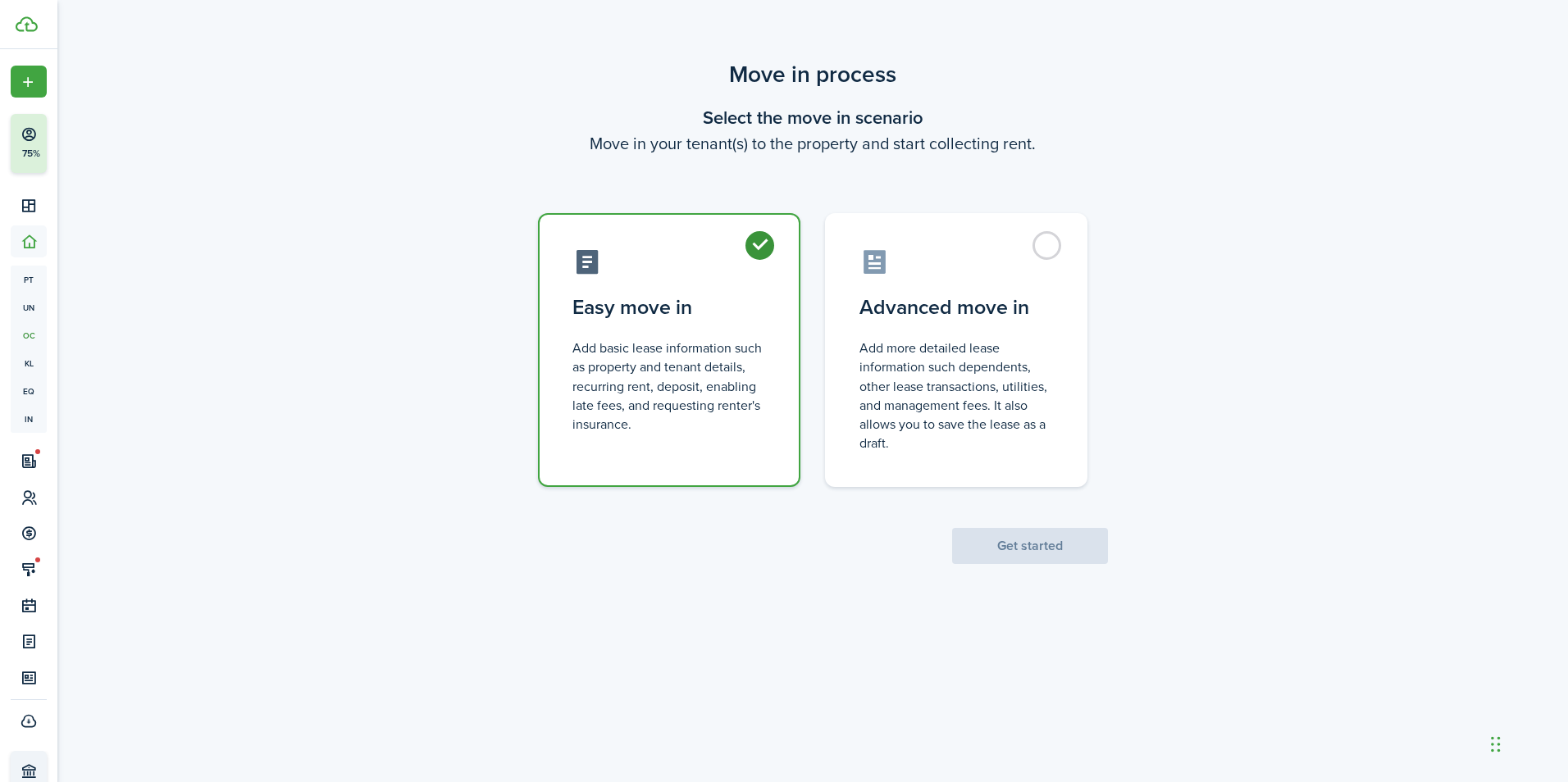
radio input "true"
click at [1042, 546] on button "Get started" at bounding box center [1030, 546] width 156 height 36
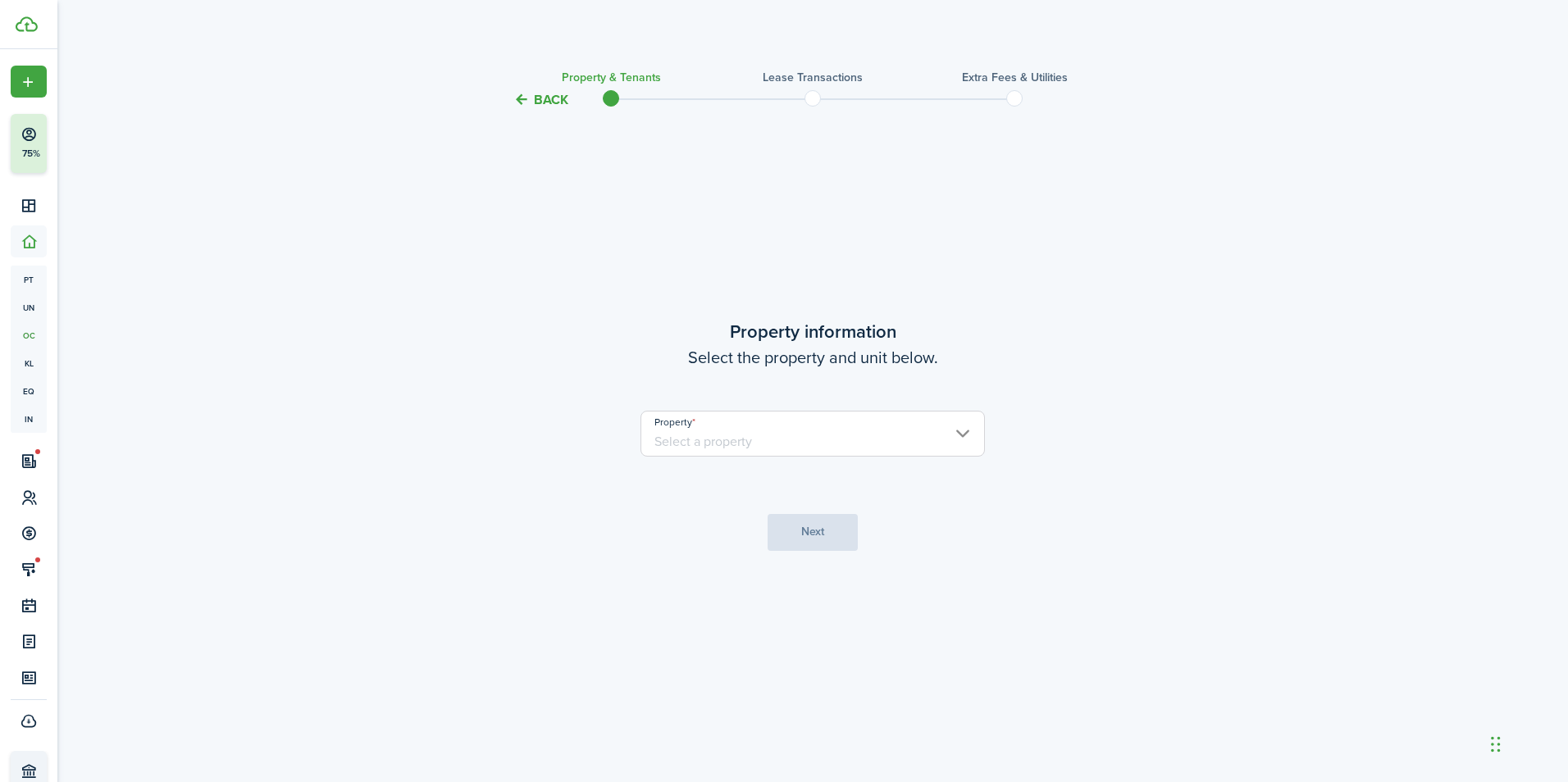
click at [799, 439] on input "Property" at bounding box center [813, 433] width 345 height 45
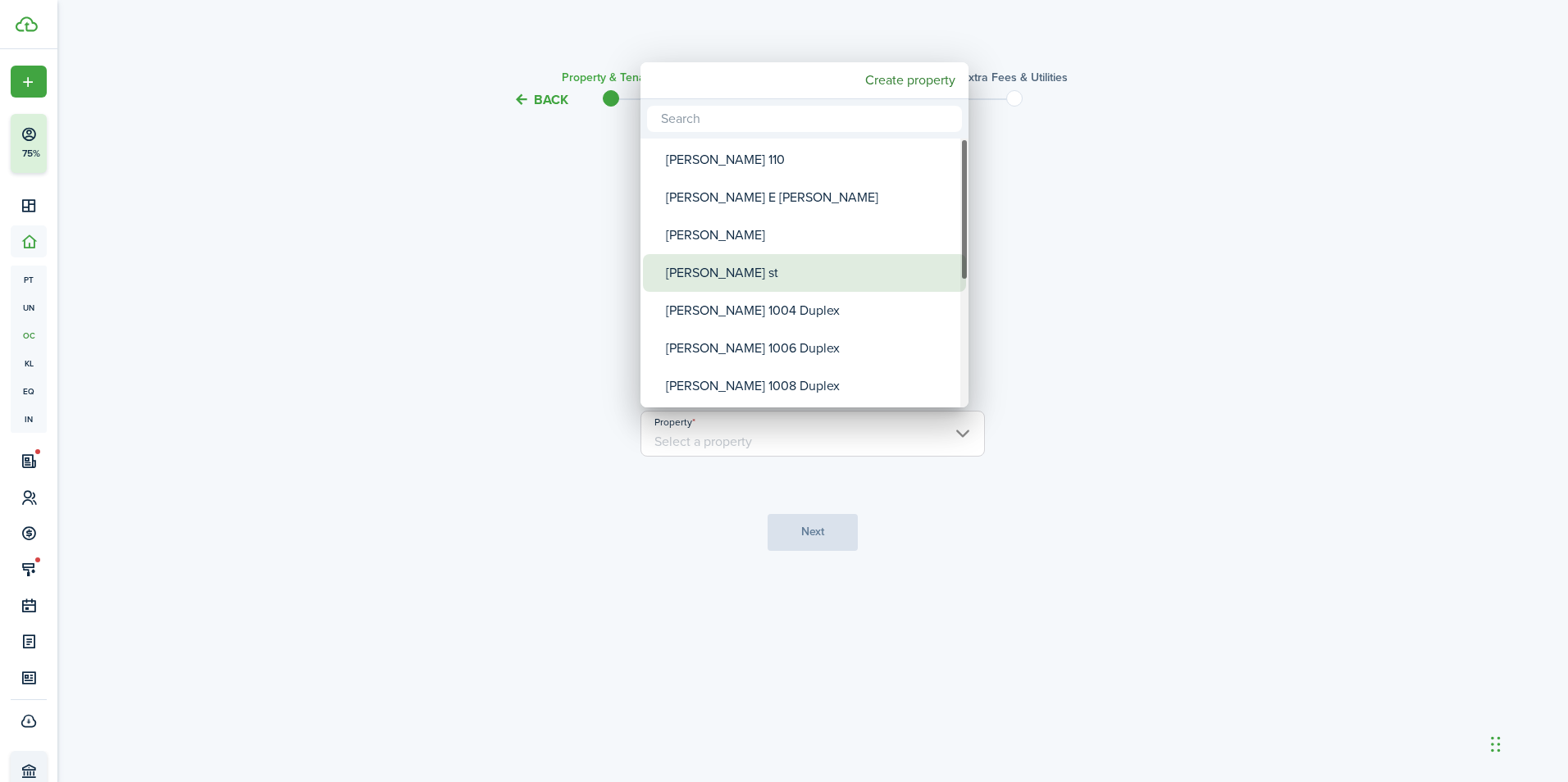
click at [742, 277] on div "[PERSON_NAME] st" at bounding box center [811, 273] width 290 height 38
type input "[PERSON_NAME] st"
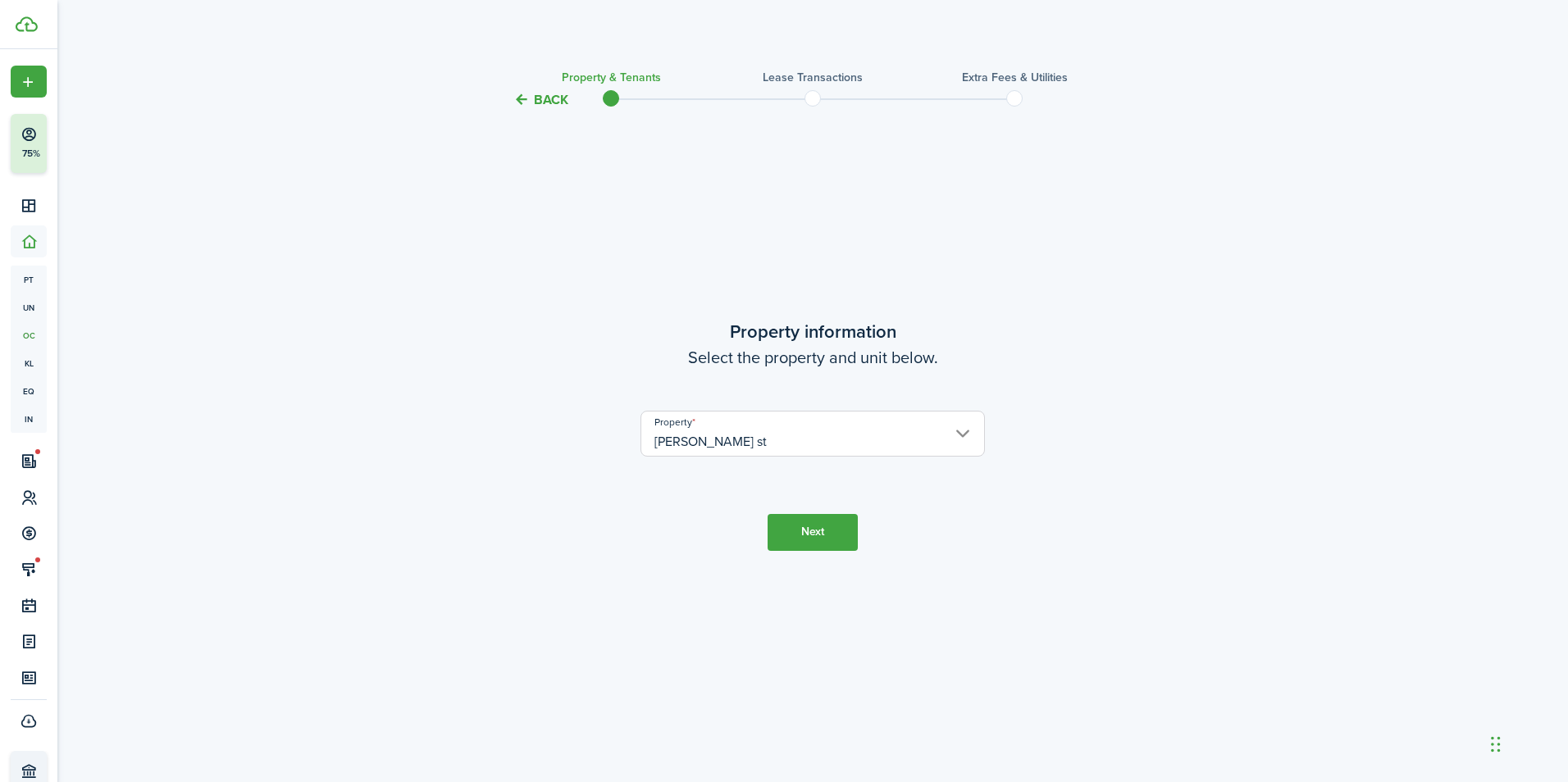
click at [808, 537] on button "Next" at bounding box center [812, 532] width 90 height 37
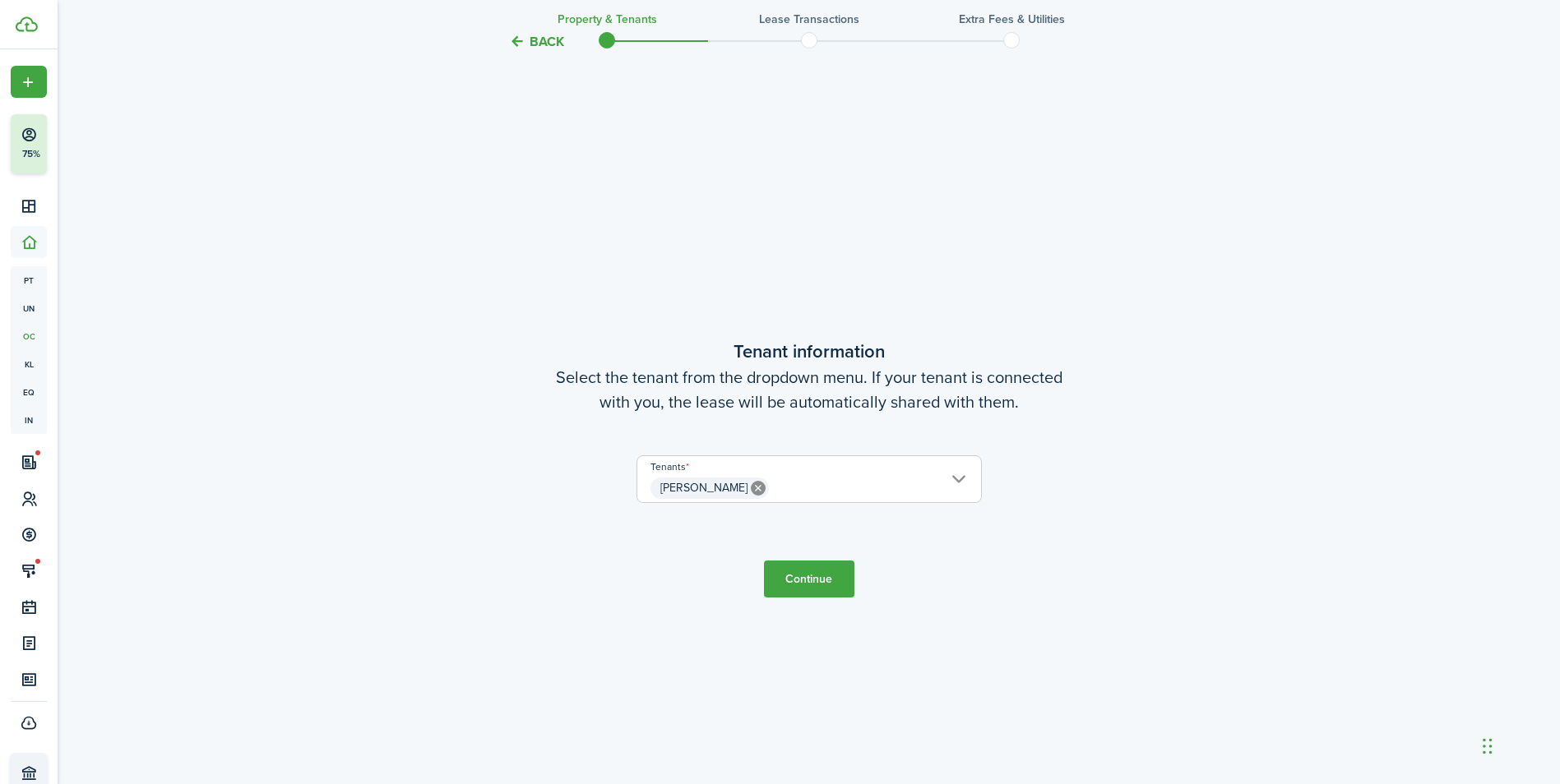
scroll to position [674, 0]
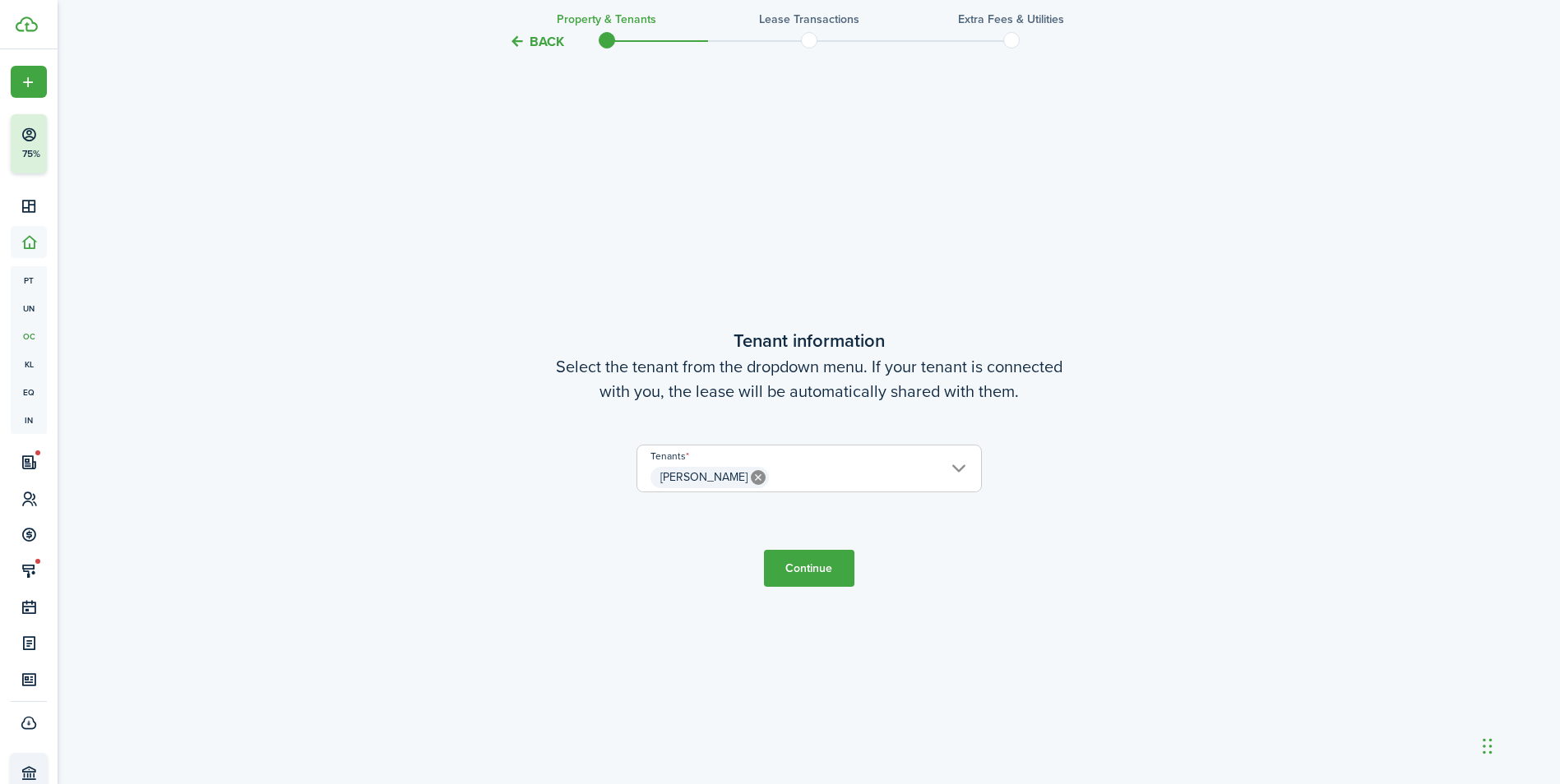
click at [816, 578] on button "Continue" at bounding box center [809, 569] width 90 height 37
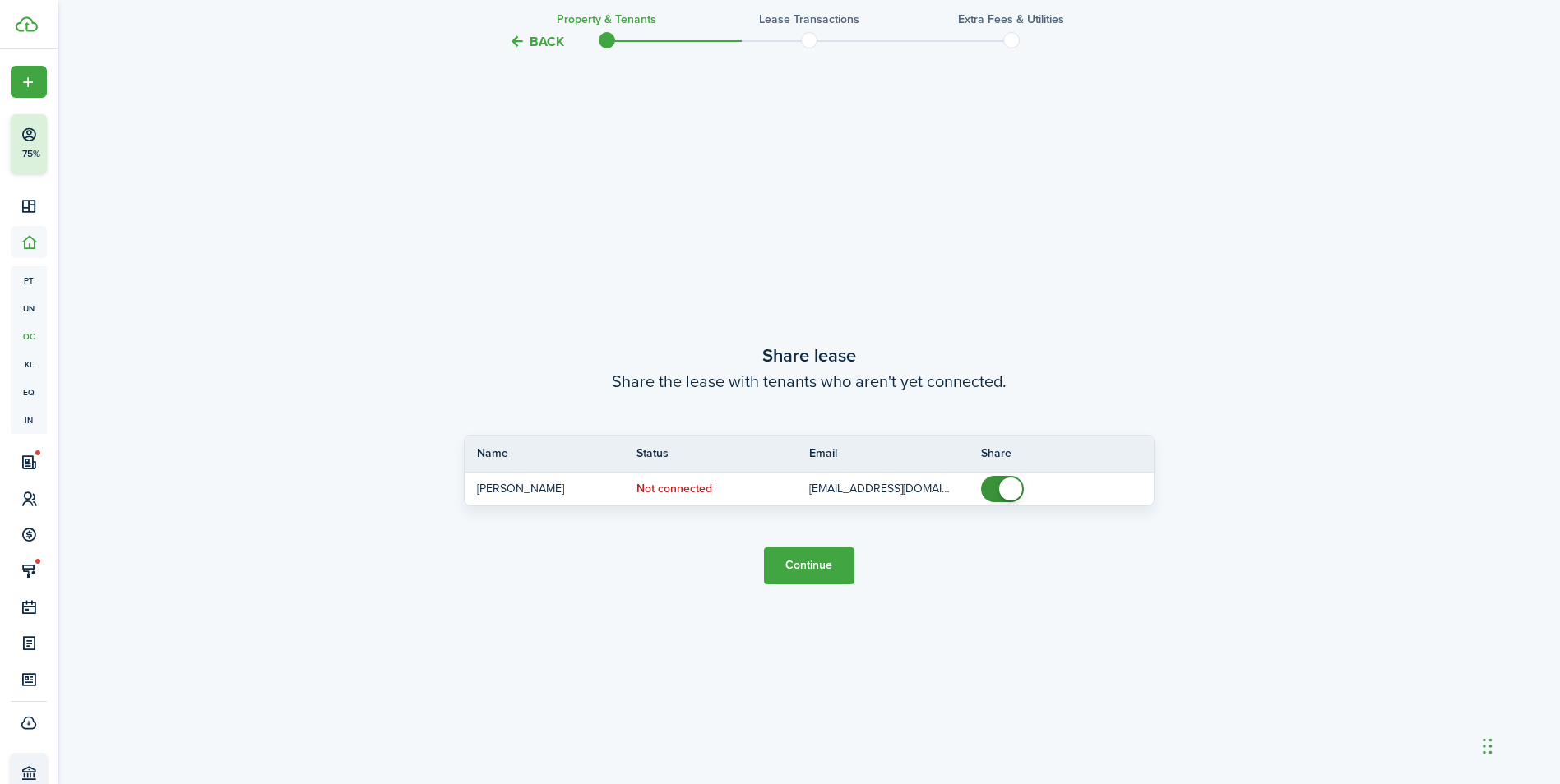
scroll to position [1458, 0]
click at [532, 31] on tc-wizard-header "Back Property & Tenants Lease Transactions Extra fees & Utilities" at bounding box center [809, 36] width 715 height 74
click at [541, 41] on button "Back" at bounding box center [536, 42] width 55 height 17
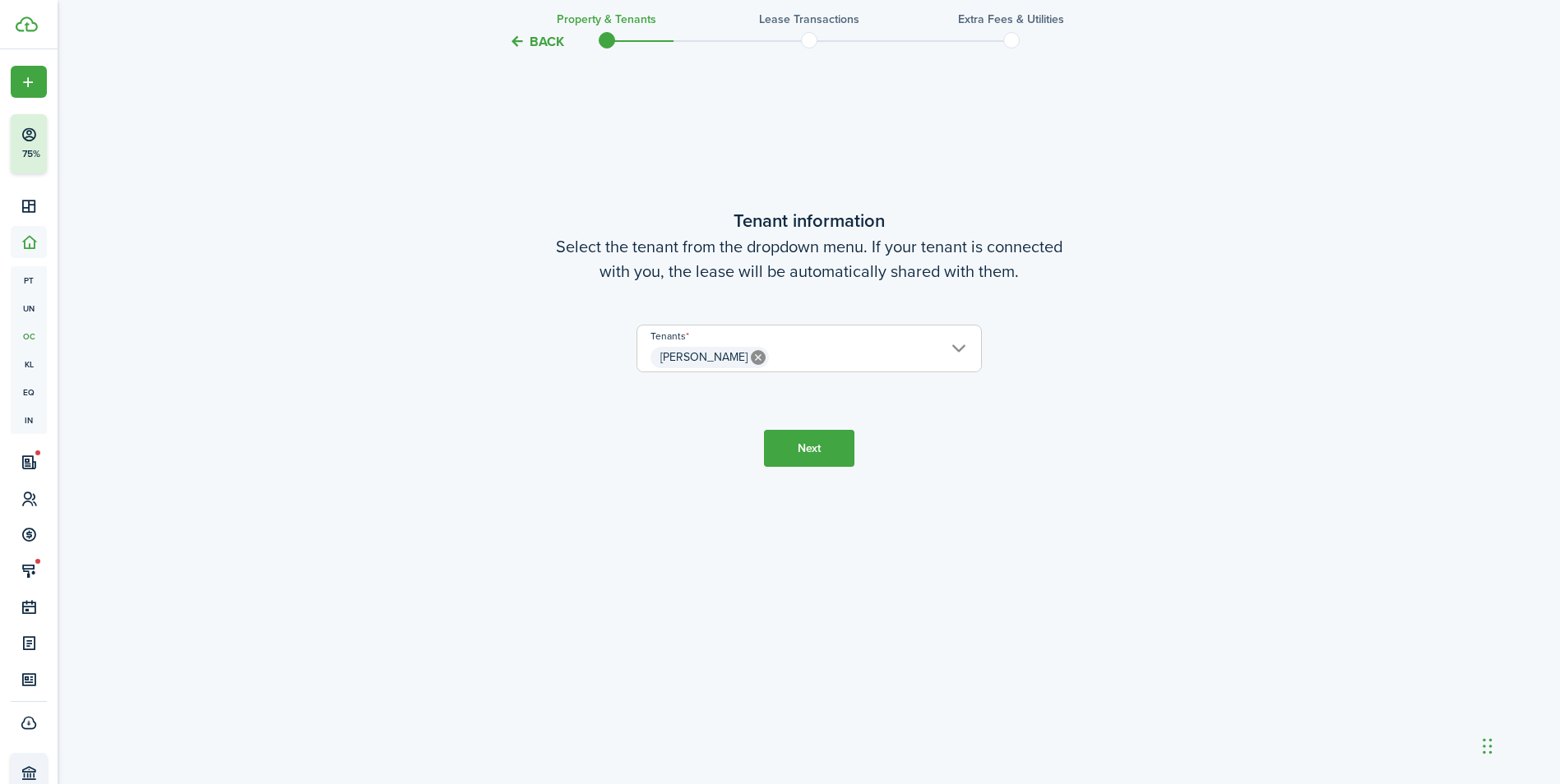
scroll to position [703, 0]
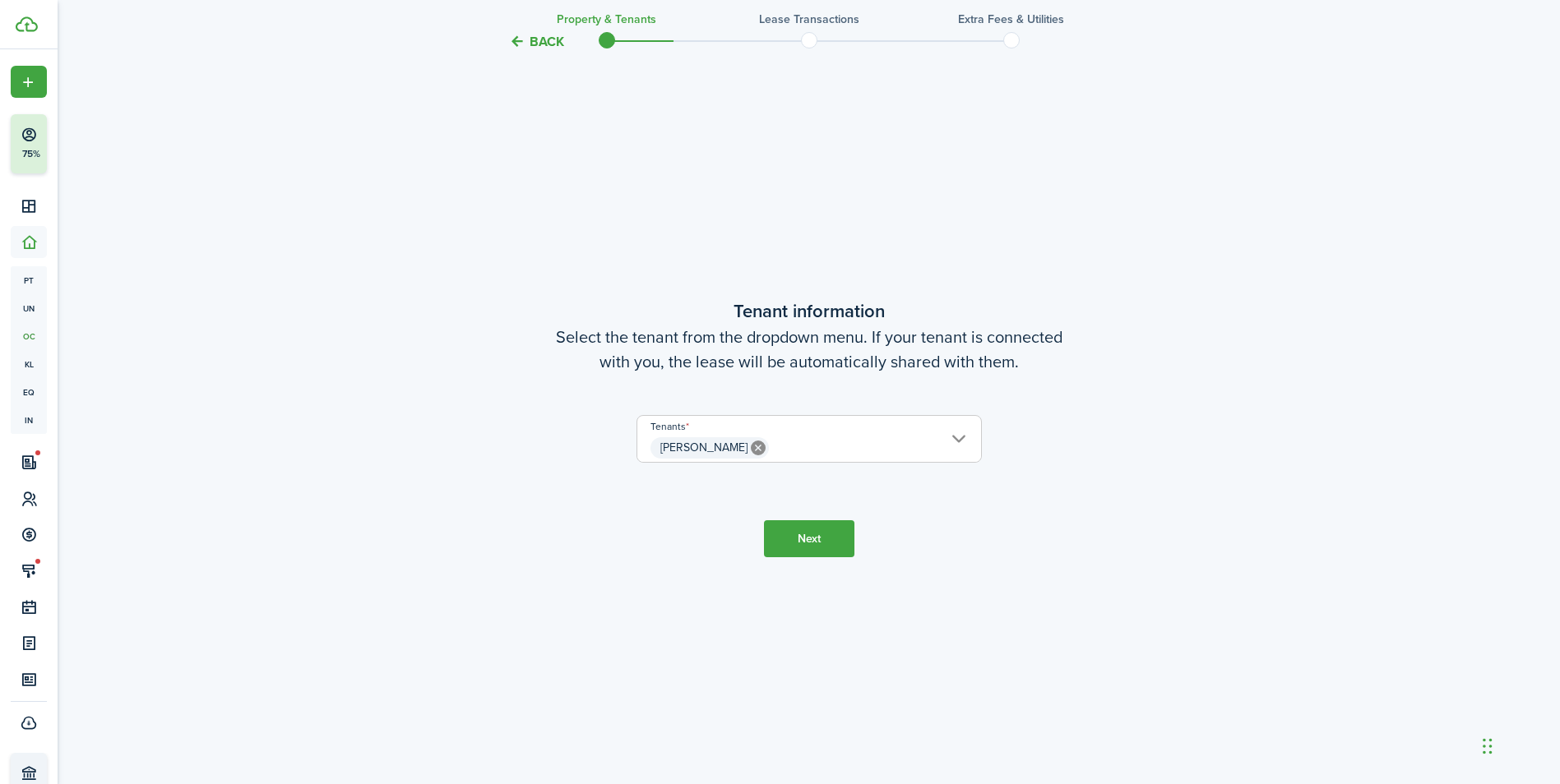
click at [541, 46] on button "Back" at bounding box center [536, 42] width 55 height 17
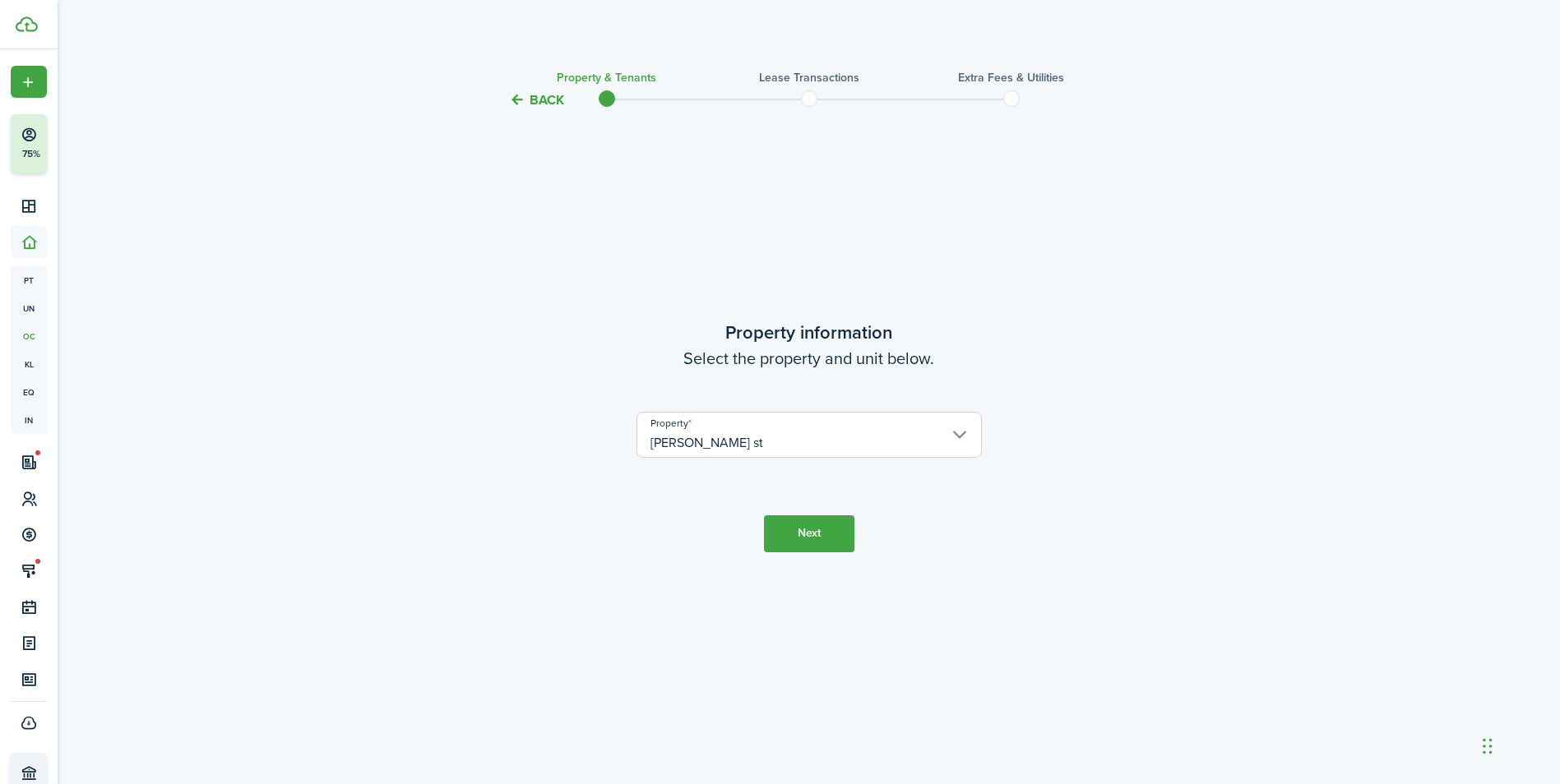
scroll to position [0, 0]
click at [536, 100] on button "Back" at bounding box center [542, 100] width 55 height 17
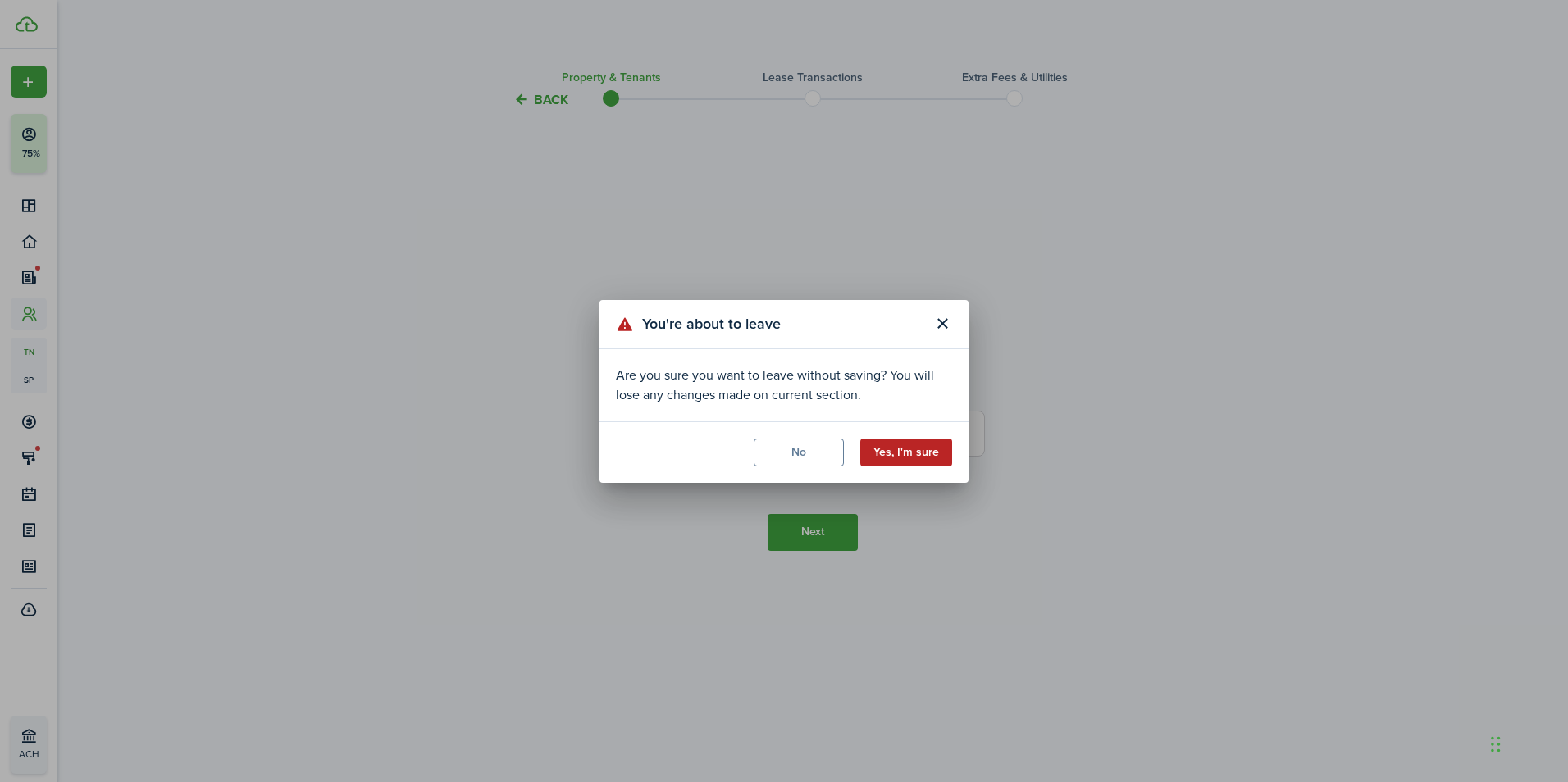
click at [896, 455] on button "Yes, I'm sure" at bounding box center [906, 452] width 92 height 28
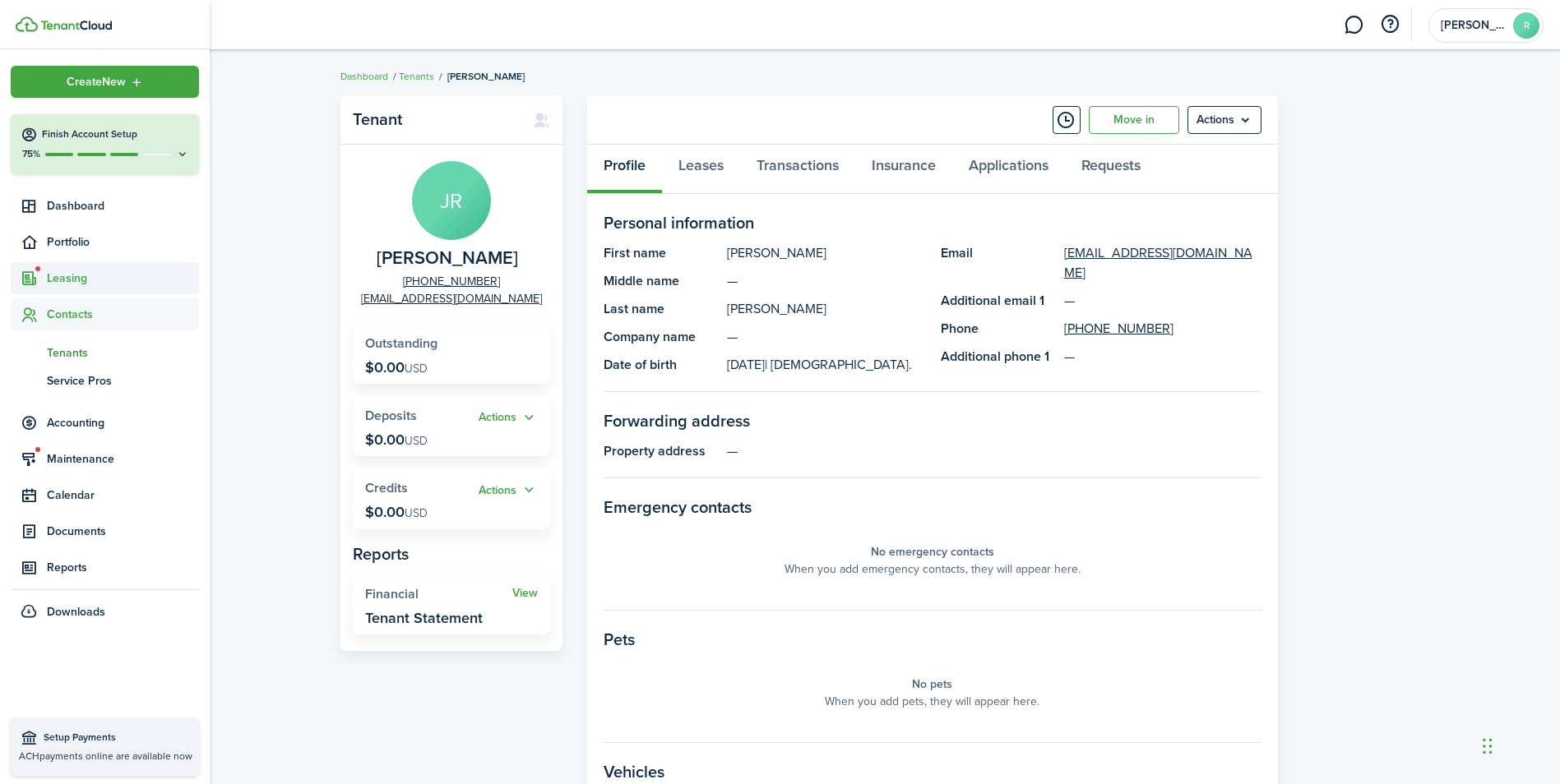
click at [66, 272] on span "Leasing" at bounding box center [122, 278] width 152 height 17
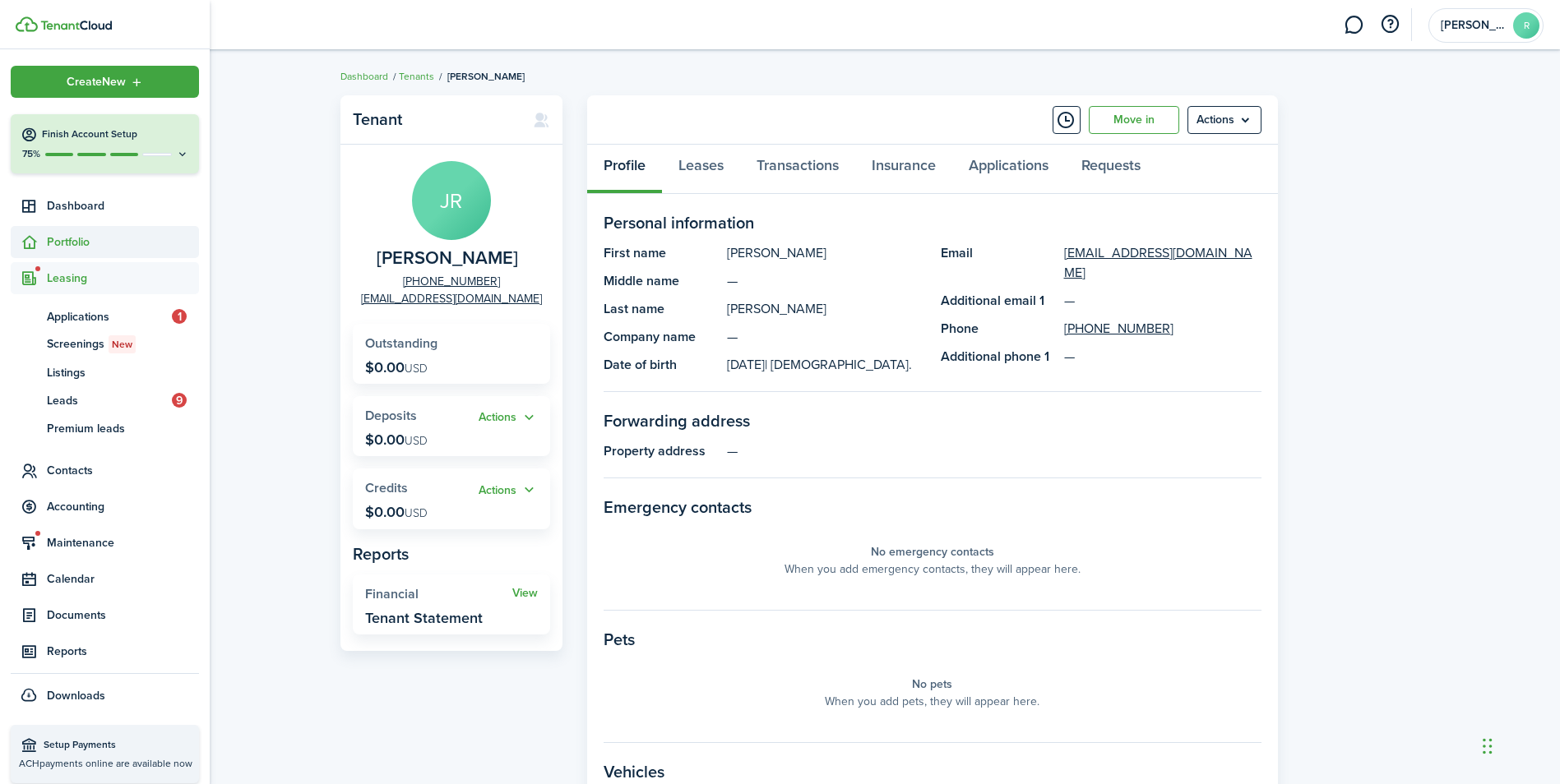
click at [67, 239] on span "Portfolio" at bounding box center [122, 243] width 152 height 17
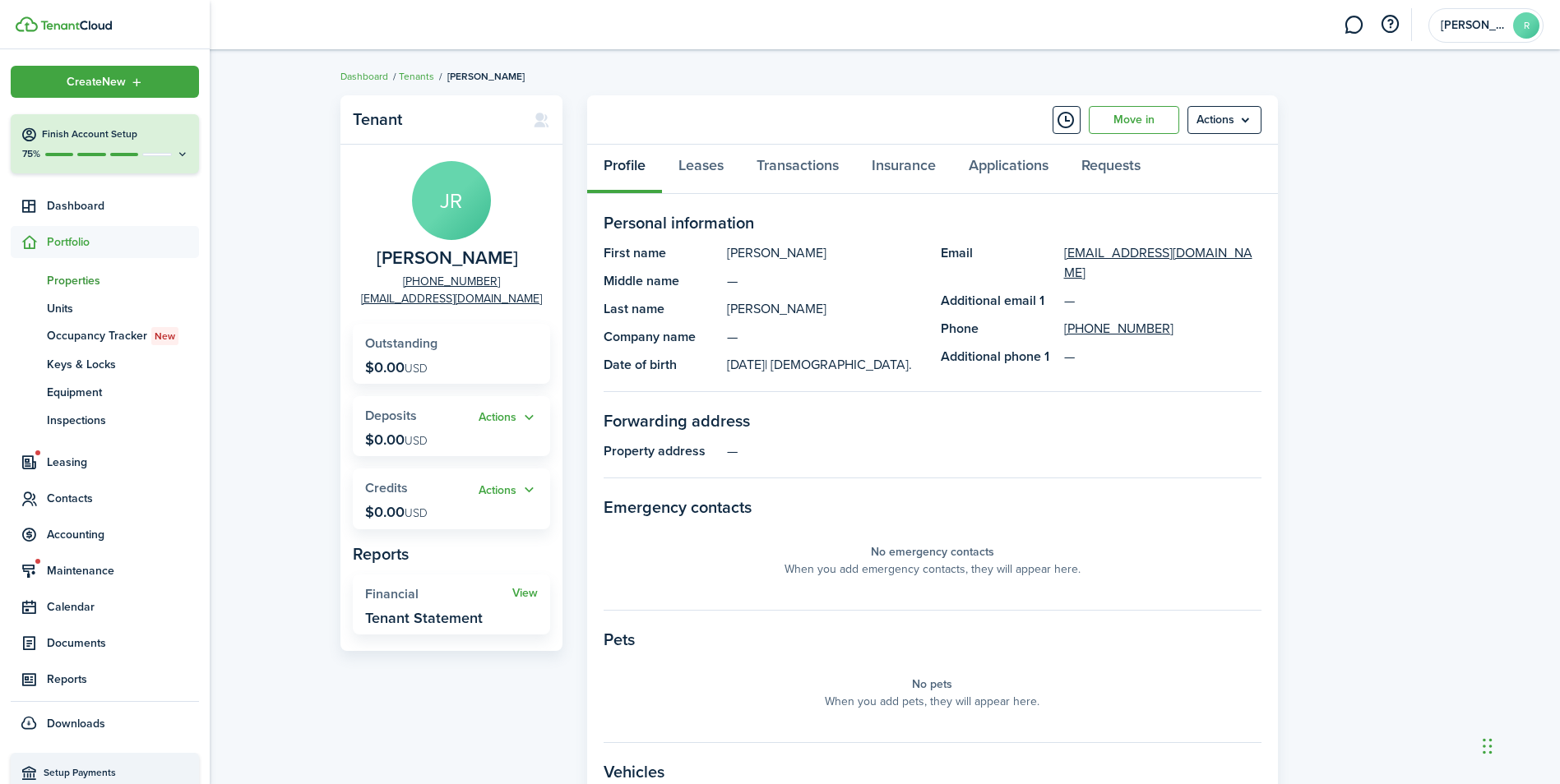
click at [79, 283] on span "Properties" at bounding box center [122, 280] width 152 height 17
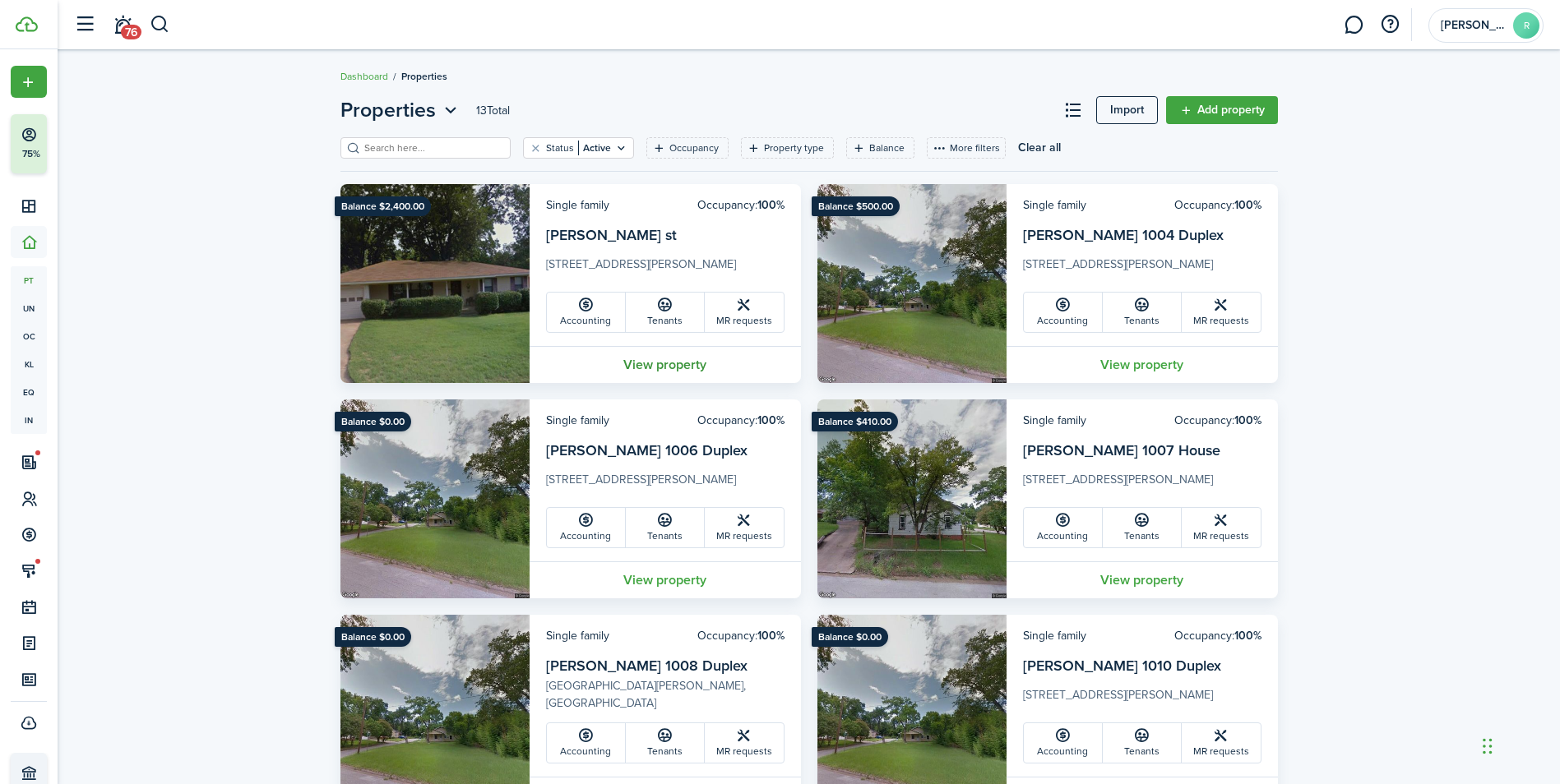
click at [655, 369] on link "View property" at bounding box center [666, 365] width 272 height 37
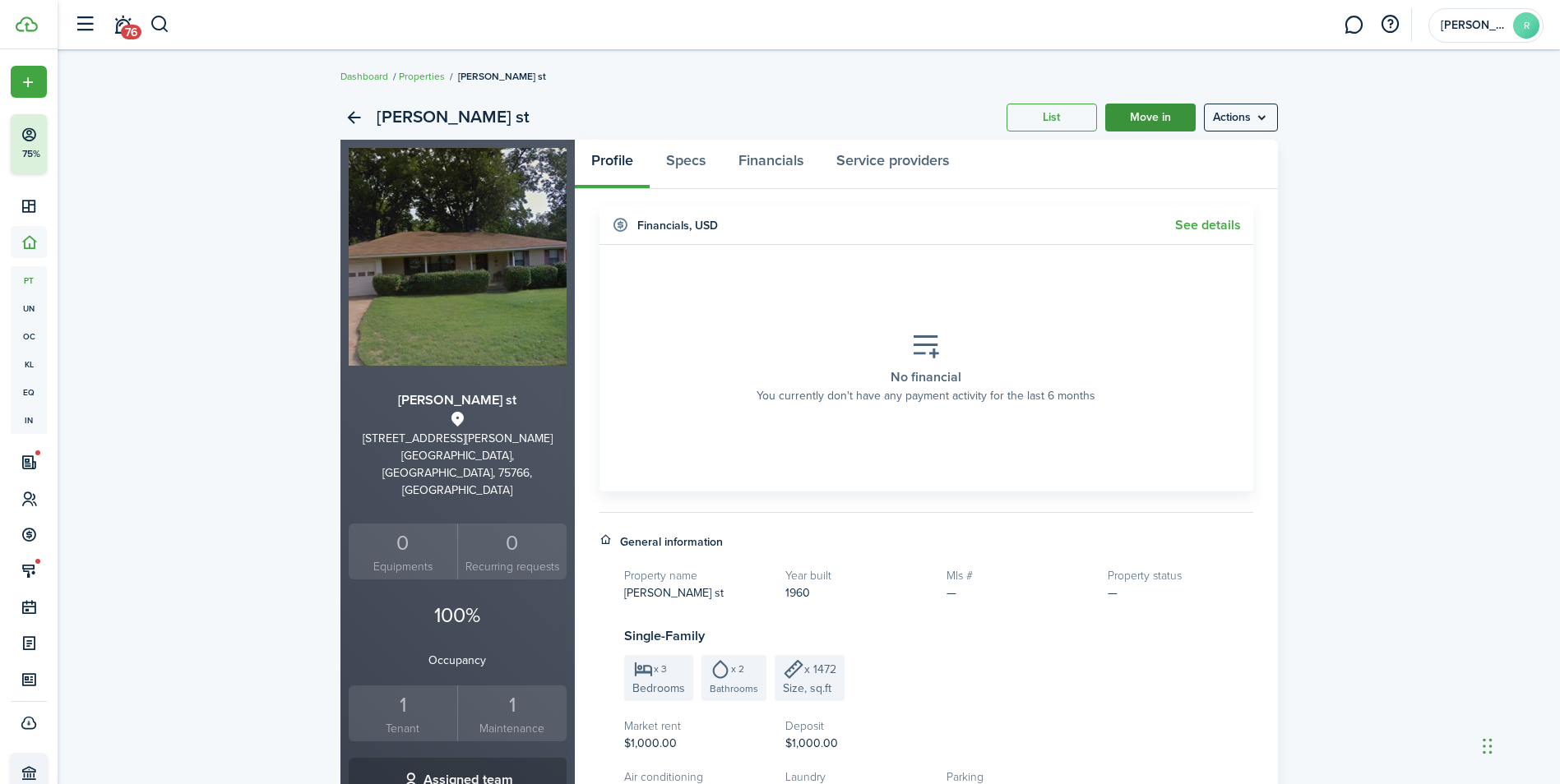
click at [1160, 118] on link "Move in" at bounding box center [1150, 117] width 90 height 28
click at [1250, 116] on menu-btn "Actions" at bounding box center [1241, 117] width 74 height 28
click at [1370, 211] on div "[PERSON_NAME] st List Move in Actions [PERSON_NAME] st [STREET_ADDRESS][PERSON_…" at bounding box center [809, 635] width 1503 height 1094
click at [779, 166] on link "Financials" at bounding box center [771, 164] width 98 height 49
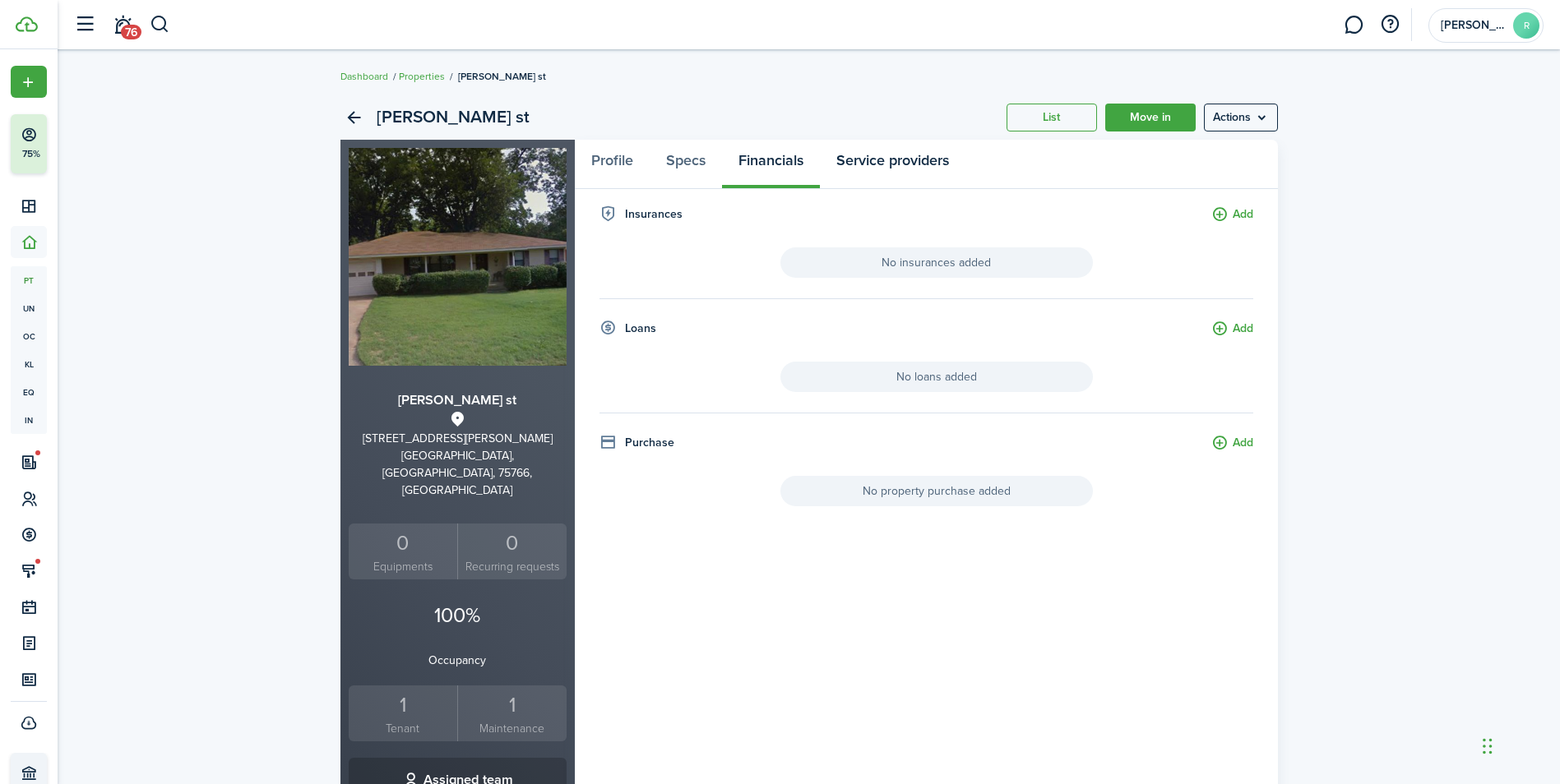
click at [872, 166] on link "Service providers" at bounding box center [893, 164] width 146 height 49
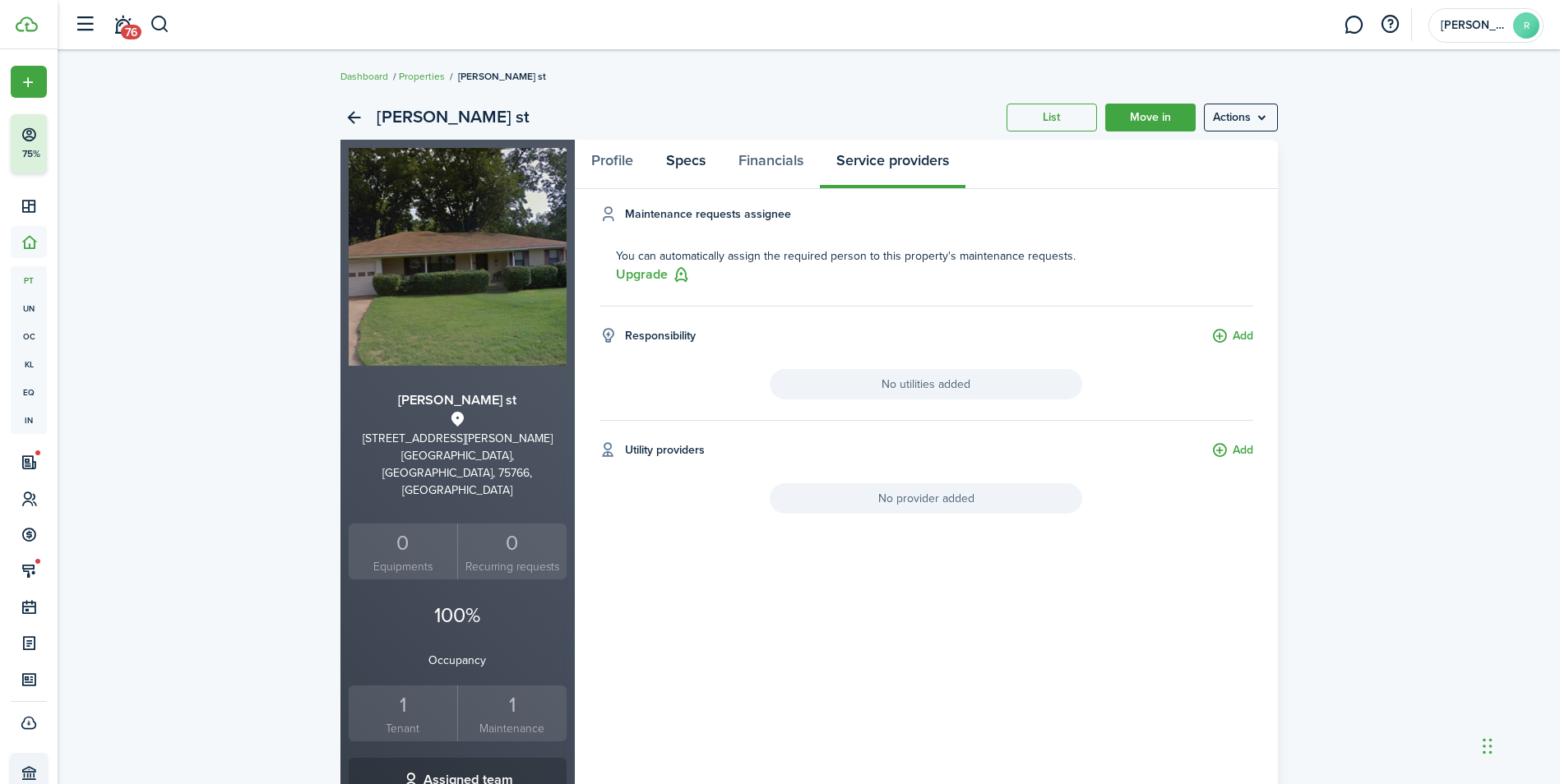
click at [693, 167] on link "Specs" at bounding box center [685, 164] width 73 height 49
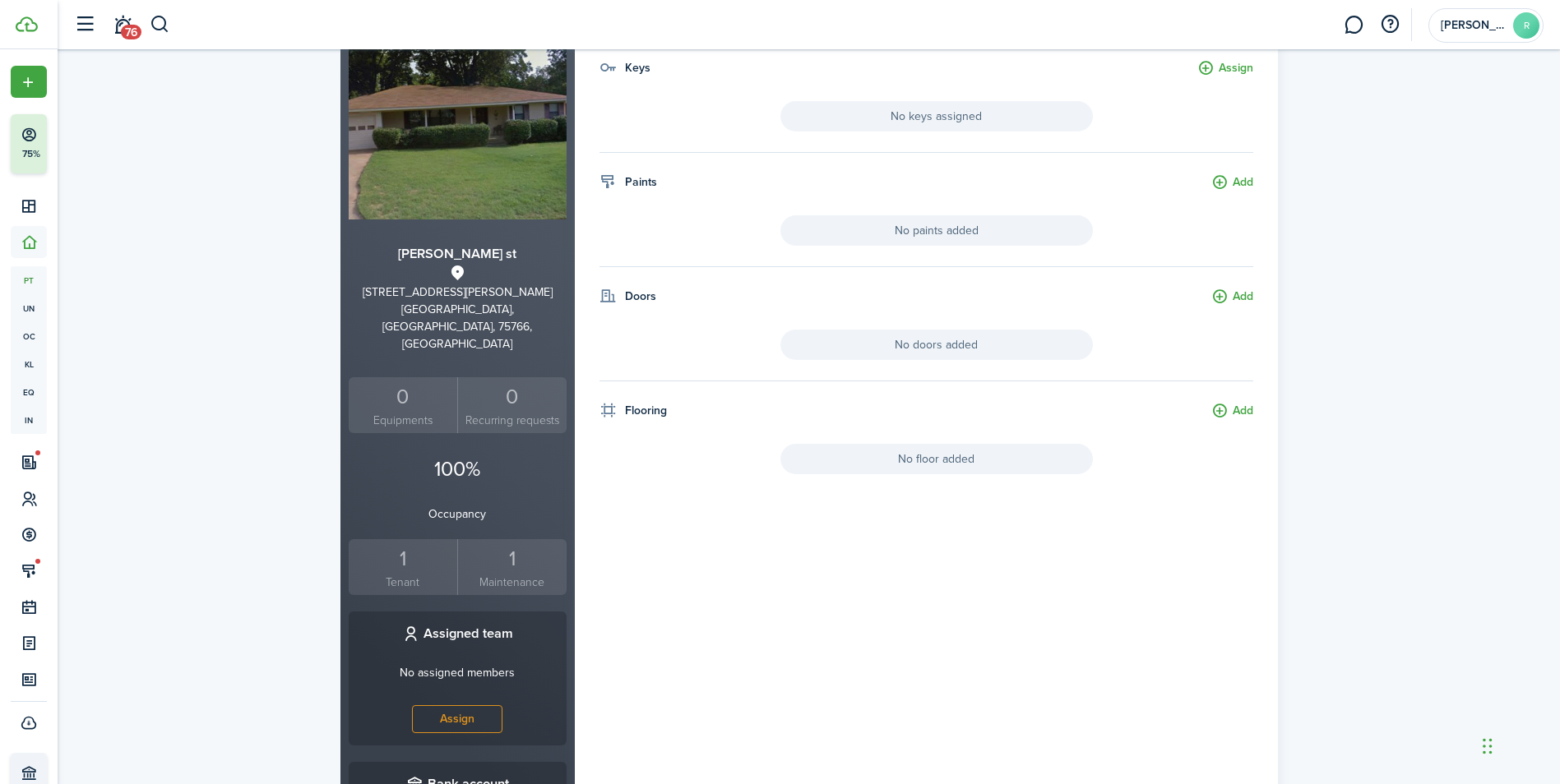
scroll to position [164, 0]
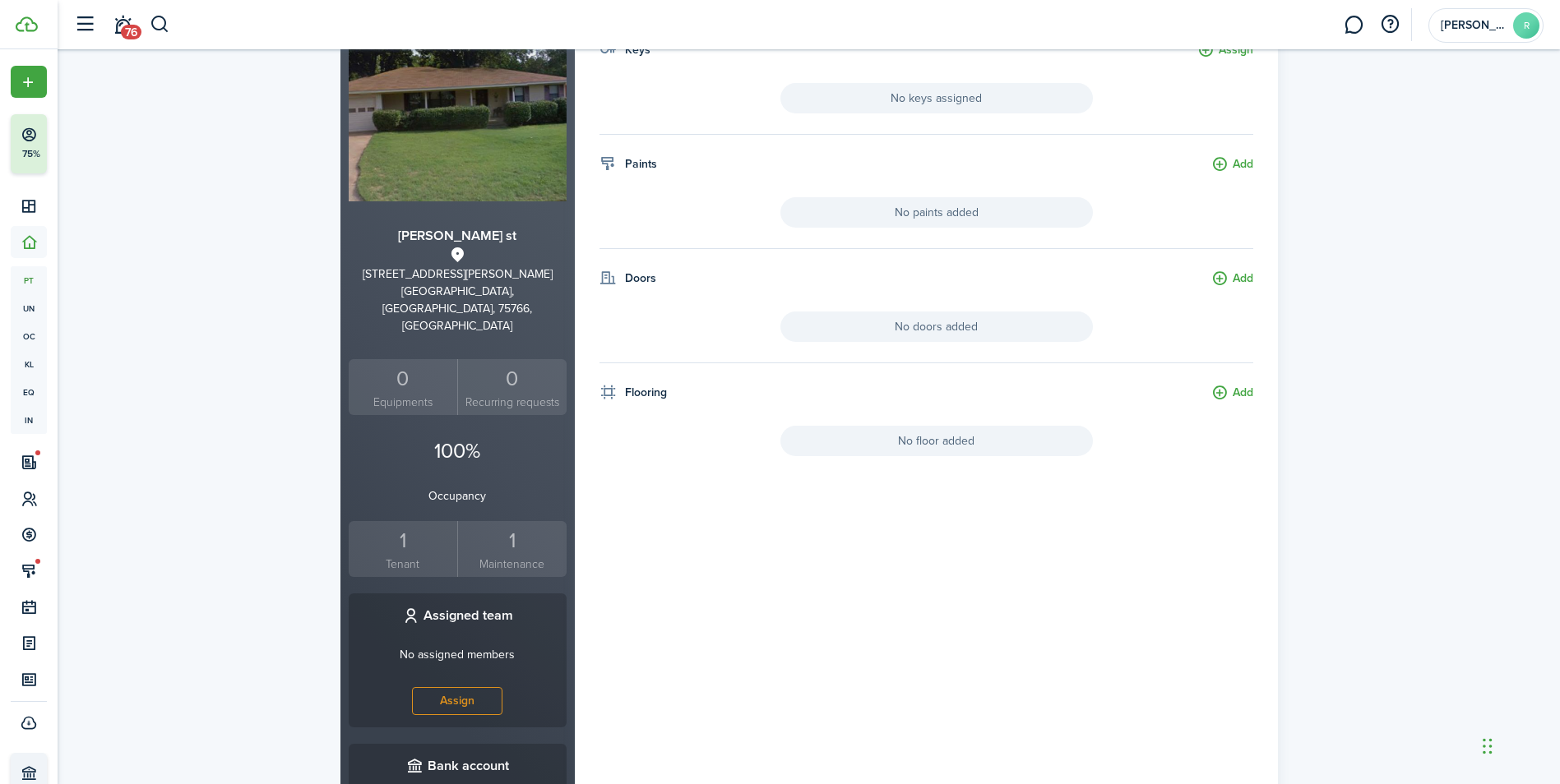
click at [416, 525] on div "1" at bounding box center [403, 540] width 101 height 31
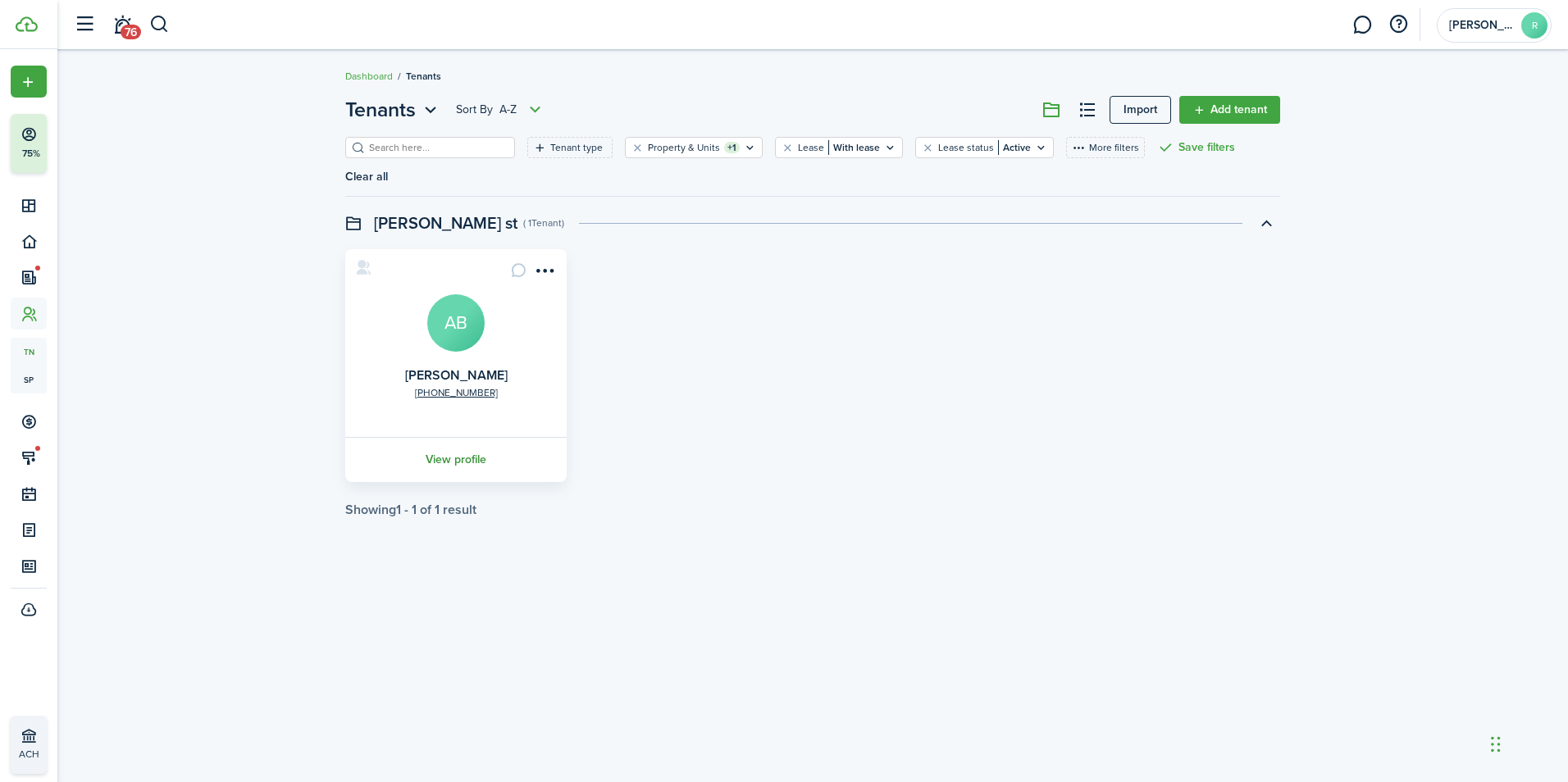
click at [450, 437] on link "View profile" at bounding box center [456, 460] width 226 height 45
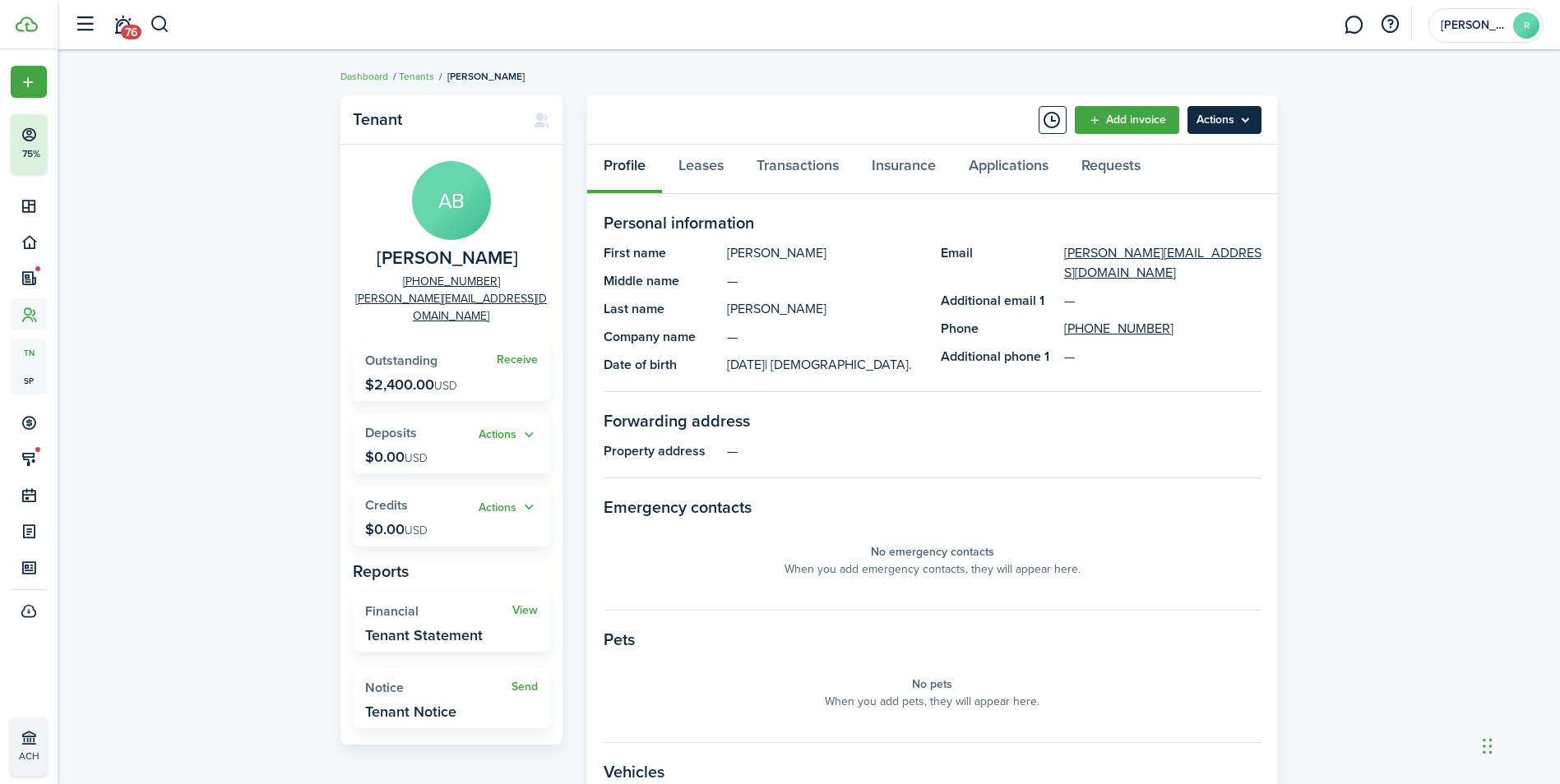
click at [1231, 129] on menu-btn "Actions" at bounding box center [1224, 119] width 74 height 28
click at [1429, 367] on div "Tenant AB [PERSON_NAME] [PHONE_NUMBER] [PERSON_NAME][EMAIL_ADDRESS][DOMAIN_NAME…" at bounding box center [809, 568] width 1503 height 962
click at [677, 164] on link "Leases" at bounding box center [701, 169] width 78 height 49
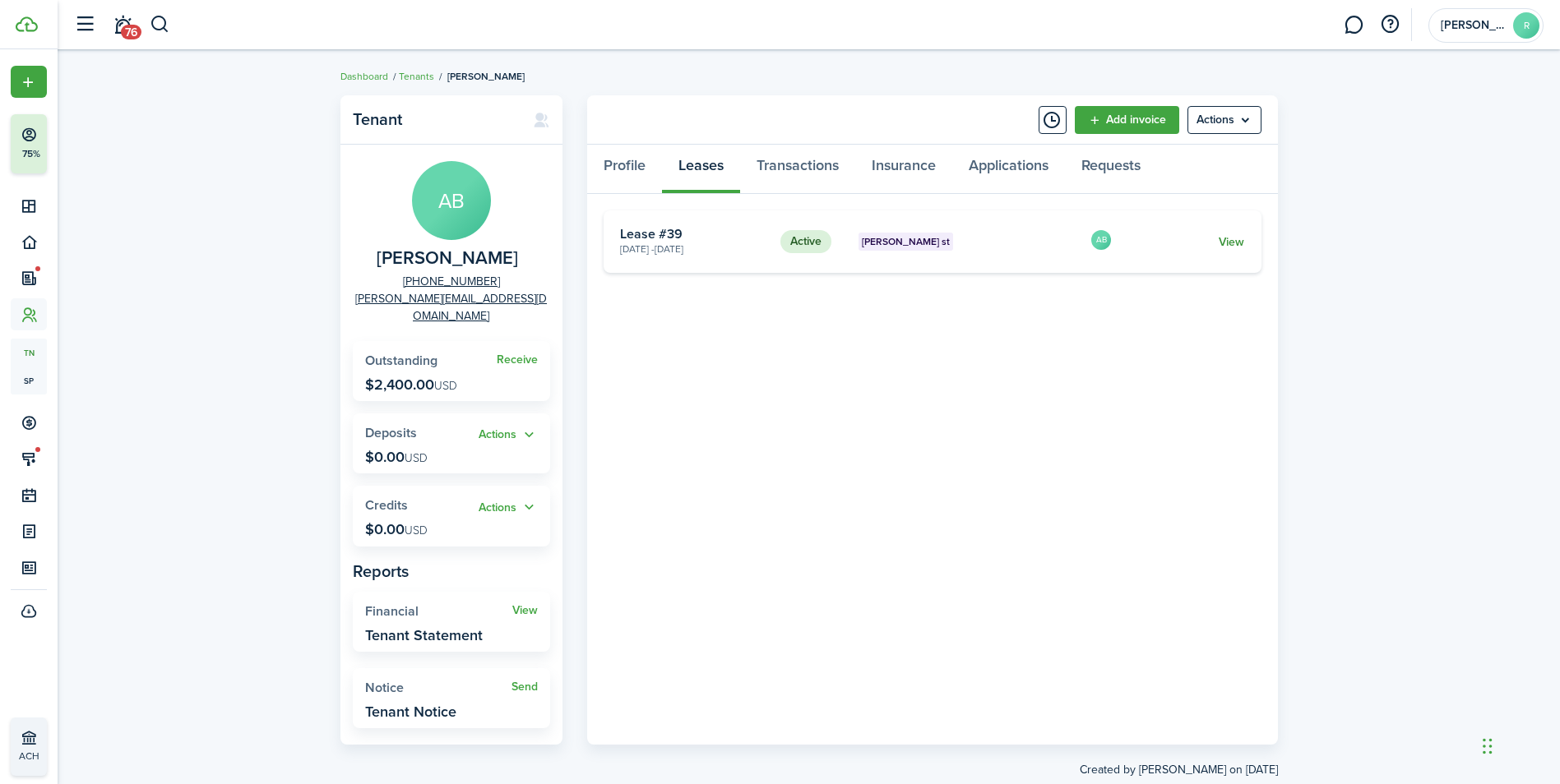
click at [1236, 245] on link "View" at bounding box center [1232, 243] width 25 height 17
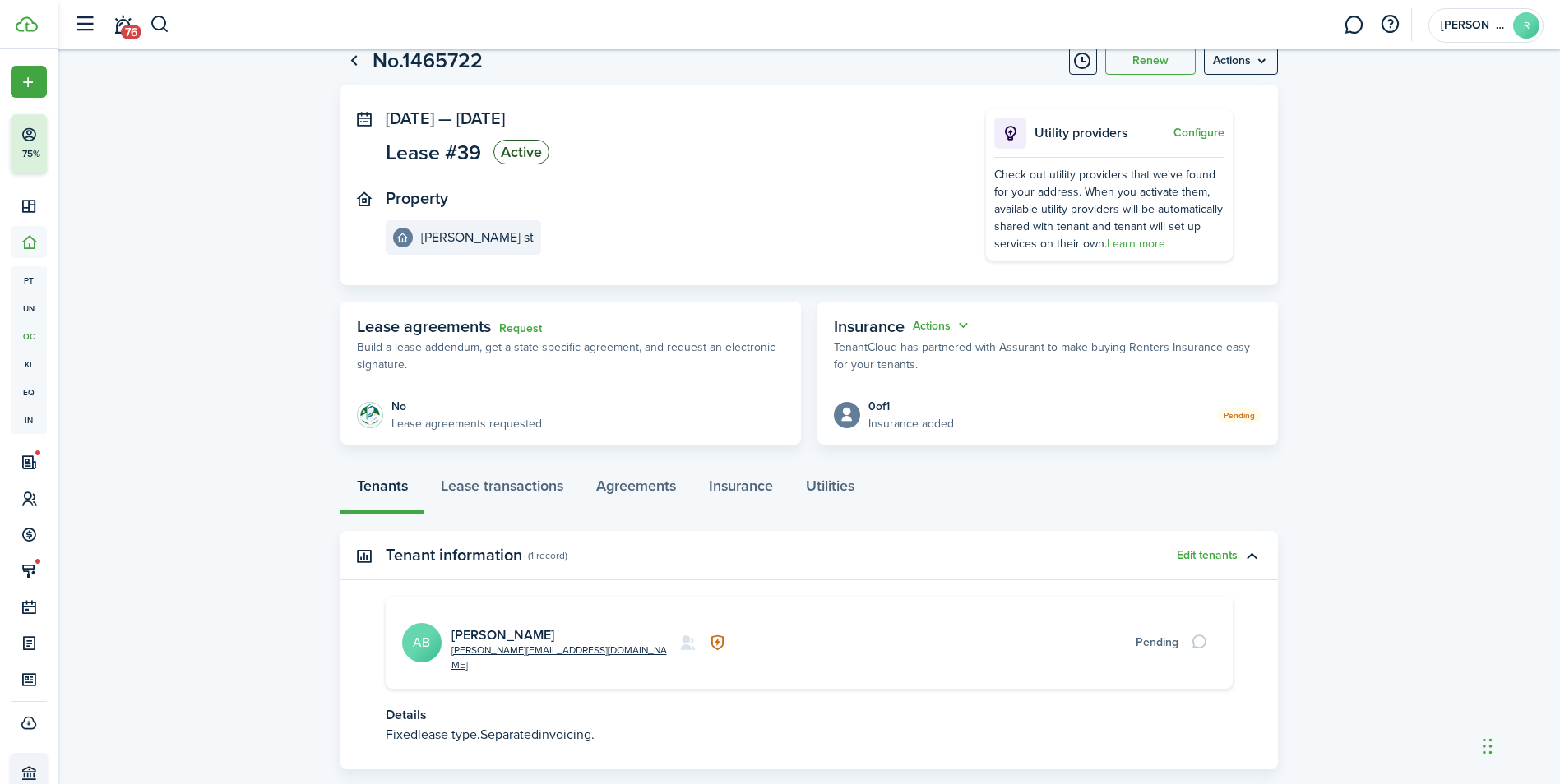
scroll to position [126, 0]
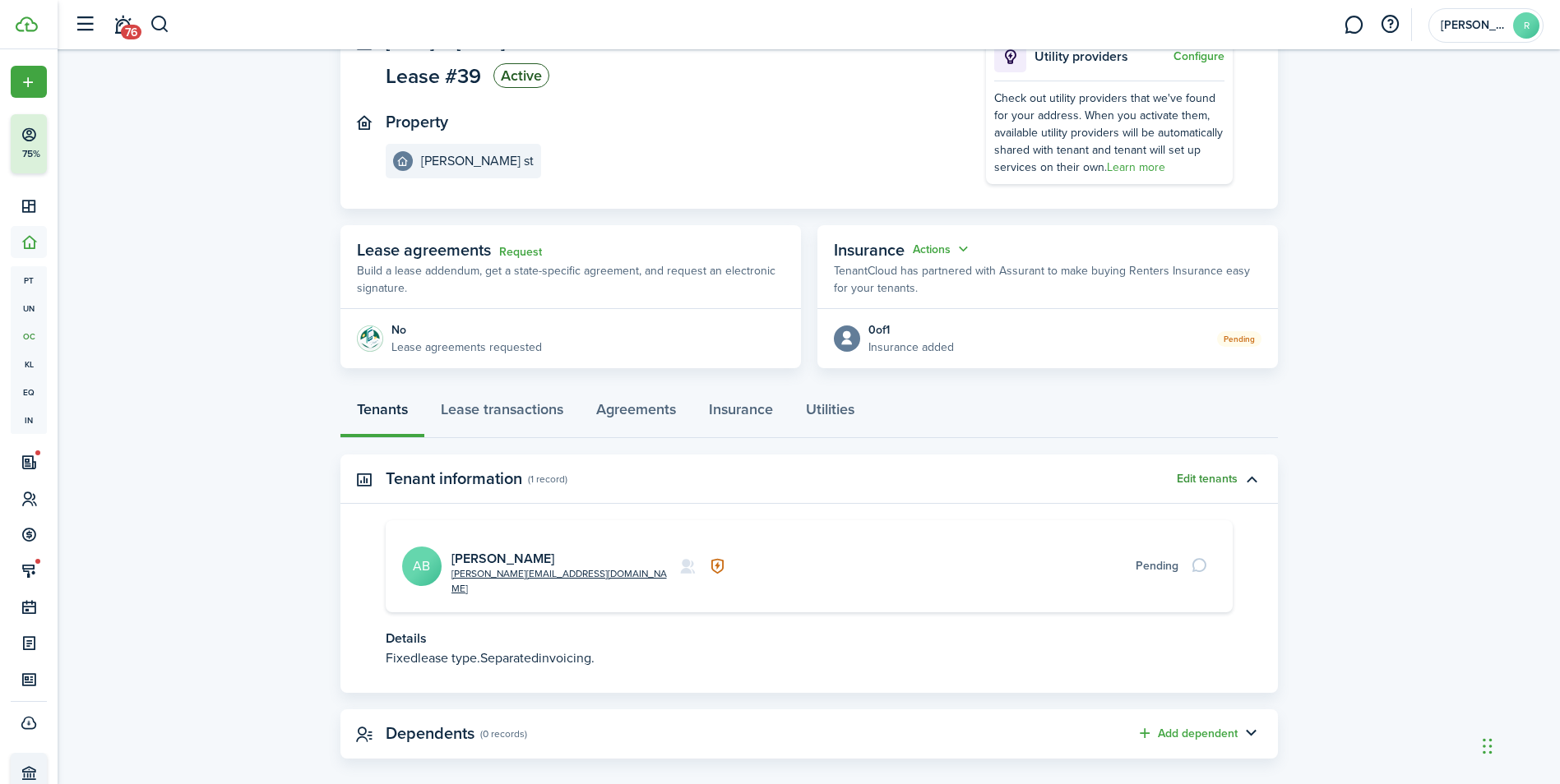
click at [1216, 481] on button "Edit tenants" at bounding box center [1207, 479] width 61 height 14
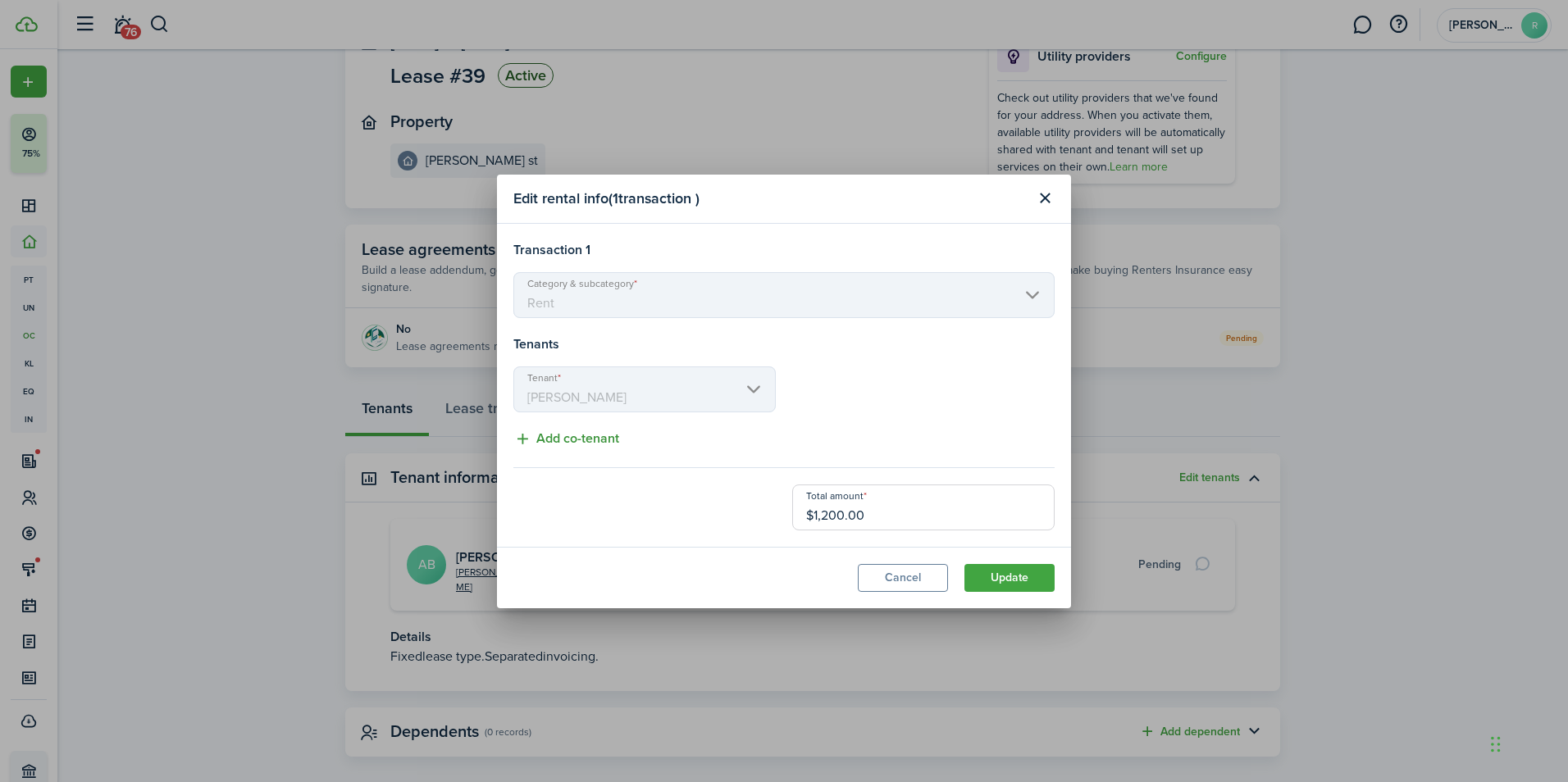
click at [604, 439] on button "Add co-tenant" at bounding box center [565, 438] width 106 height 20
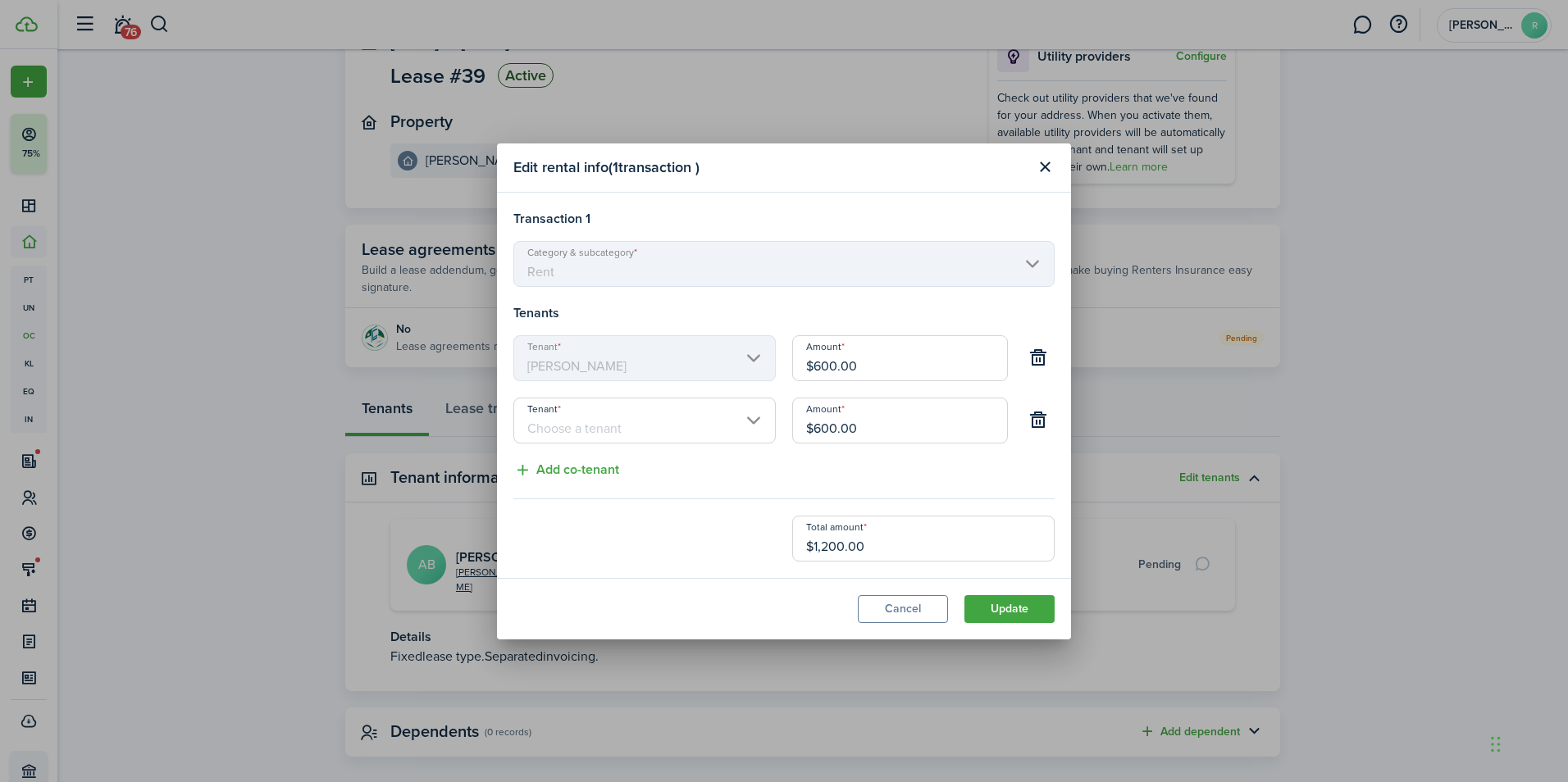
click at [756, 420] on input "Tenant" at bounding box center [644, 420] width 262 height 45
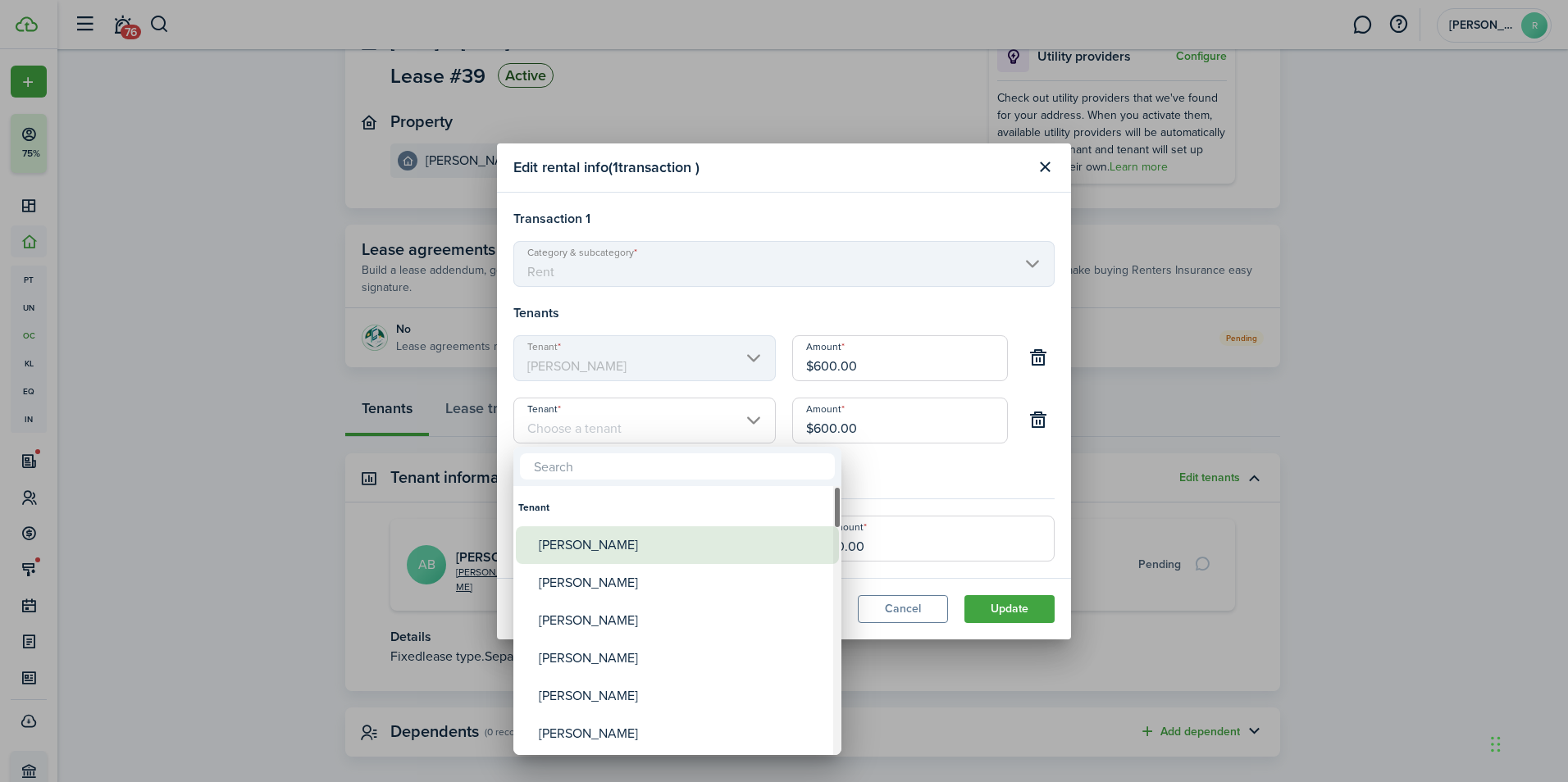
click at [630, 547] on div "[PERSON_NAME]" at bounding box center [684, 545] width 290 height 38
type input "[PERSON_NAME]"
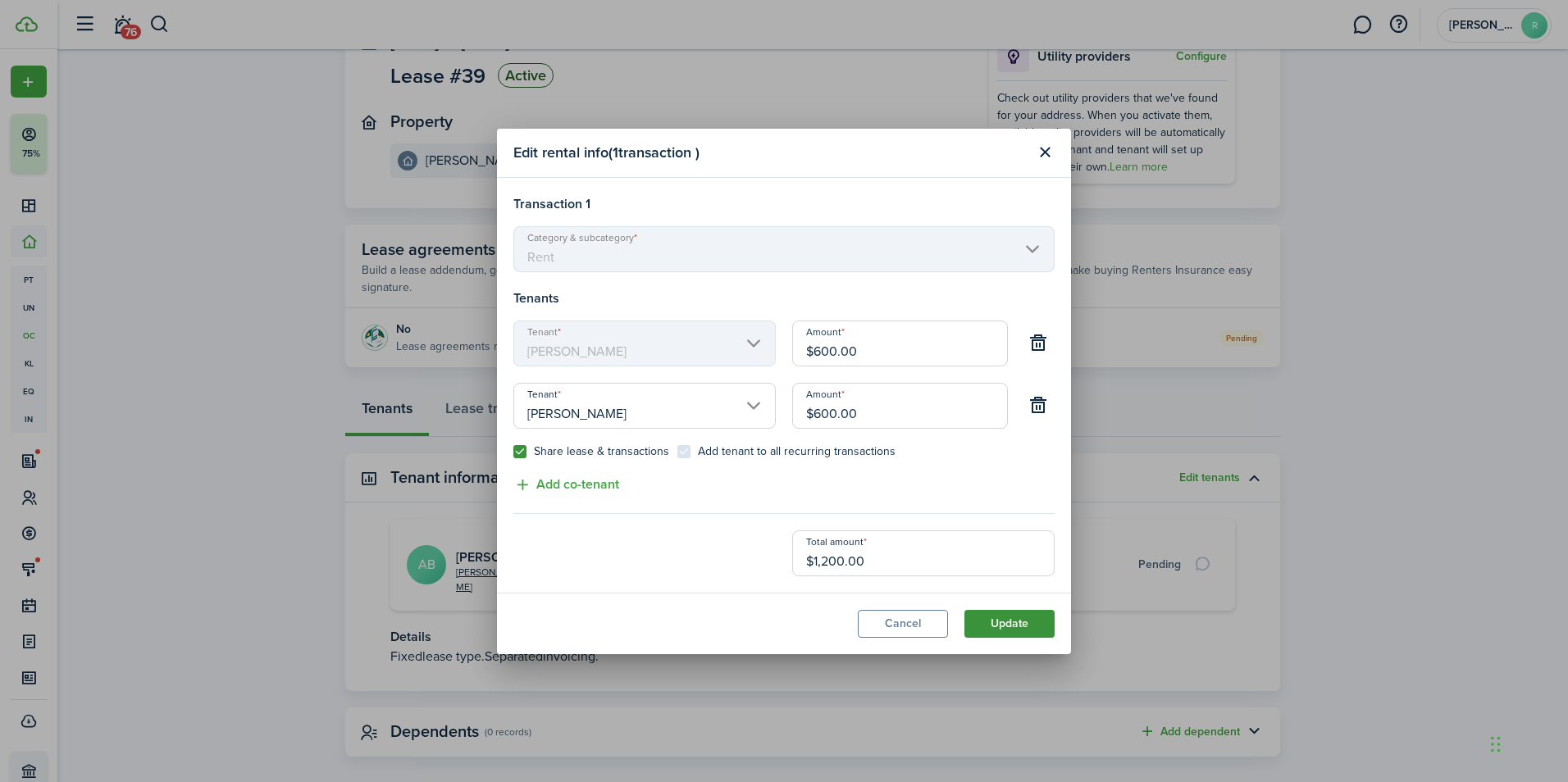
click at [1011, 623] on button "Update" at bounding box center [1009, 623] width 90 height 28
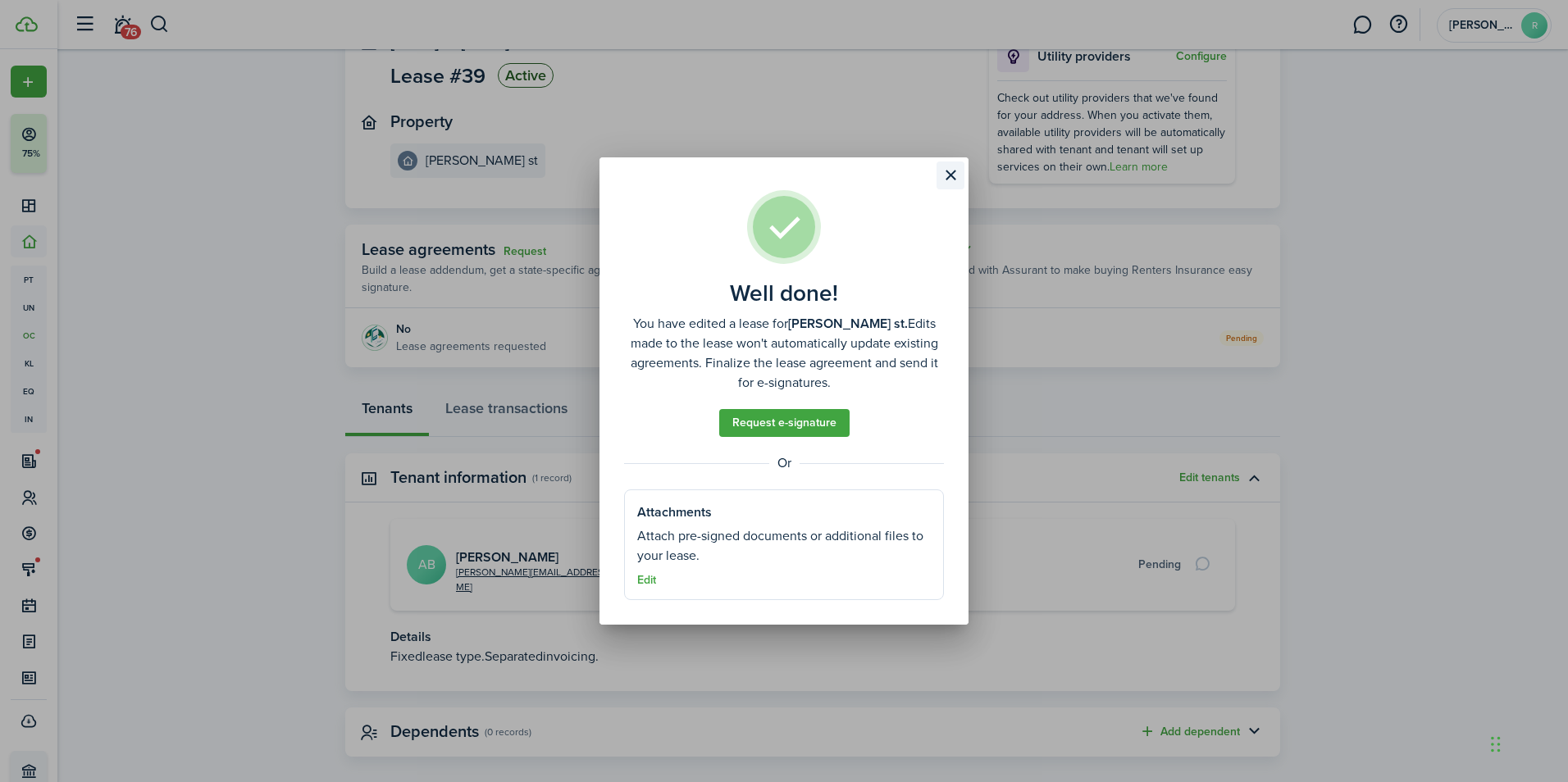
click at [949, 176] on button "Close modal" at bounding box center [950, 175] width 28 height 28
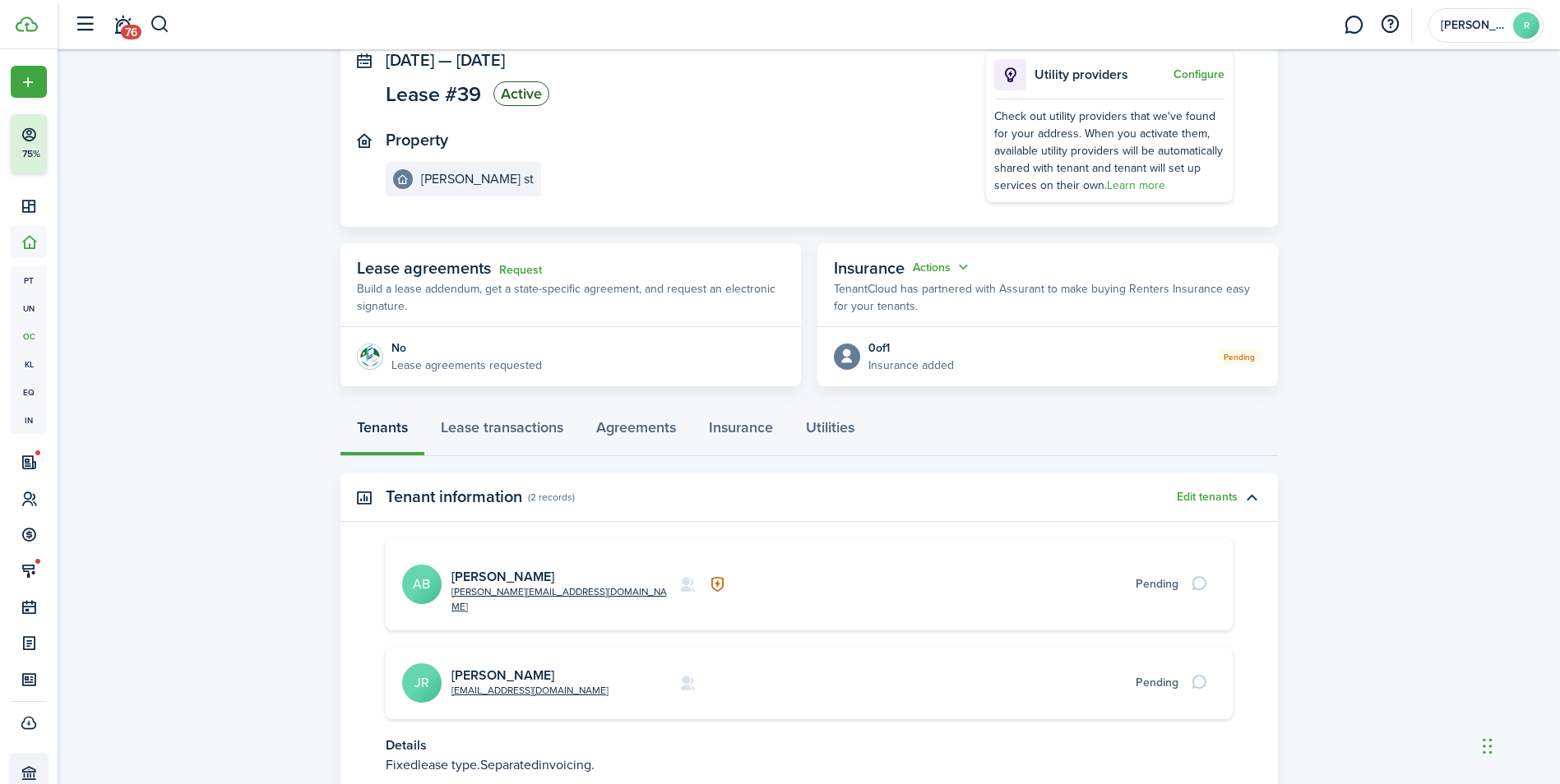
scroll to position [215, 0]
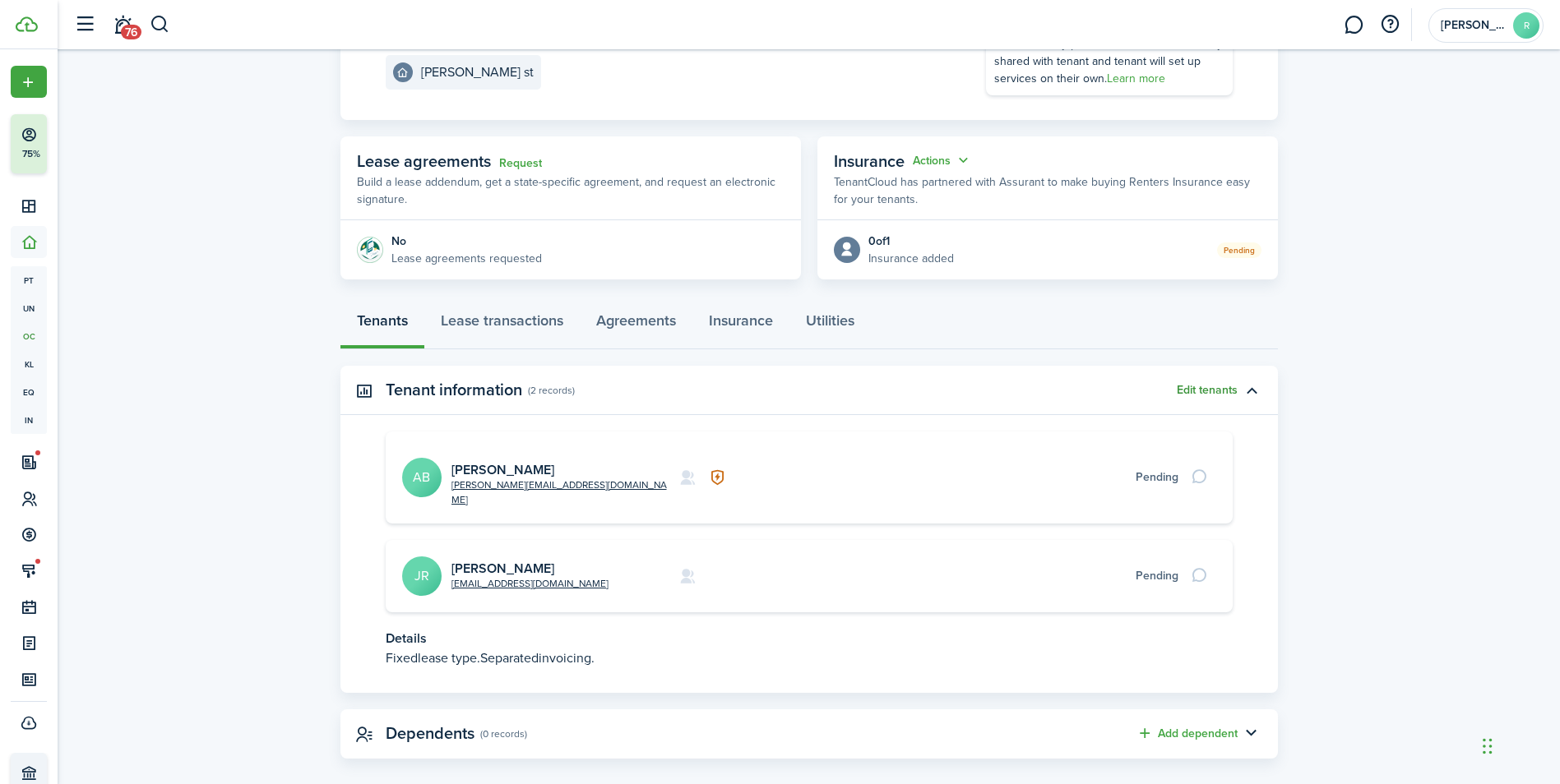
click at [1213, 388] on button "Edit tenants" at bounding box center [1207, 391] width 61 height 14
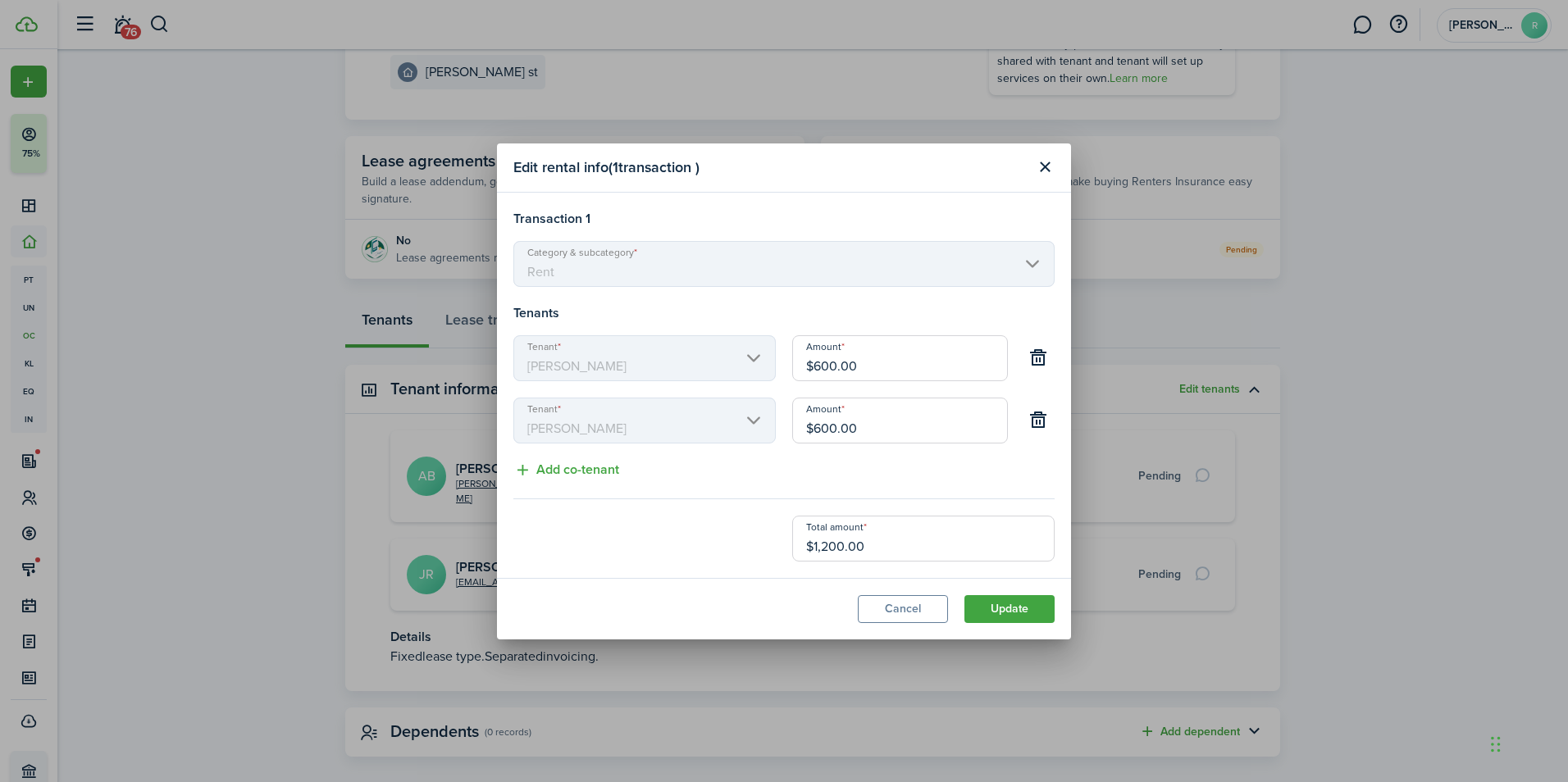
click at [872, 432] on input "$600.00" at bounding box center [899, 420] width 216 height 45
drag, startPoint x: 875, startPoint y: 430, endPoint x: 711, endPoint y: 420, distance: 164.3
click at [711, 420] on div "Tenant [PERSON_NAME] $600.00" at bounding box center [784, 429] width 558 height 62
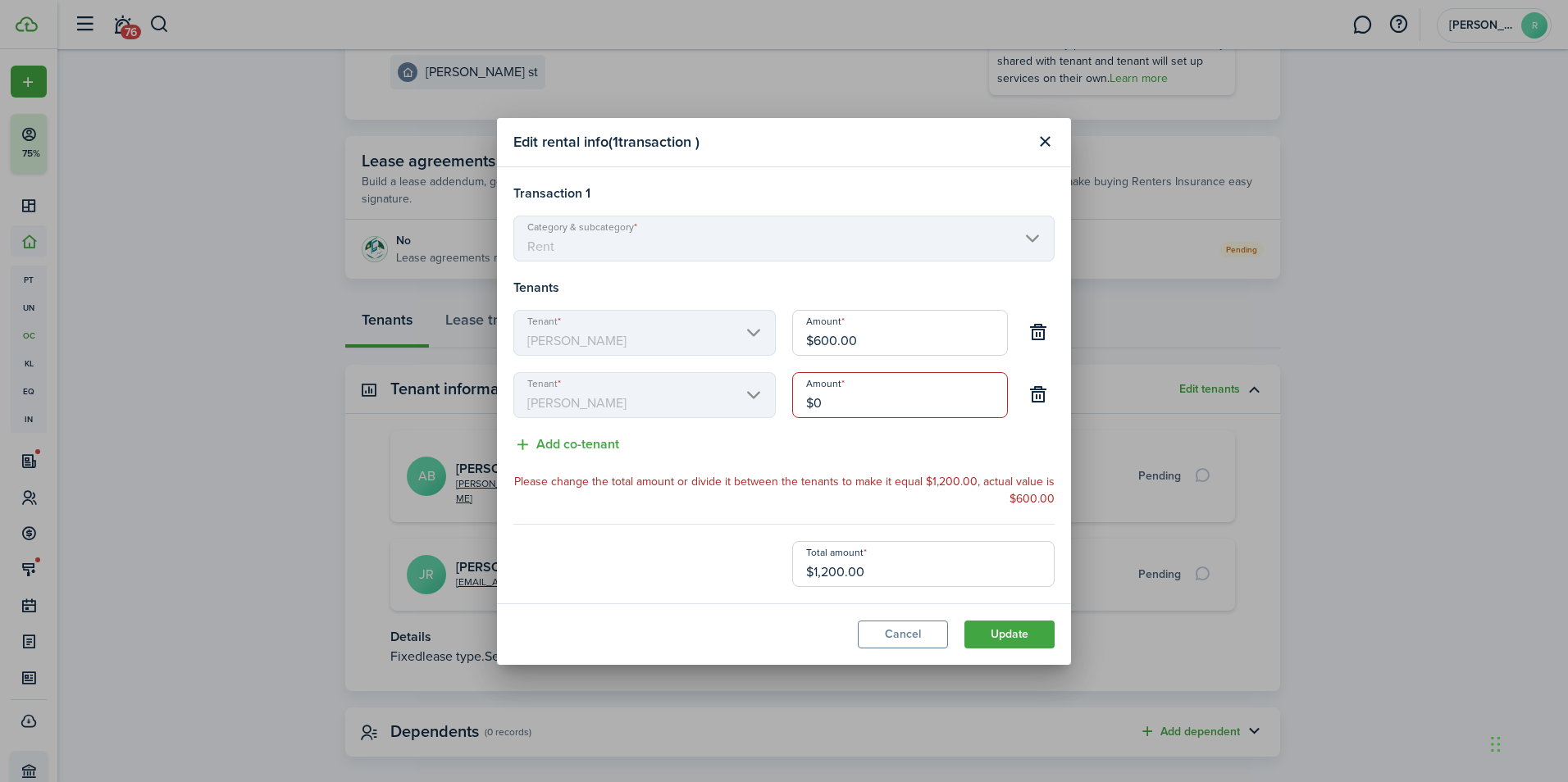
type input "$0.00"
click at [739, 331] on div "Tenant [PERSON_NAME] Amount $600.00" at bounding box center [784, 341] width 558 height 62
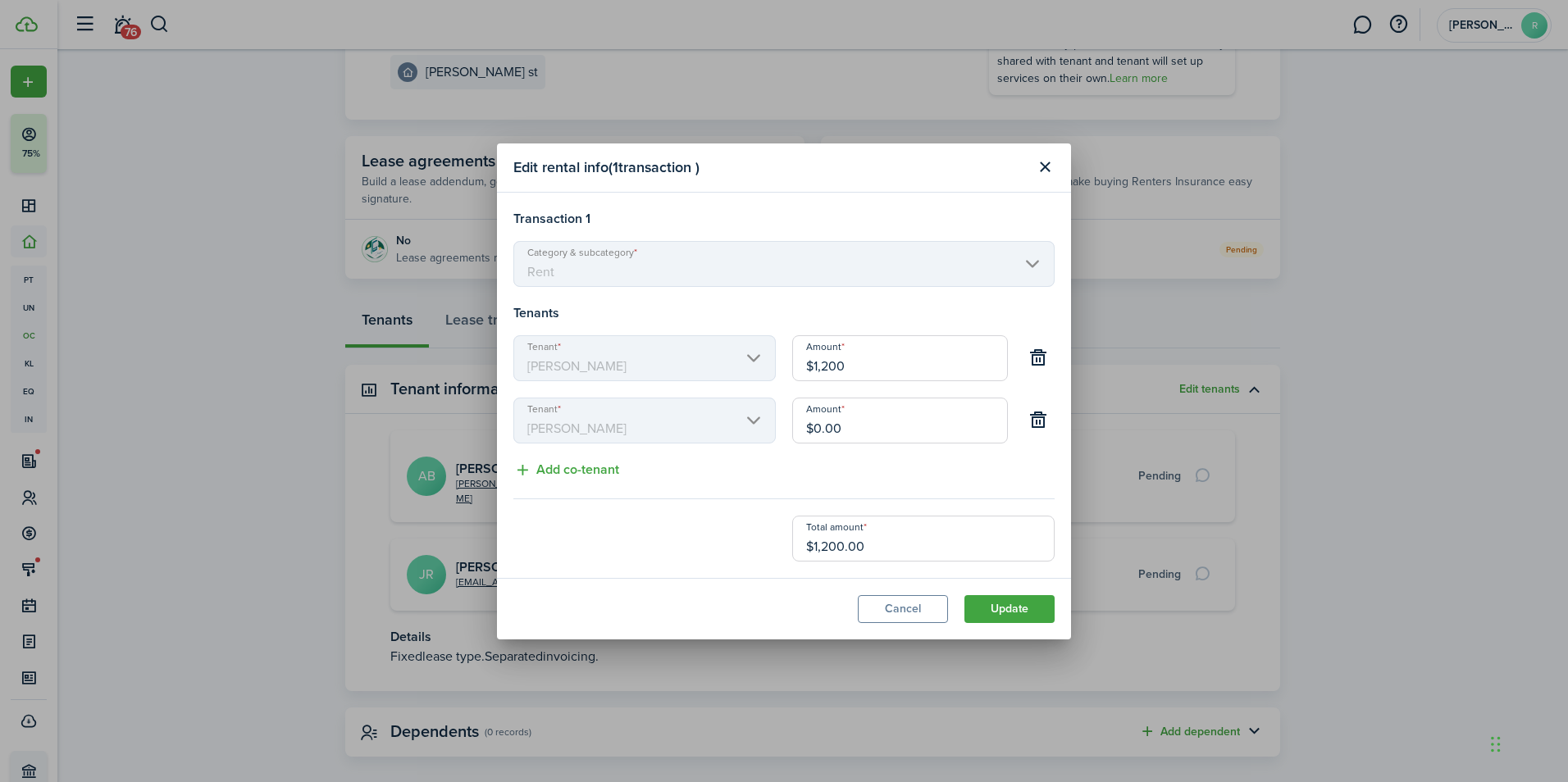
type input "$1,200.00"
click at [862, 435] on input "$0.00" at bounding box center [899, 420] width 216 height 45
click at [1011, 608] on button "Update" at bounding box center [1009, 609] width 90 height 28
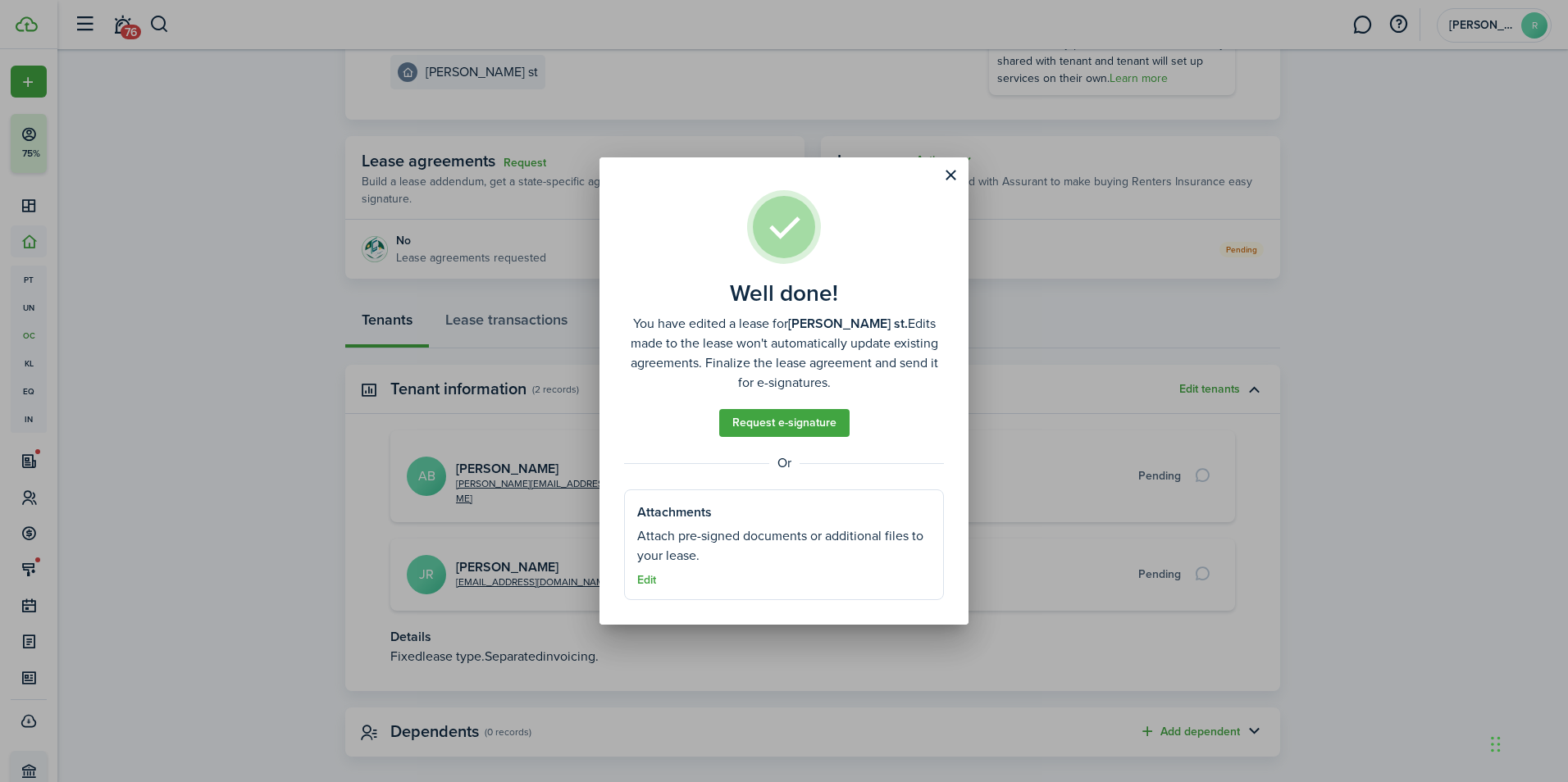
click at [948, 180] on button "Close modal" at bounding box center [950, 175] width 28 height 28
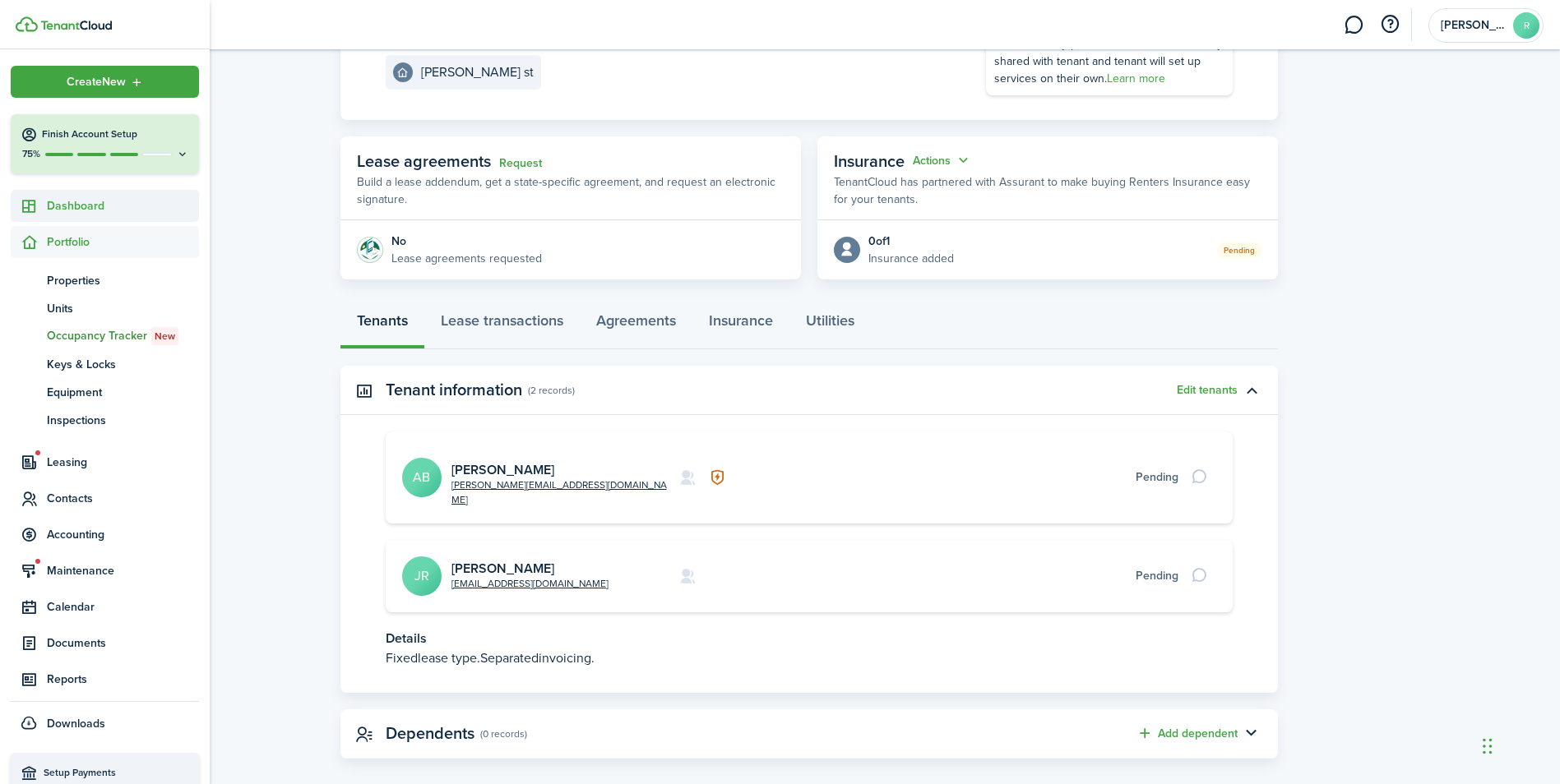
scroll to position [0, 0]
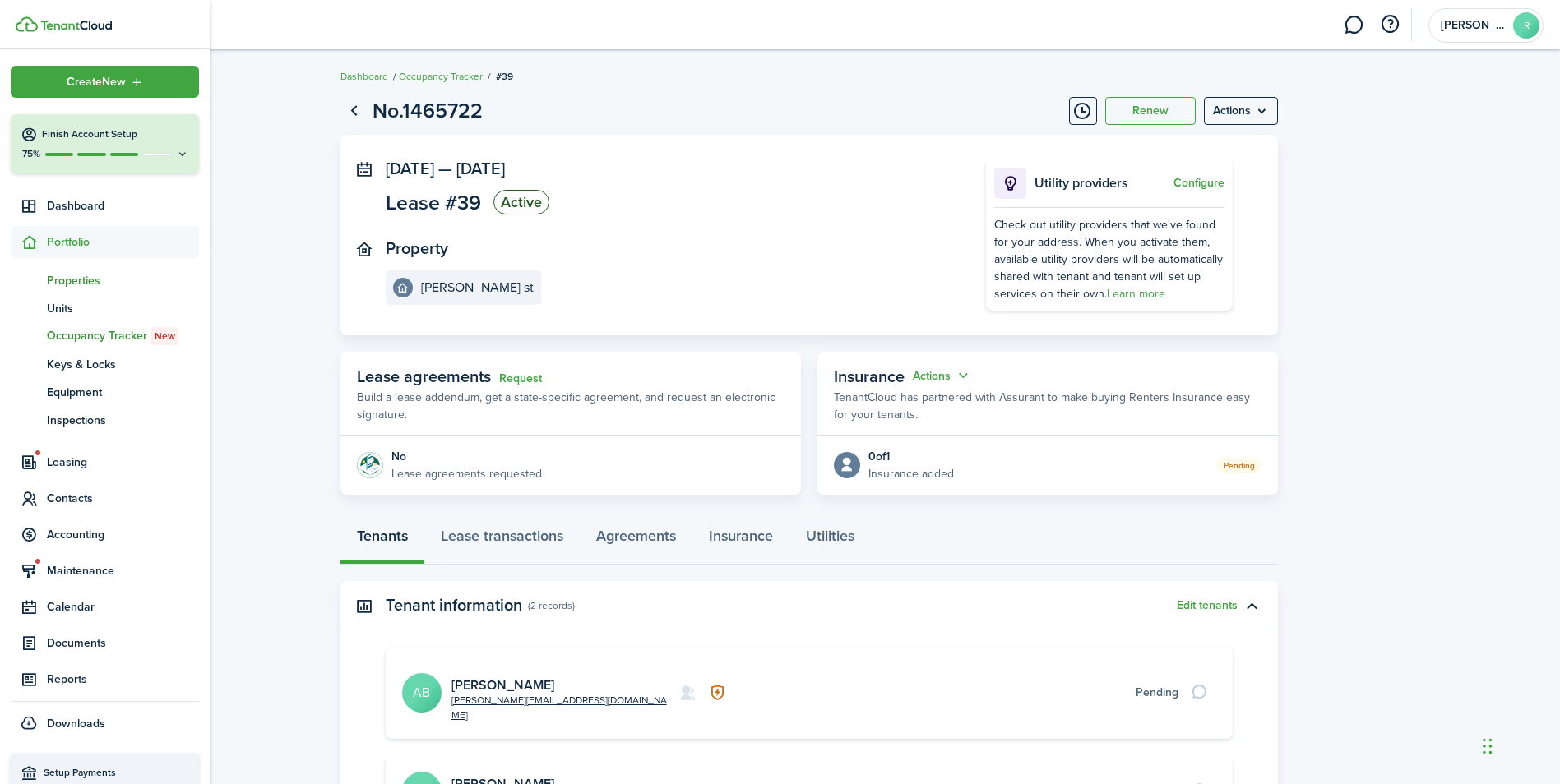
click at [88, 278] on span "Properties" at bounding box center [122, 280] width 152 height 17
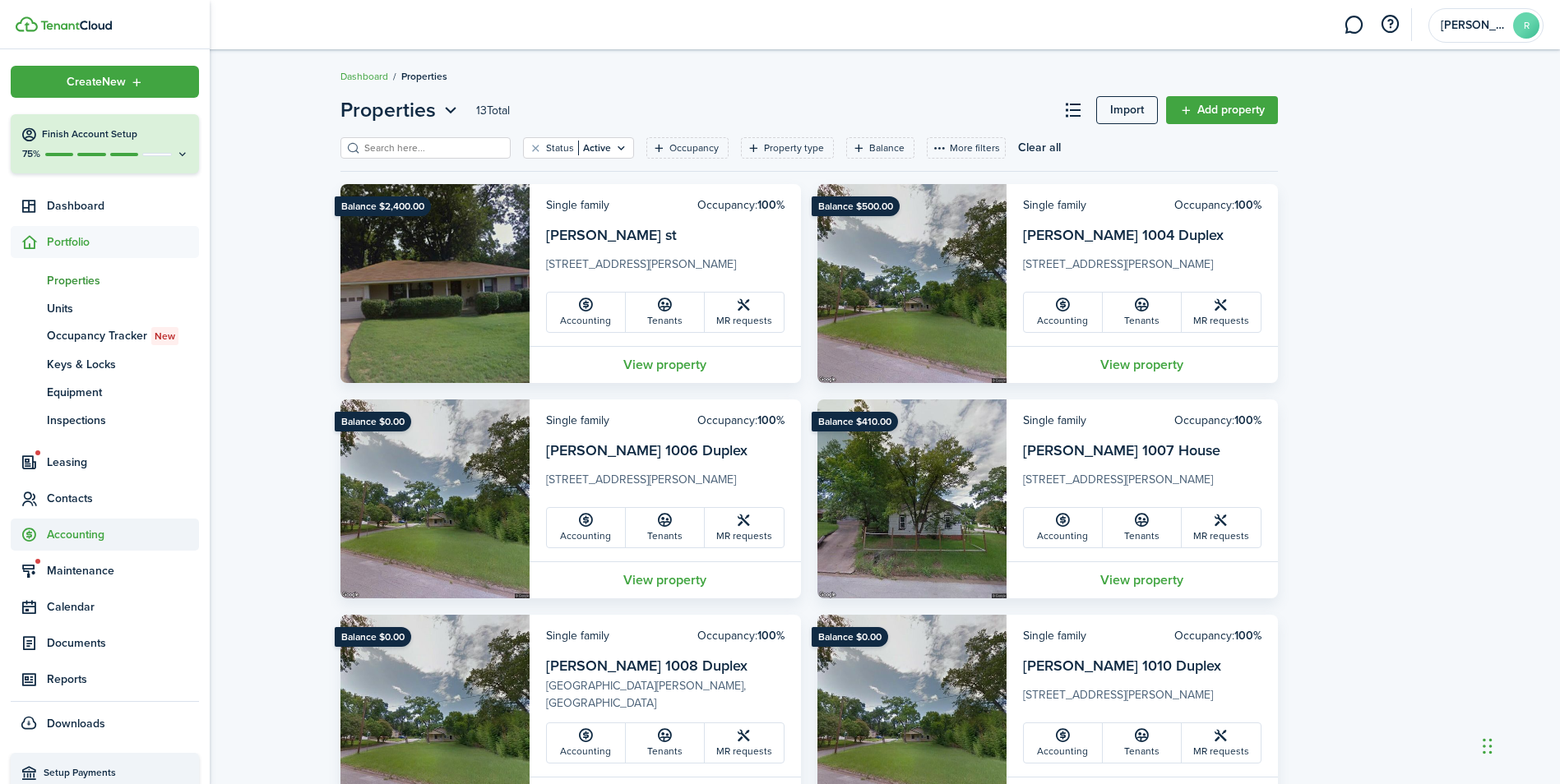
click at [57, 540] on span "Accounting" at bounding box center [122, 535] width 152 height 17
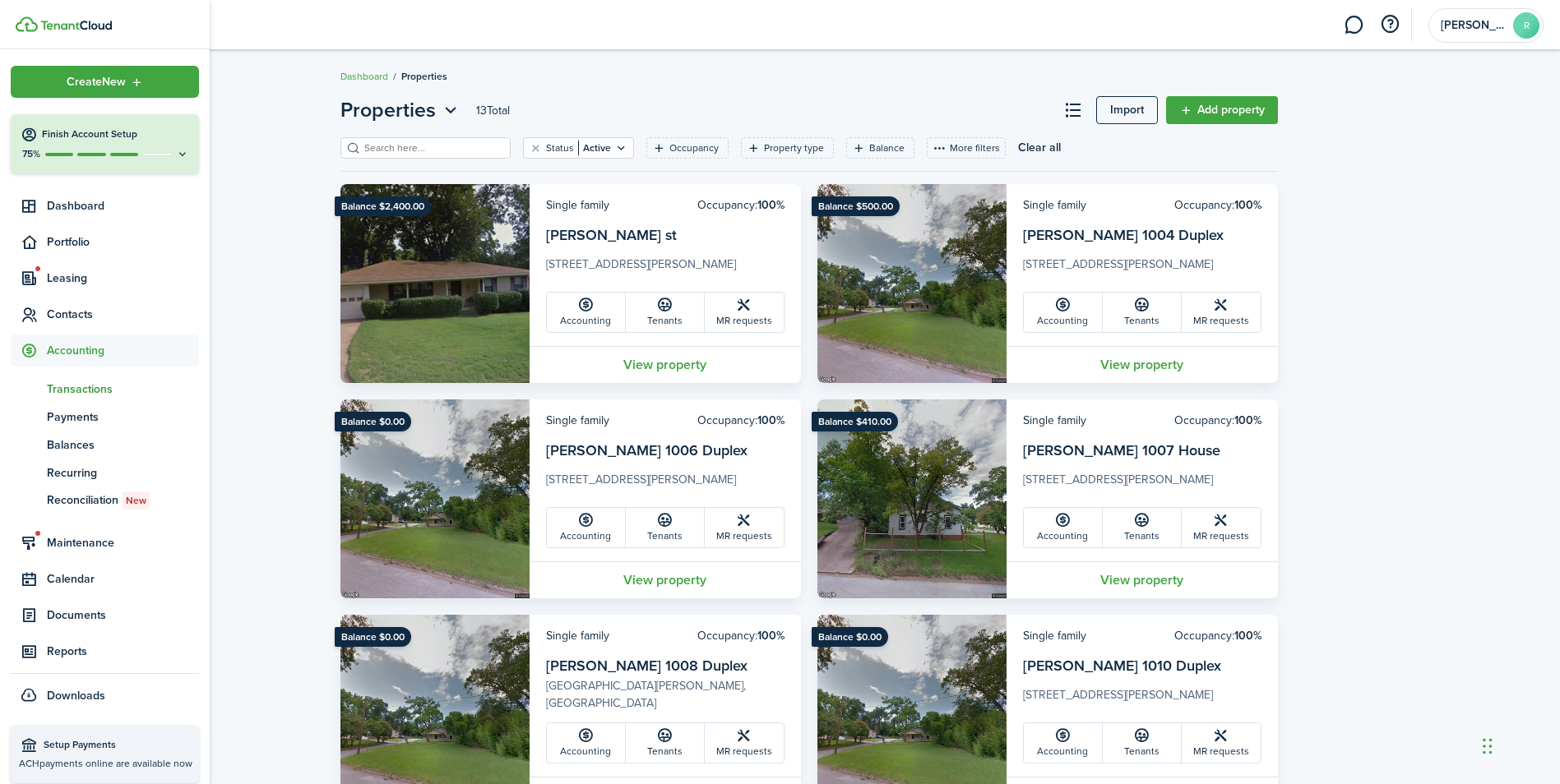
click at [83, 392] on span "Transactions" at bounding box center [122, 389] width 152 height 17
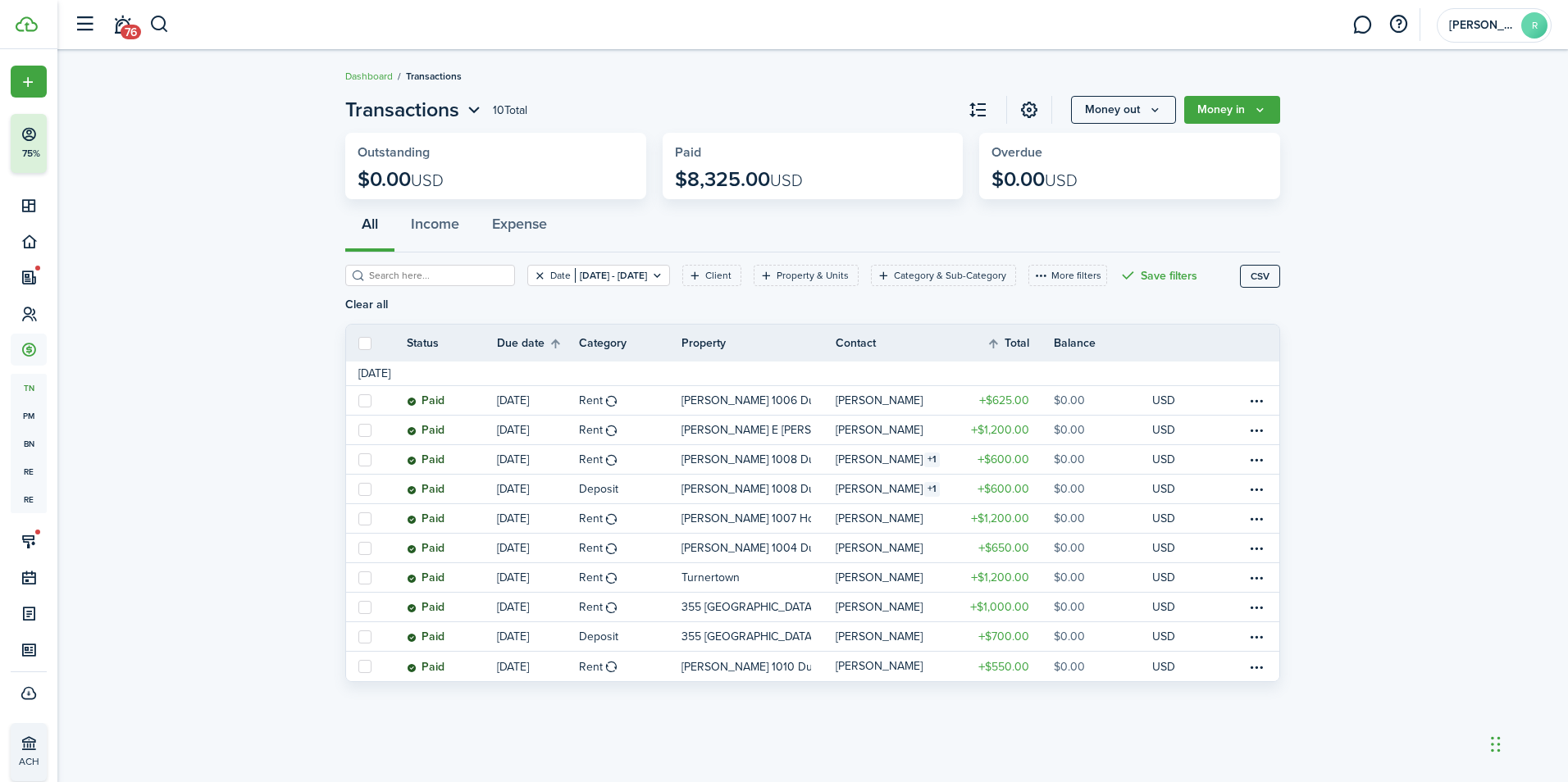
click at [533, 282] on button "Clear filter" at bounding box center [540, 276] width 14 height 14
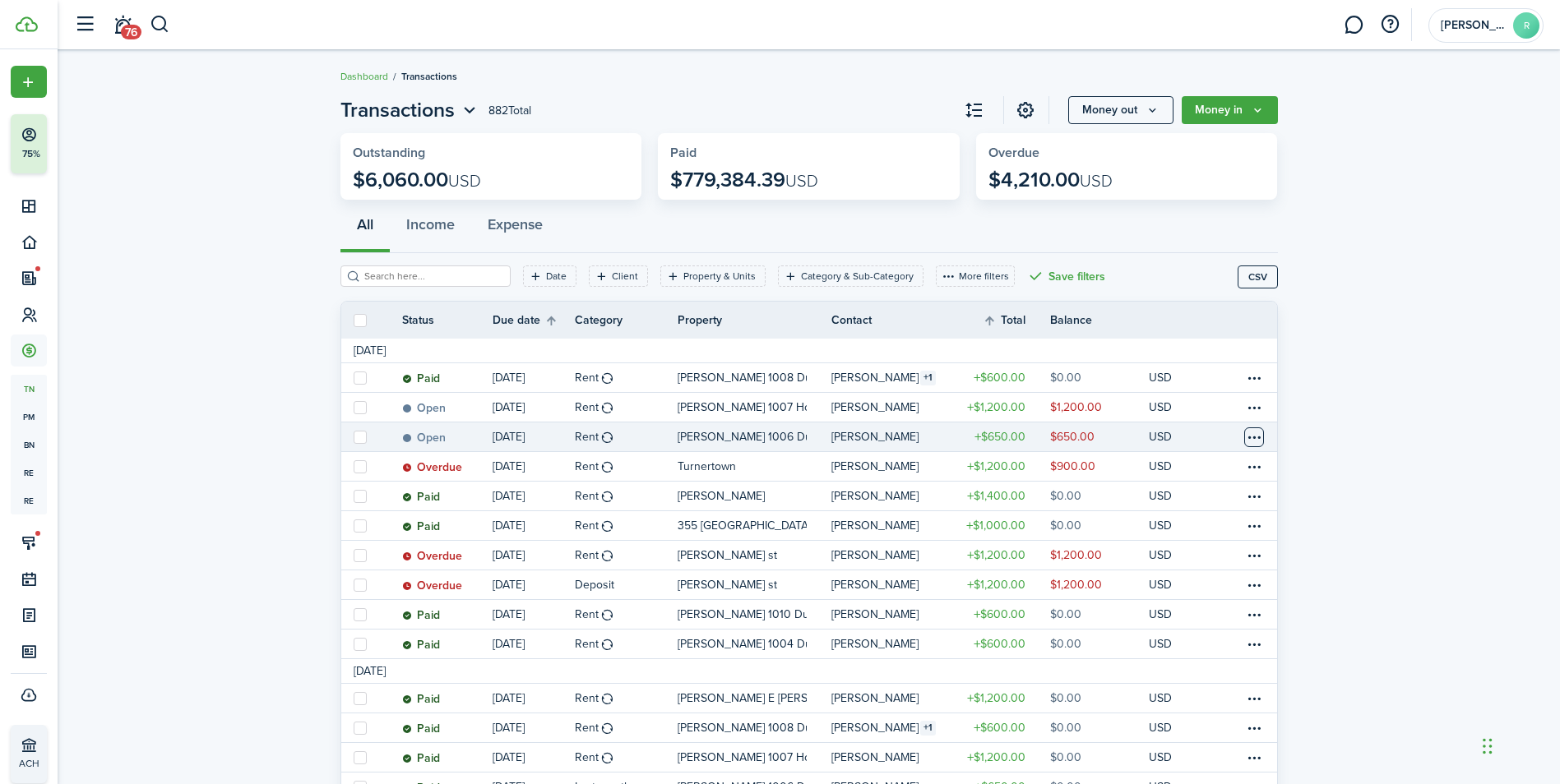
click at [1251, 436] on table-menu-btn-icon at bounding box center [1254, 438] width 19 height 19
click at [1178, 498] on link "Mark as paid" at bounding box center [1192, 498] width 144 height 28
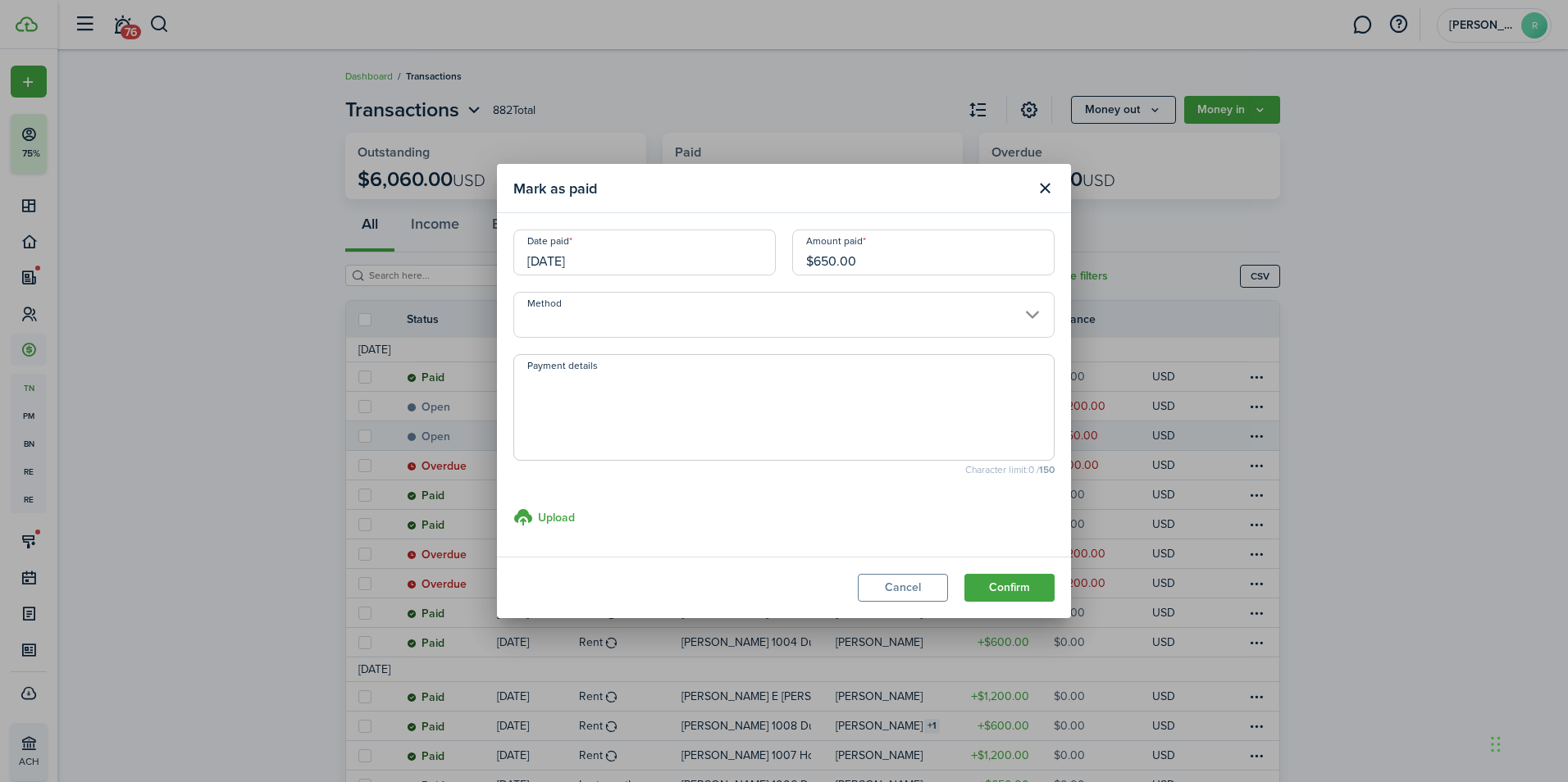
click at [665, 324] on input "Method" at bounding box center [783, 315] width 541 height 45
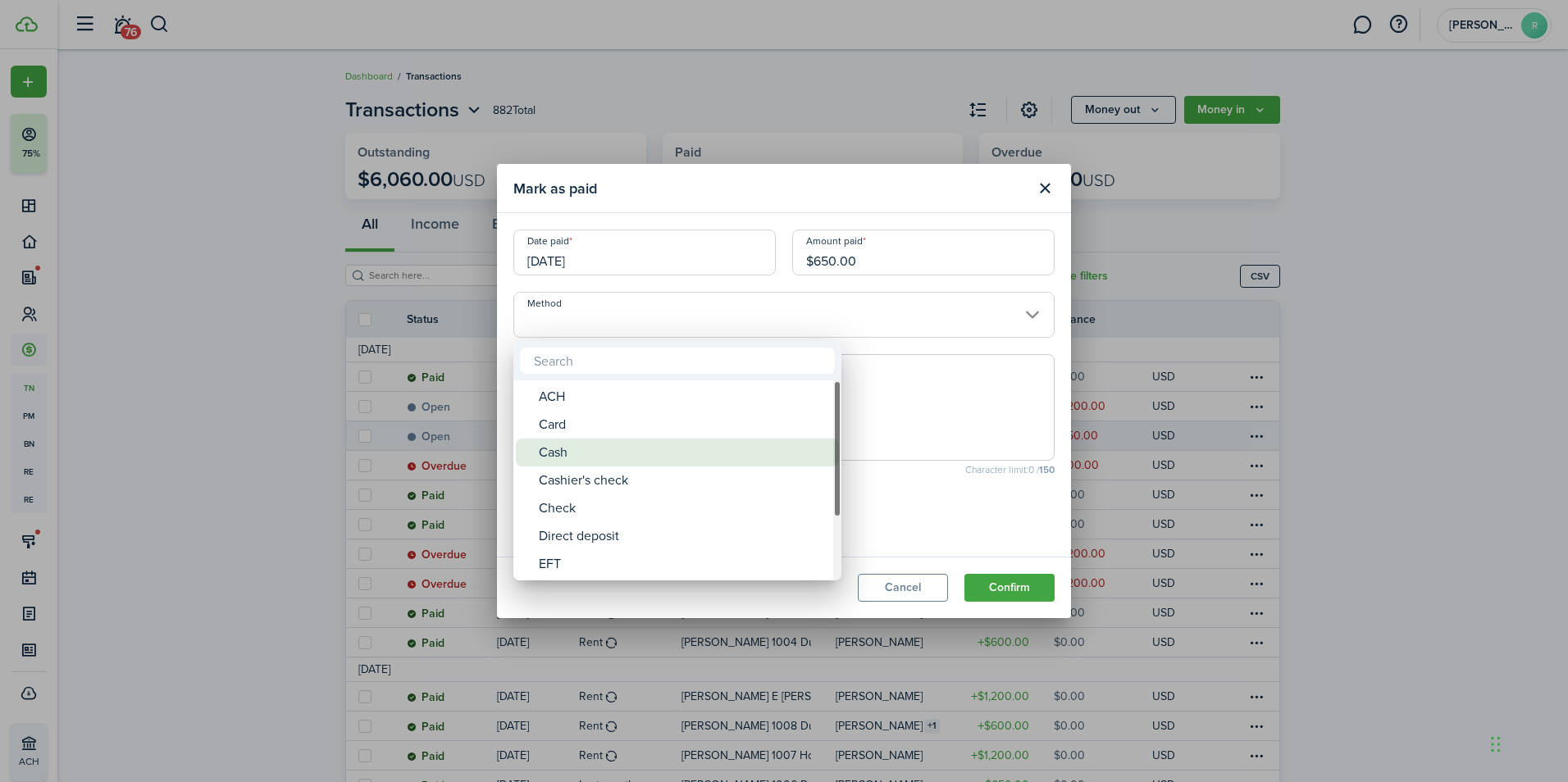
click at [611, 461] on div "Cash" at bounding box center [684, 452] width 290 height 28
type input "Cash"
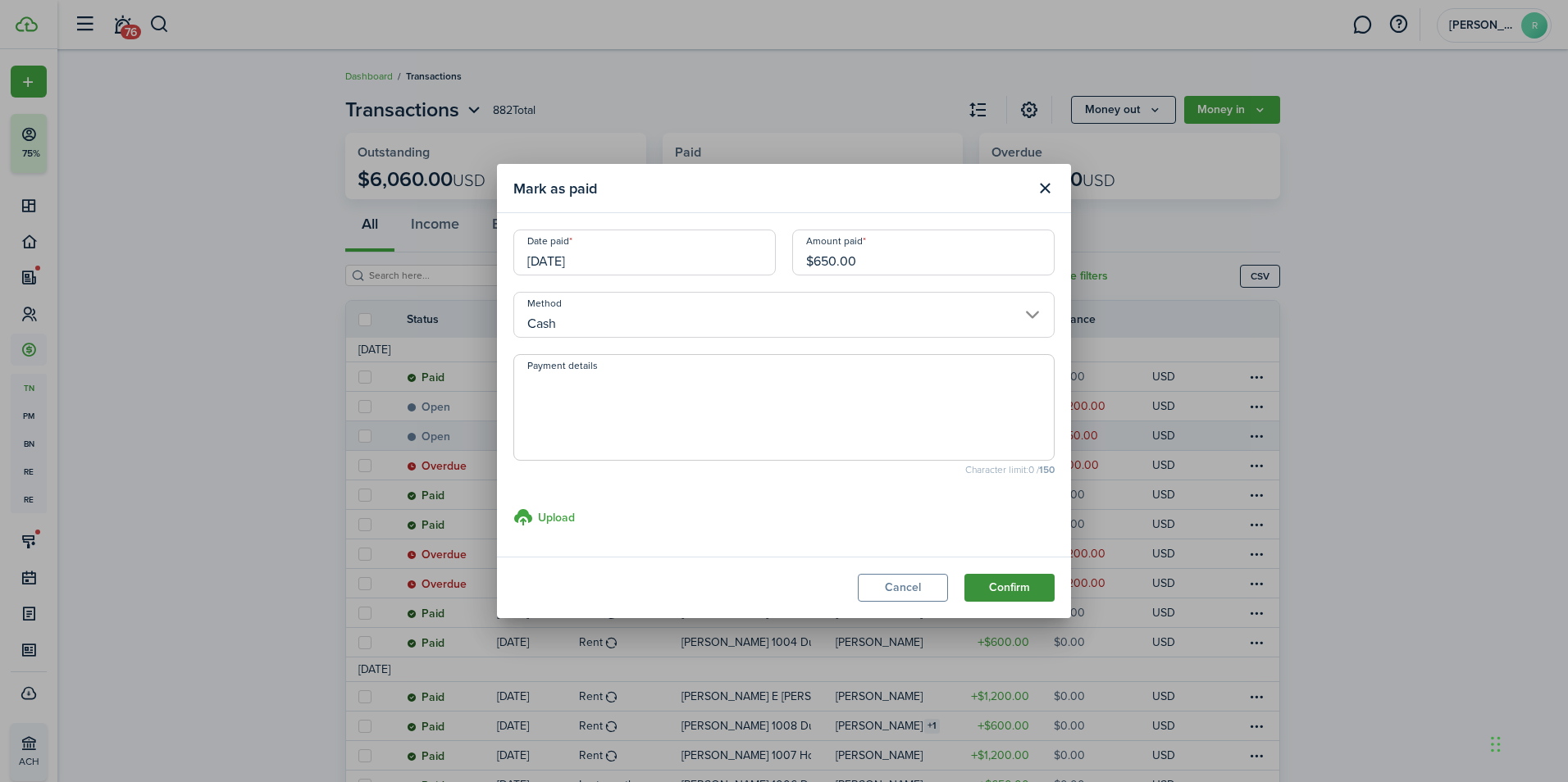
click at [1026, 587] on button "Confirm" at bounding box center [1009, 587] width 90 height 28
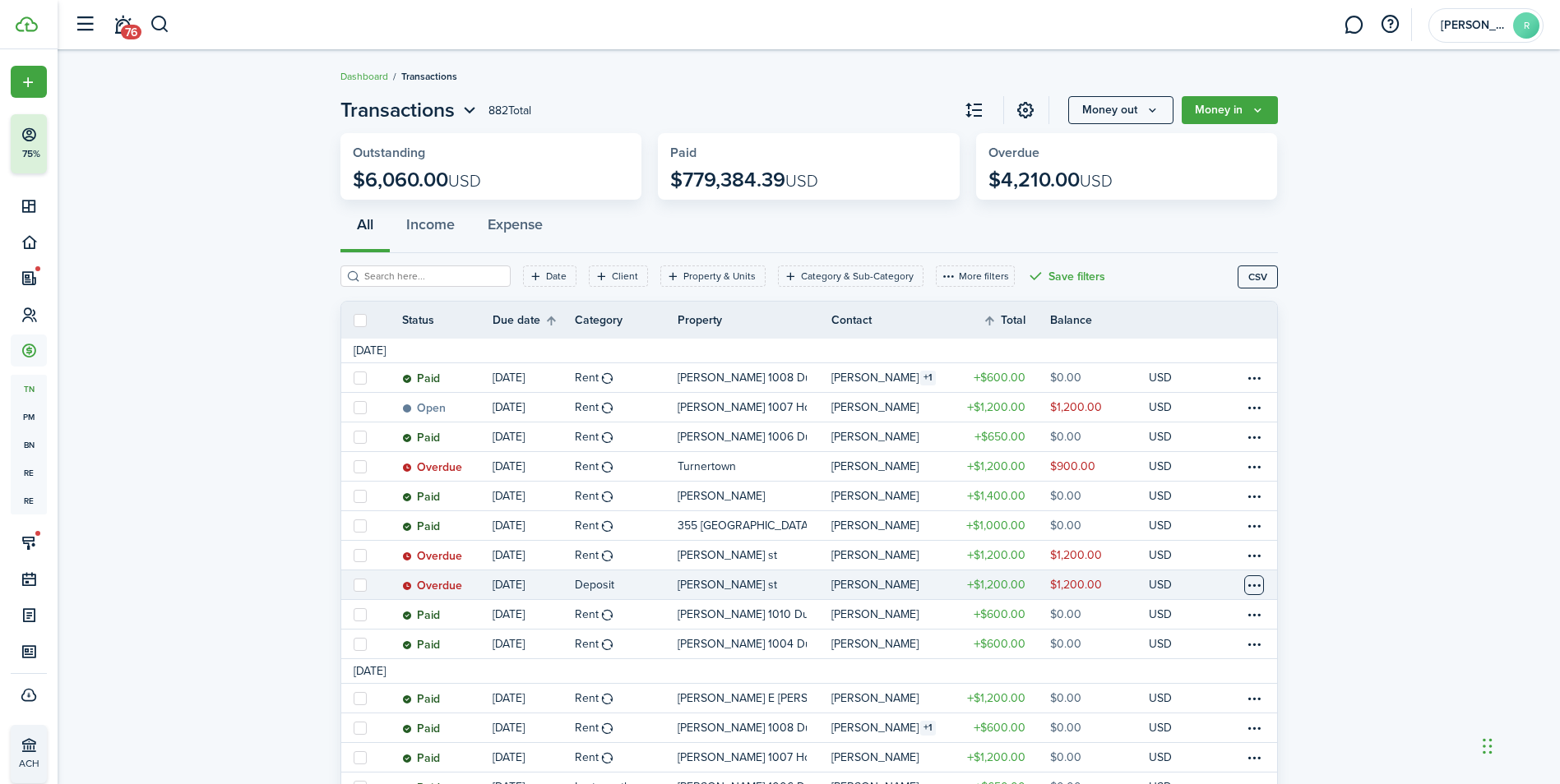
click at [1261, 586] on table-menu-btn-icon at bounding box center [1254, 585] width 19 height 19
click at [1200, 560] on link "Mark as paid" at bounding box center [1192, 565] width 144 height 28
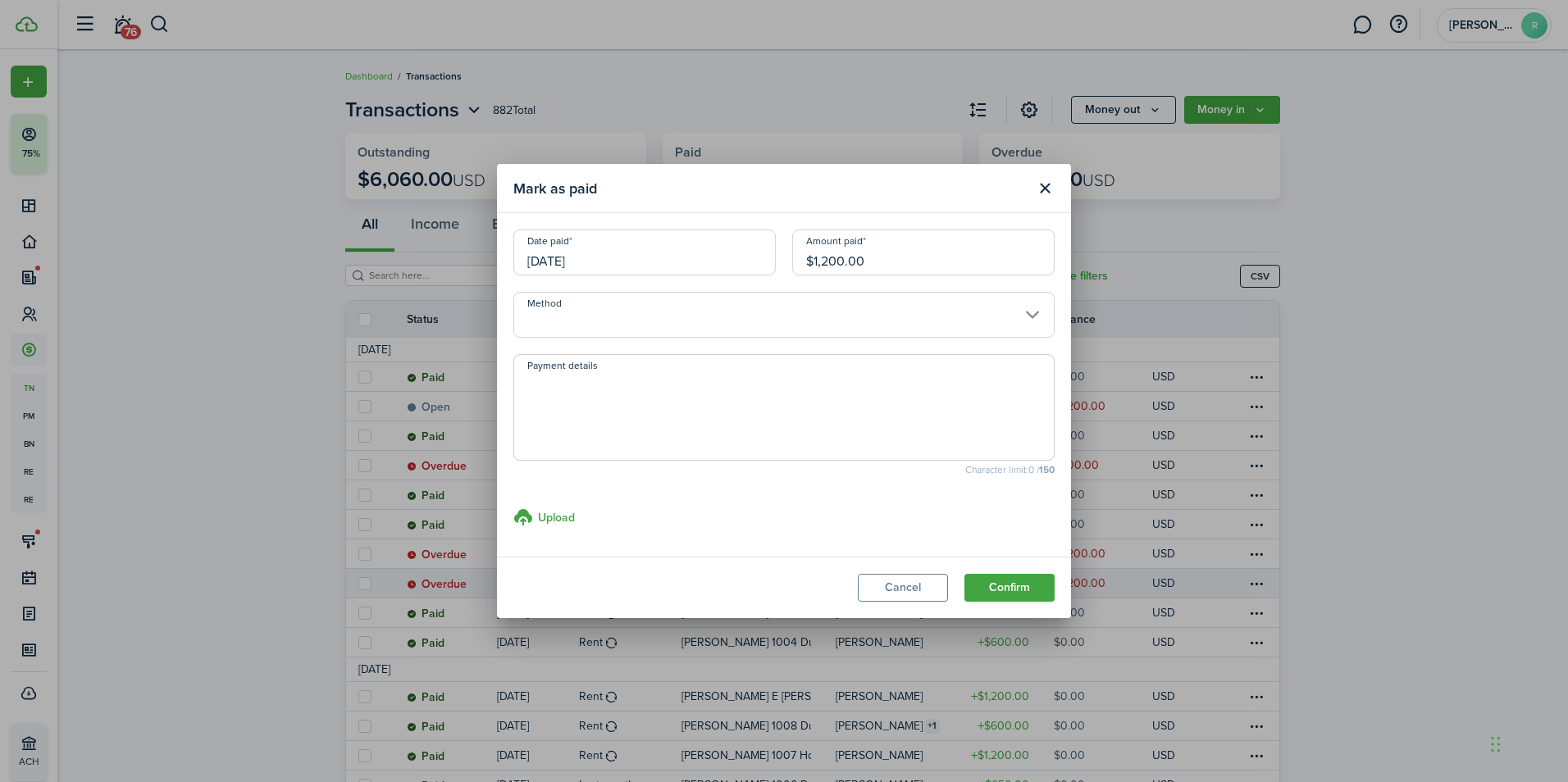
click at [640, 331] on input "Method" at bounding box center [783, 315] width 541 height 45
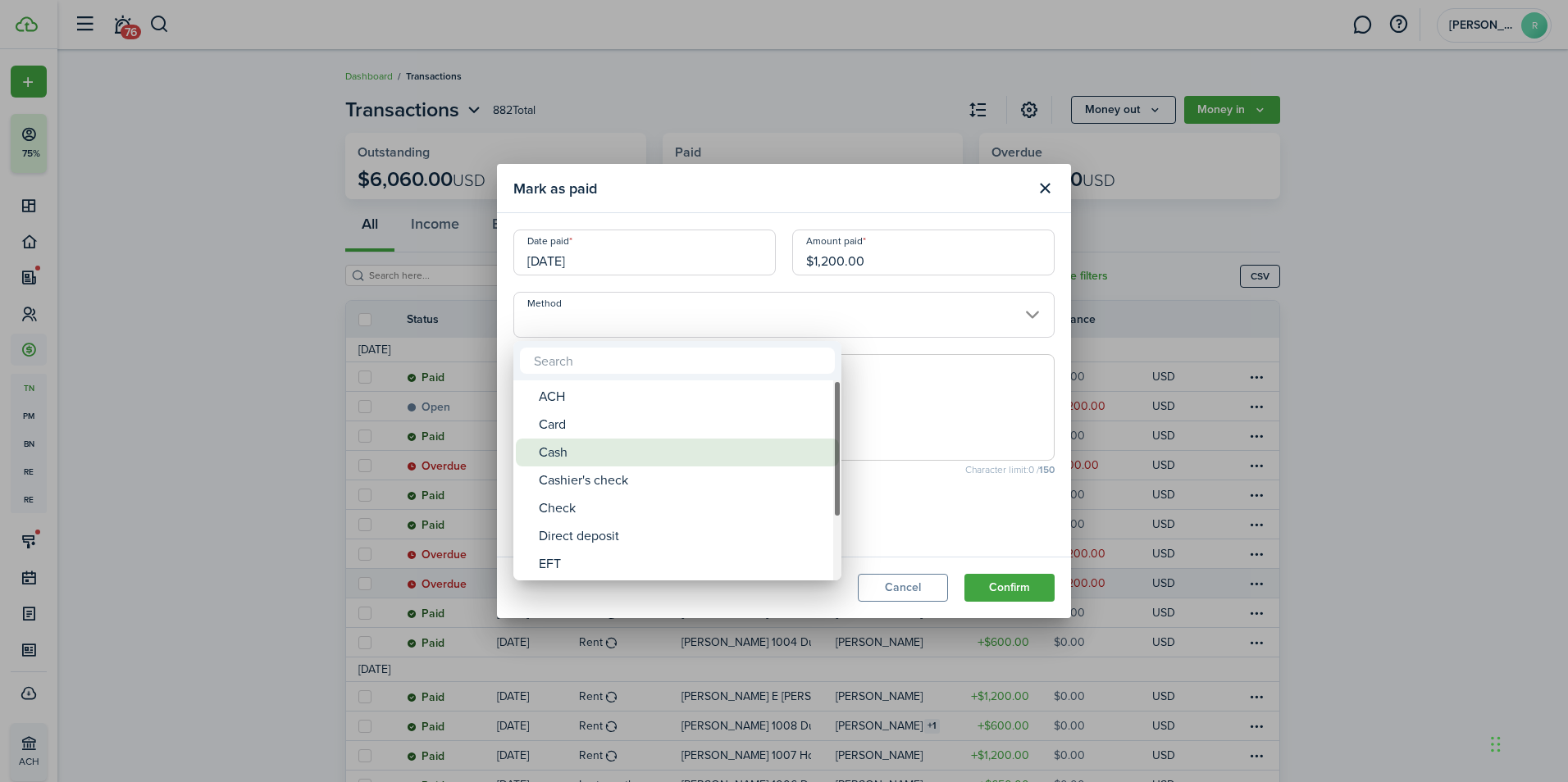
click at [598, 458] on div "Cash" at bounding box center [684, 452] width 290 height 28
type input "Cash"
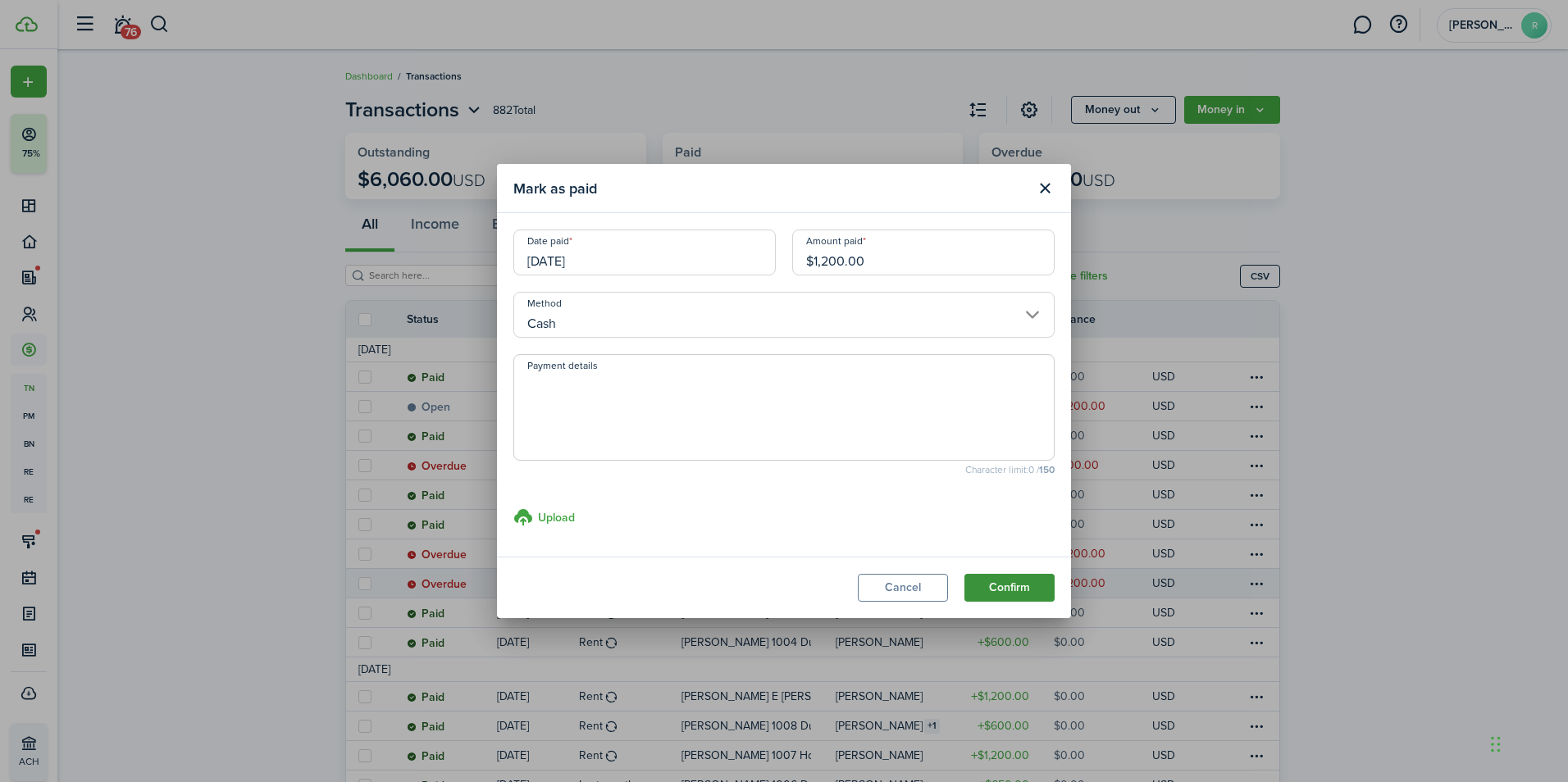
click at [1028, 593] on button "Confirm" at bounding box center [1009, 587] width 90 height 28
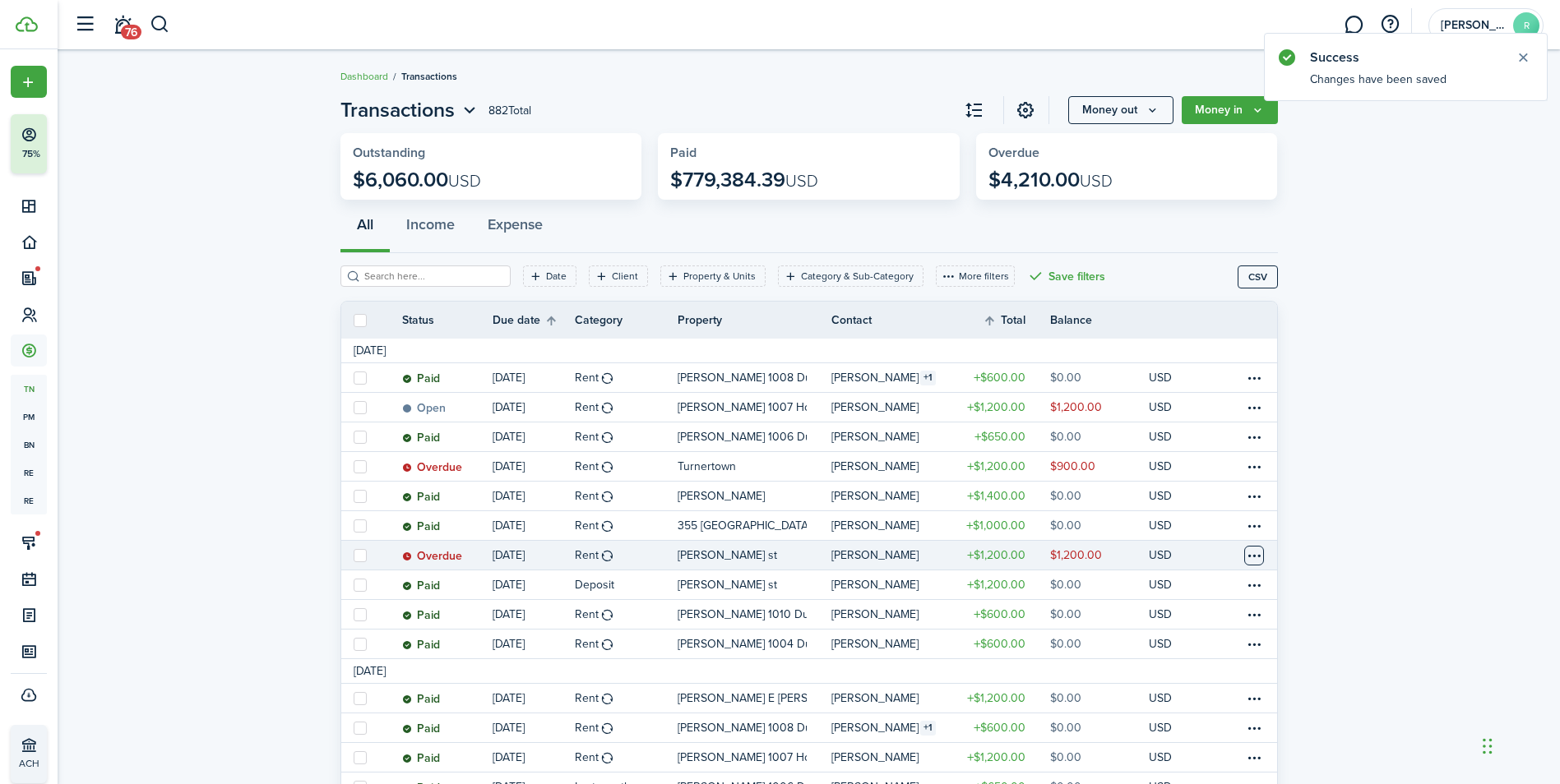
click at [1253, 557] on table-menu-btn-icon at bounding box center [1254, 556] width 19 height 19
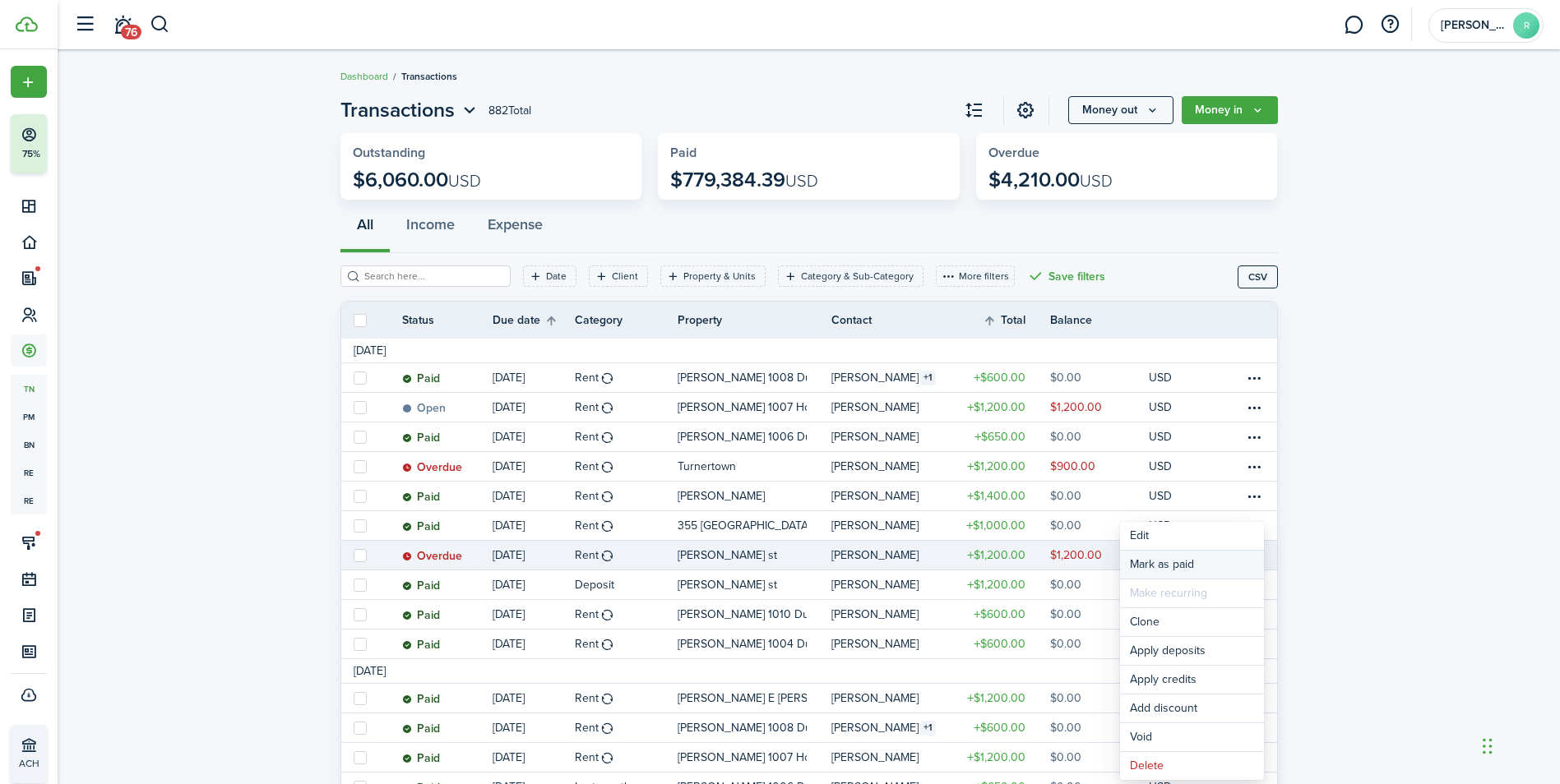
click at [1160, 562] on link "Mark as paid" at bounding box center [1192, 565] width 144 height 28
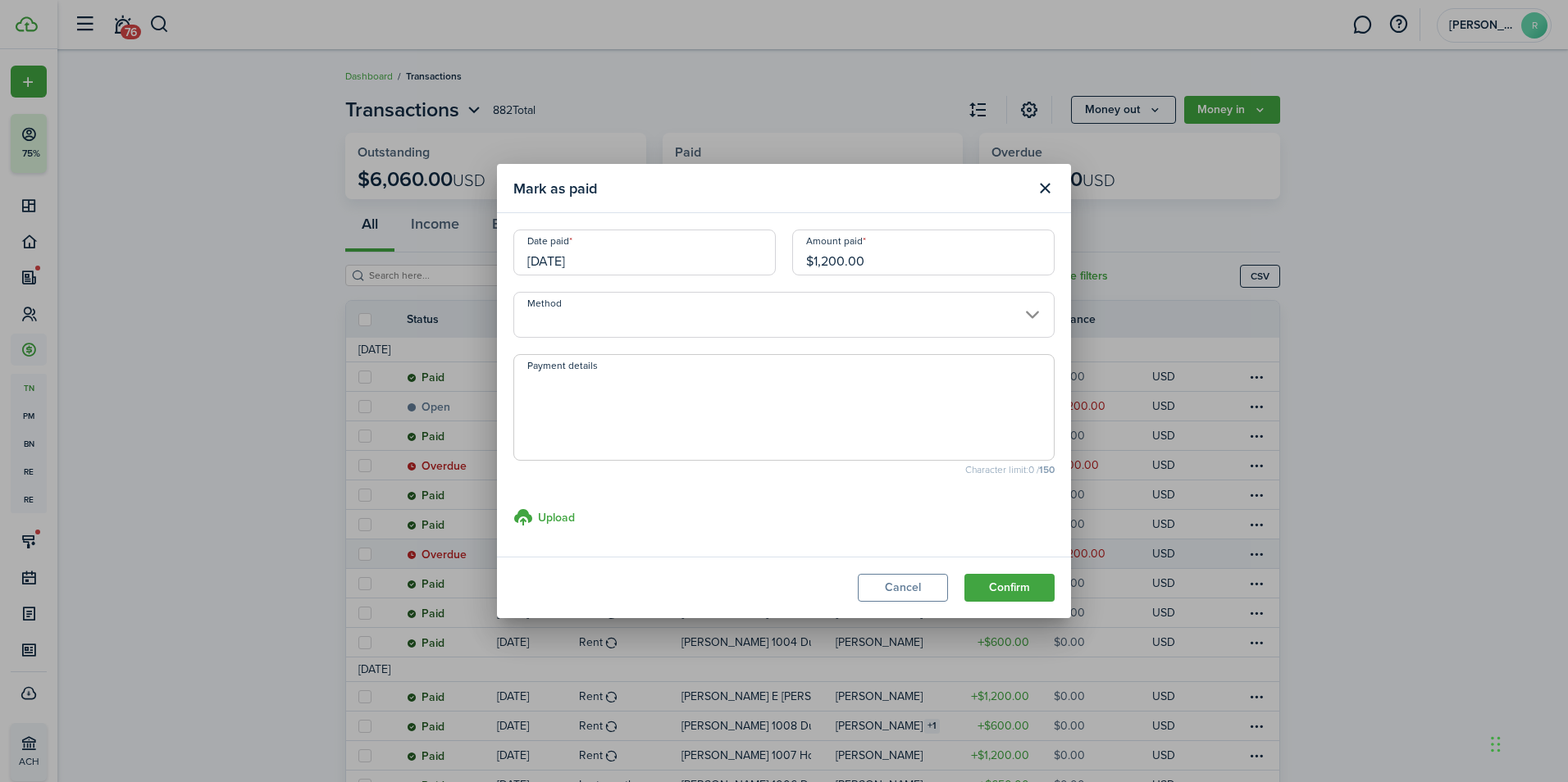
click at [775, 316] on input "Method" at bounding box center [783, 315] width 541 height 45
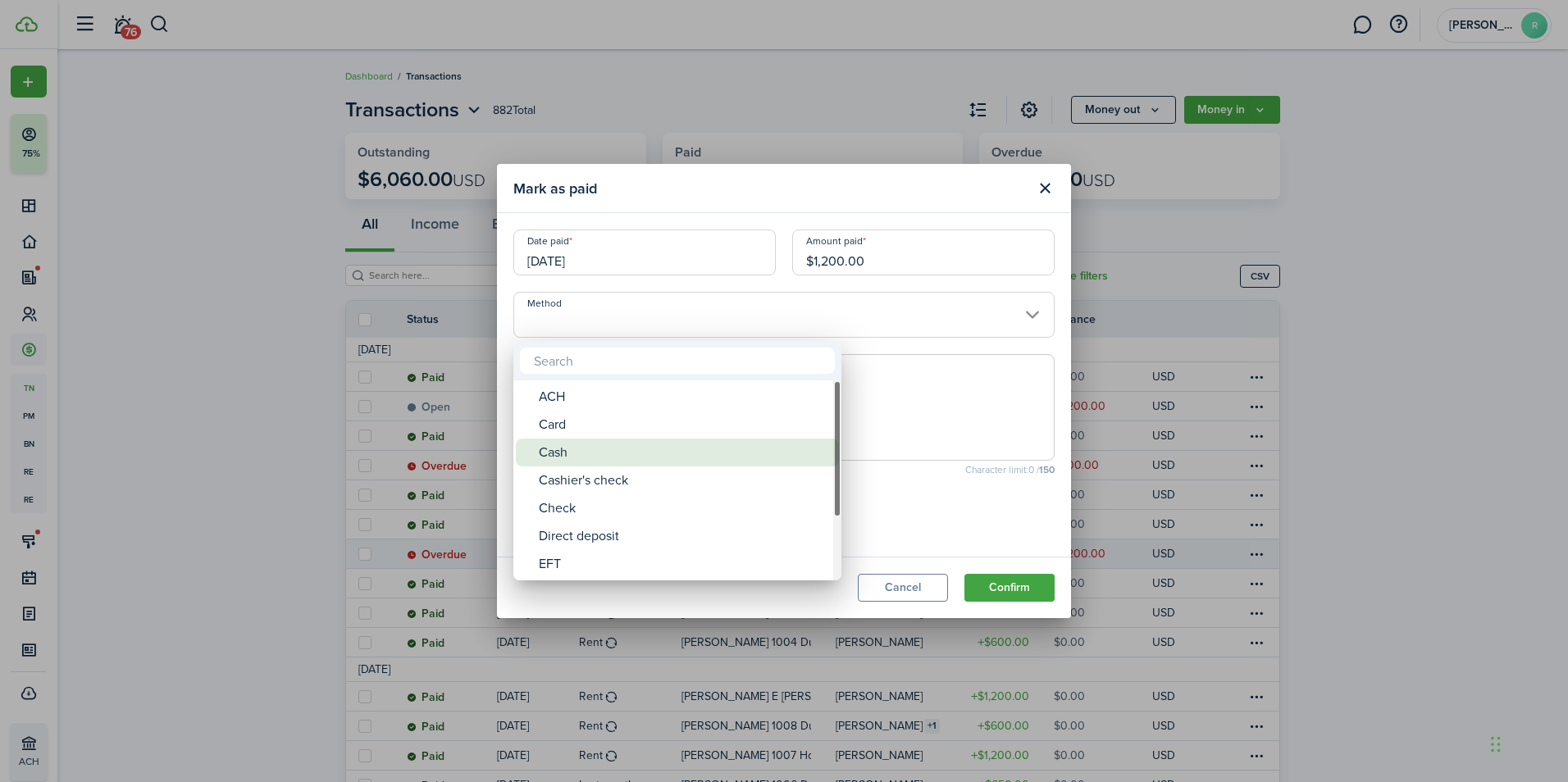
click at [602, 454] on div "Cash" at bounding box center [684, 452] width 290 height 28
type input "Cash"
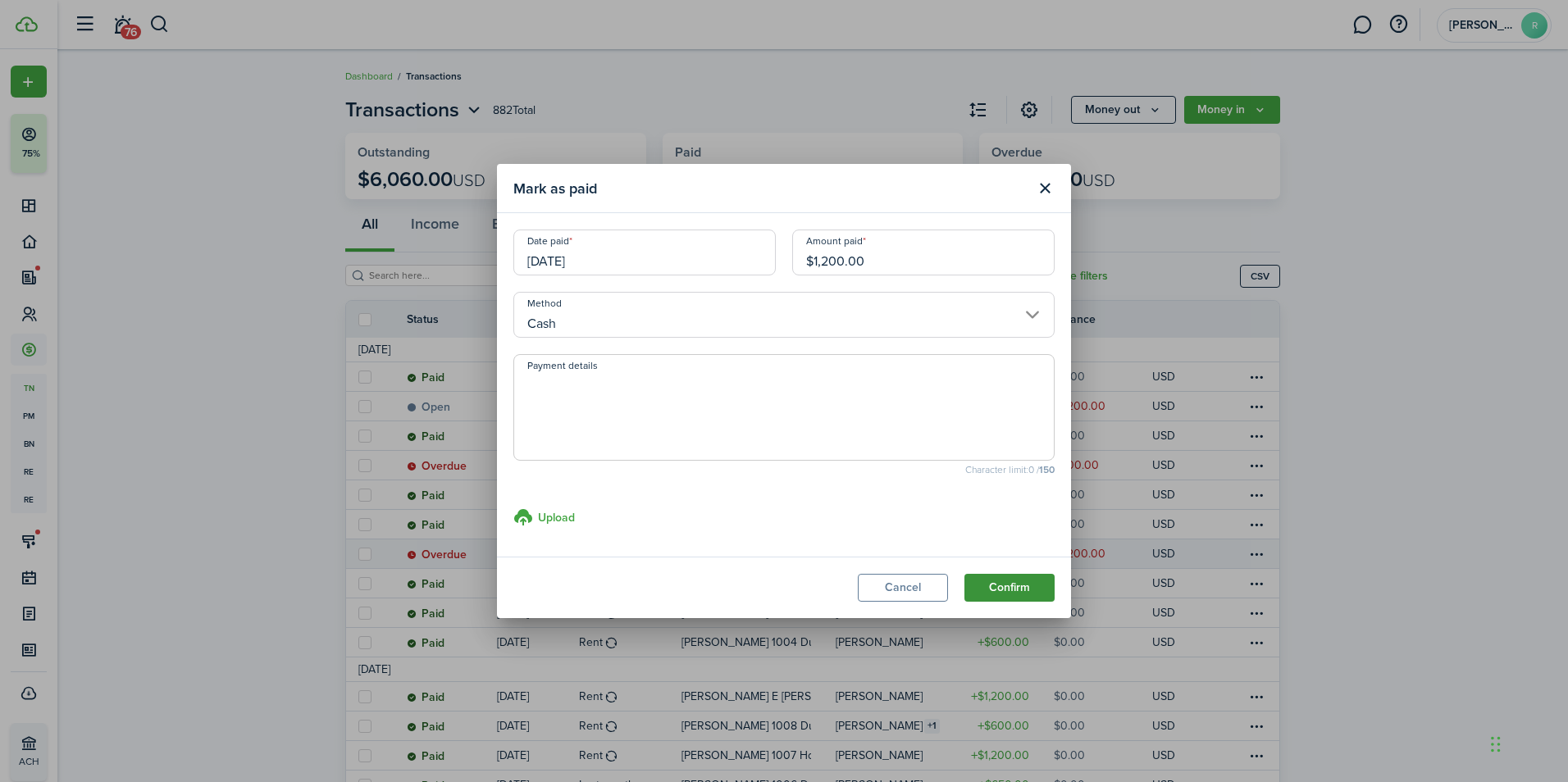
click at [1013, 586] on button "Confirm" at bounding box center [1009, 587] width 90 height 28
